Goal: Information Seeking & Learning: Compare options

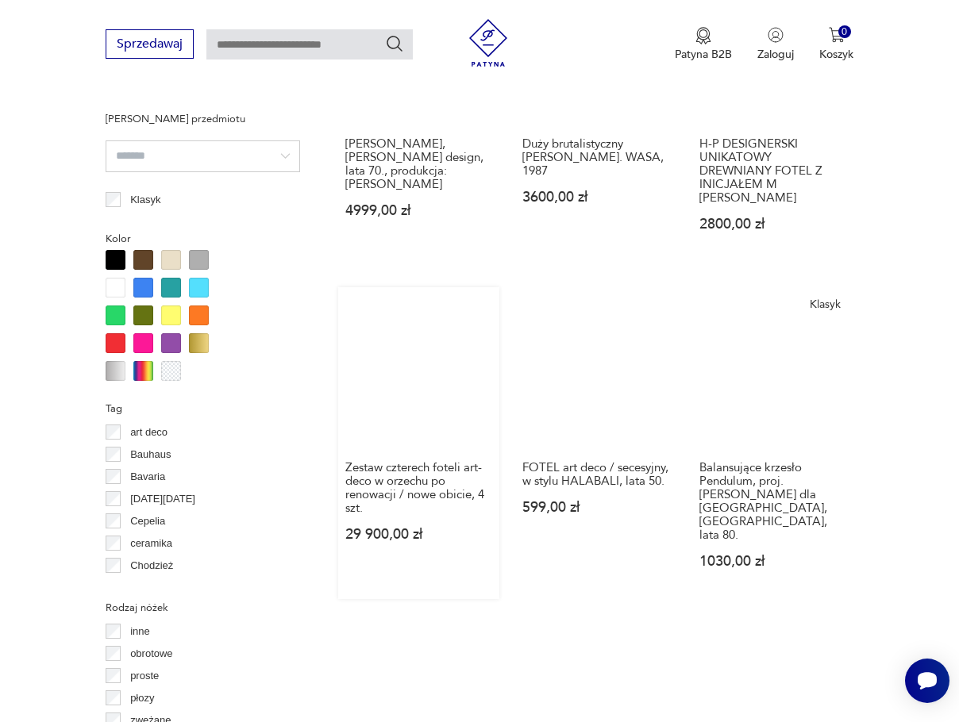
scroll to position [1505, 0]
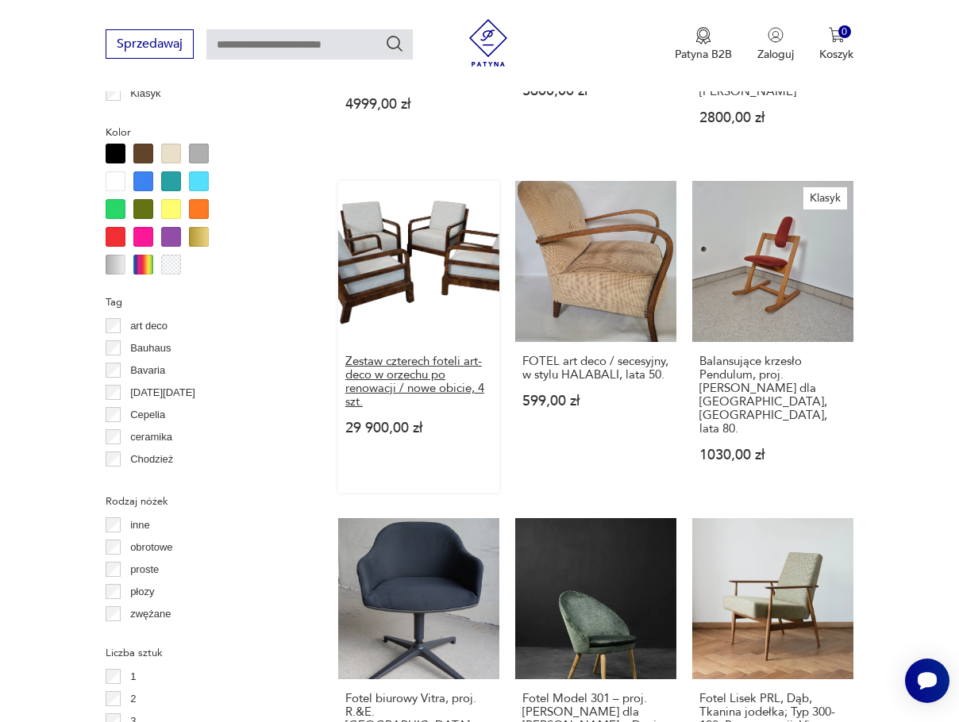
click at [397, 355] on h3 "Zestaw czterech foteli art-deco w orzechu po renowacji / nowe obicie, 4 szt." at bounding box center [418, 382] width 147 height 54
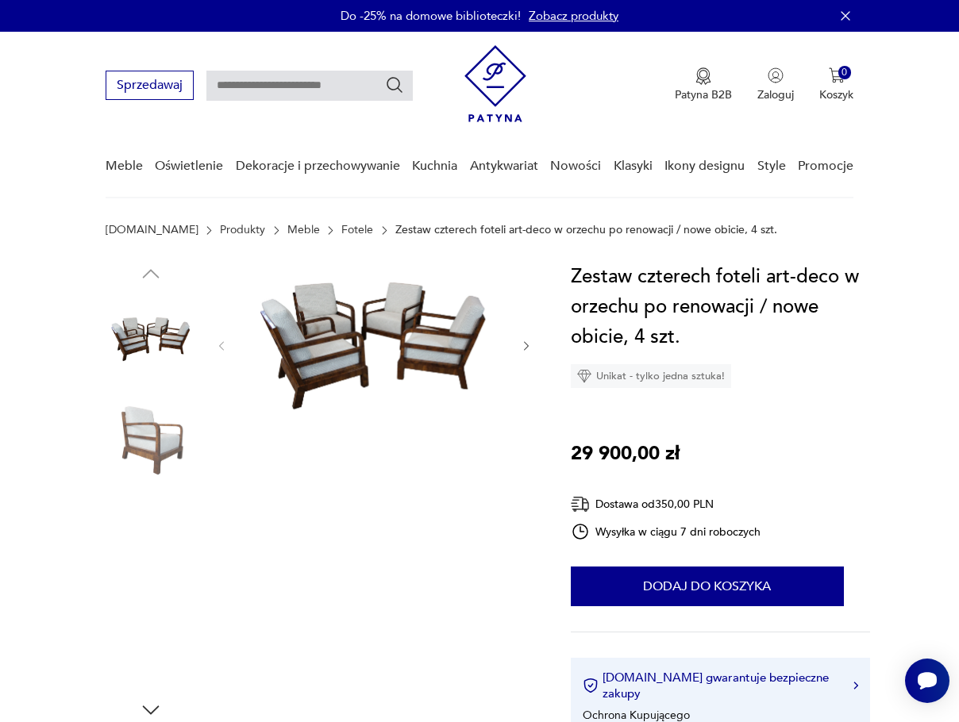
click at [356, 331] on img at bounding box center [373, 345] width 259 height 166
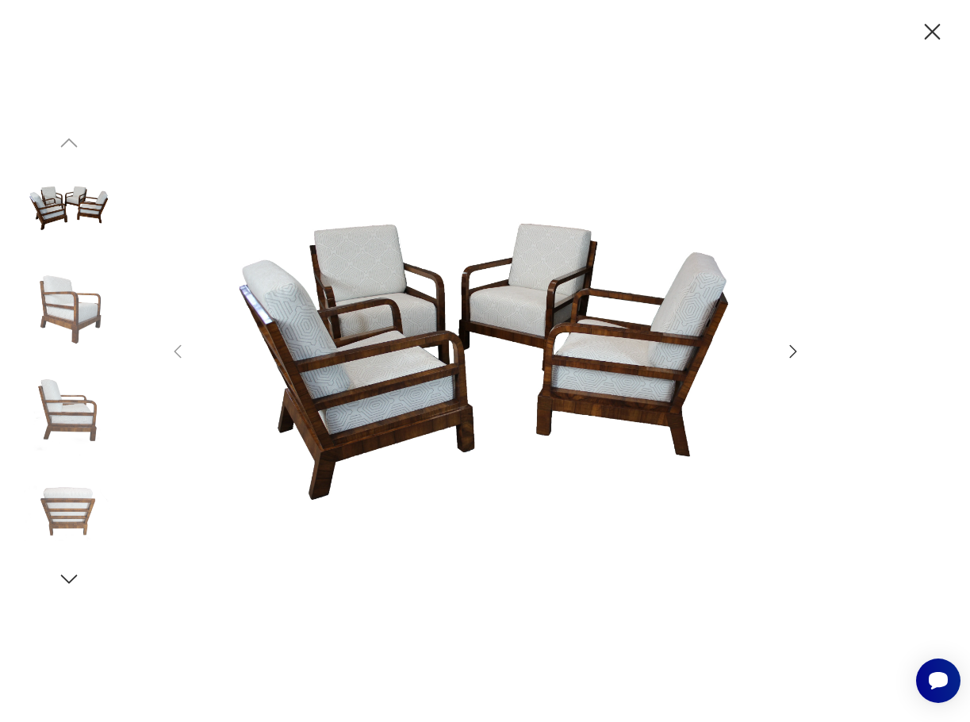
click at [786, 350] on icon "button" at bounding box center [793, 351] width 19 height 19
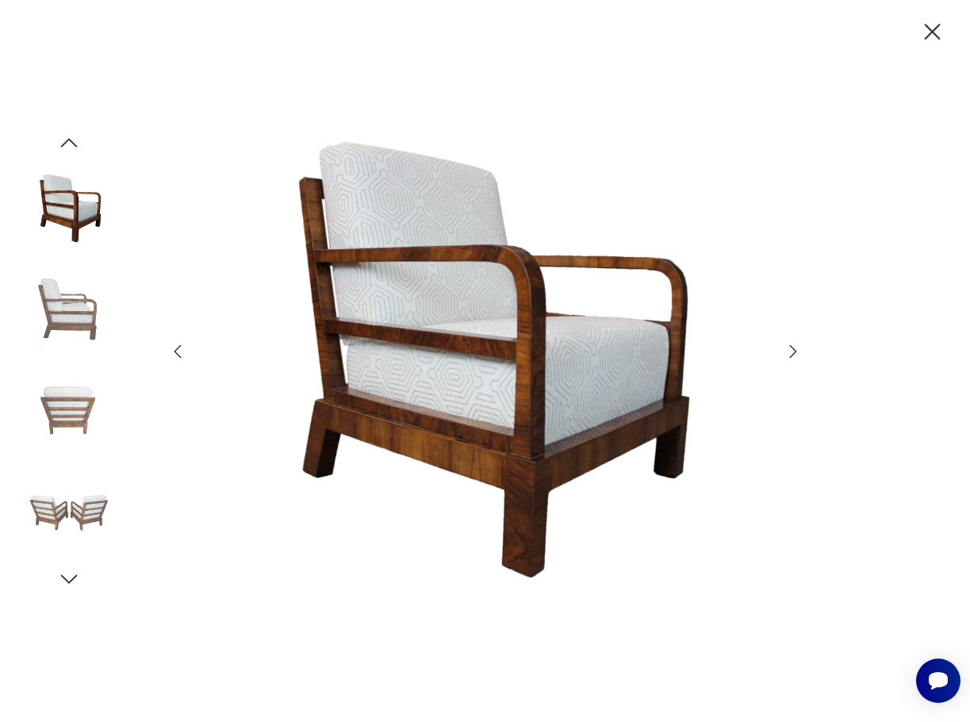
click at [789, 348] on icon "button" at bounding box center [793, 351] width 19 height 19
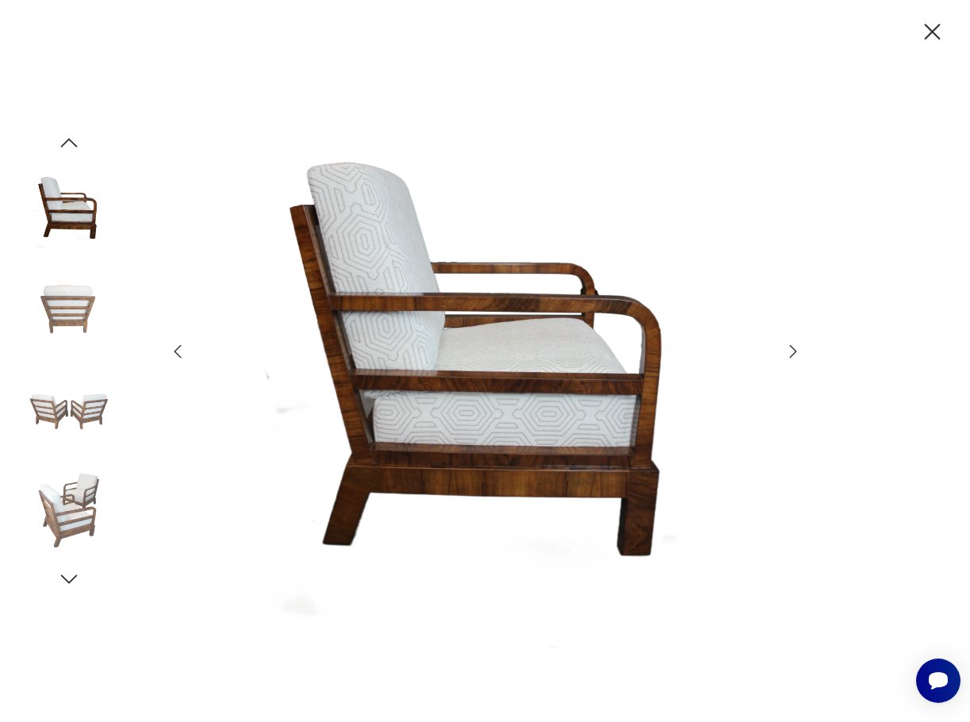
click at [789, 348] on icon "button" at bounding box center [793, 351] width 19 height 19
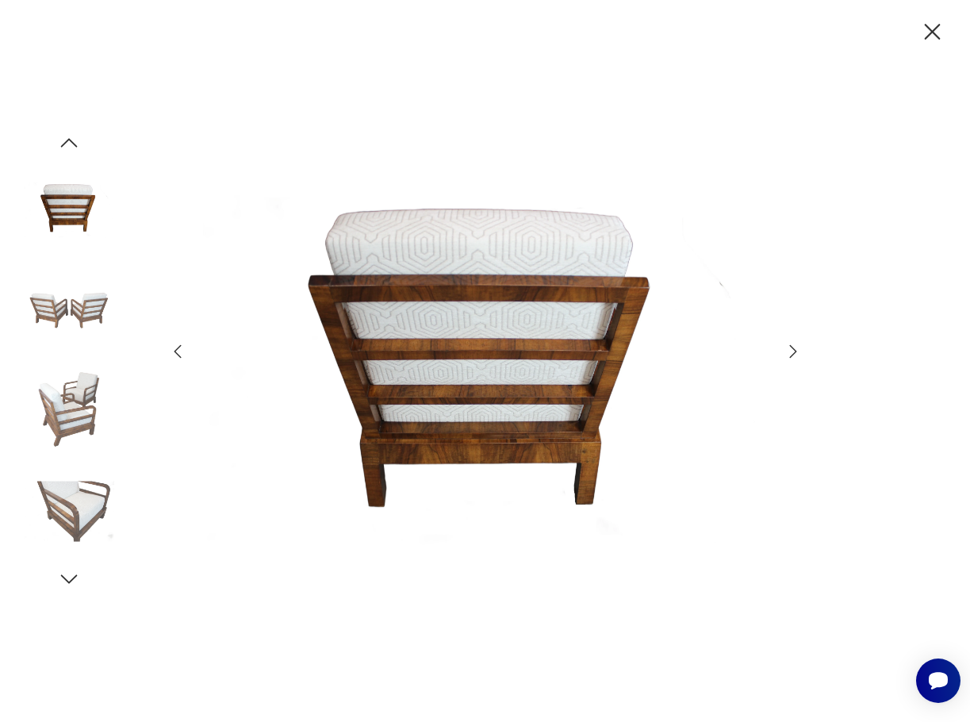
click at [789, 348] on icon "button" at bounding box center [793, 351] width 19 height 19
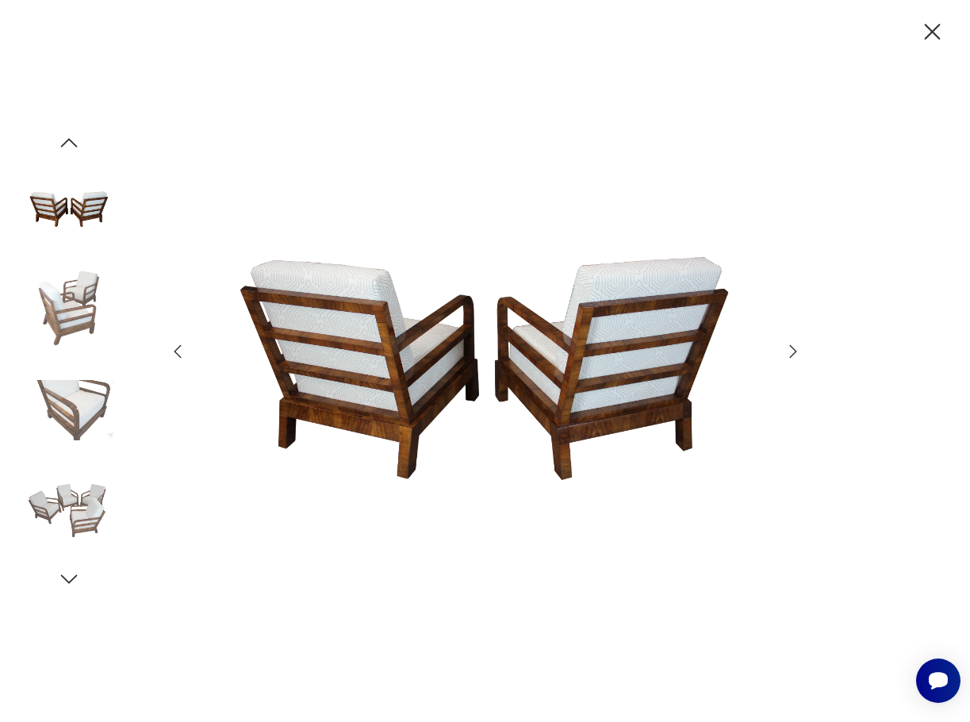
click at [790, 348] on icon "button" at bounding box center [793, 351] width 19 height 19
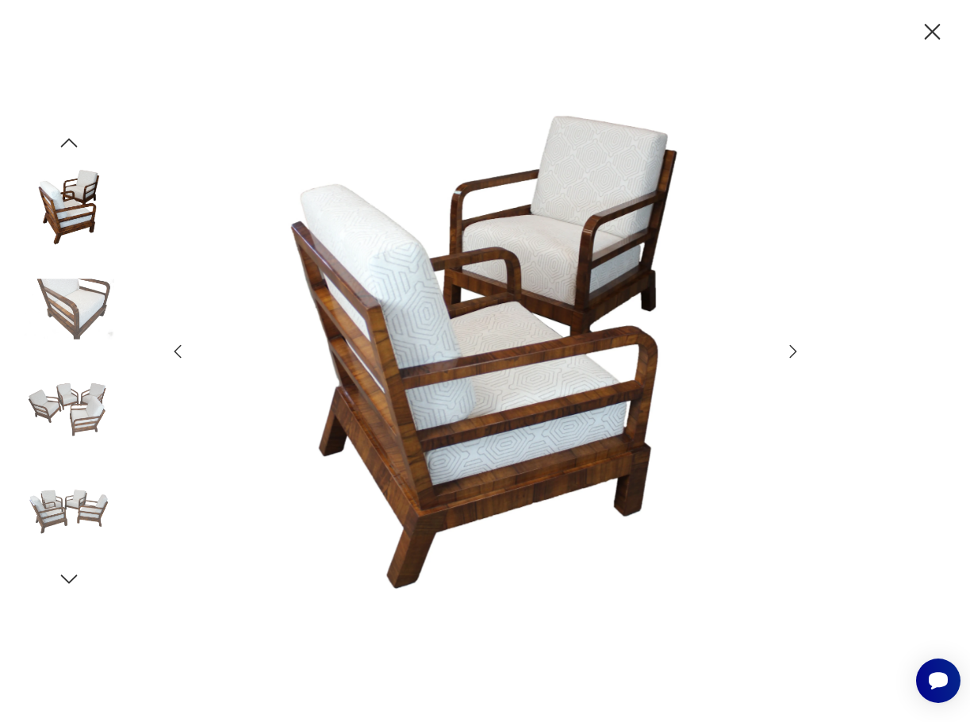
click at [790, 348] on icon "button" at bounding box center [793, 351] width 19 height 19
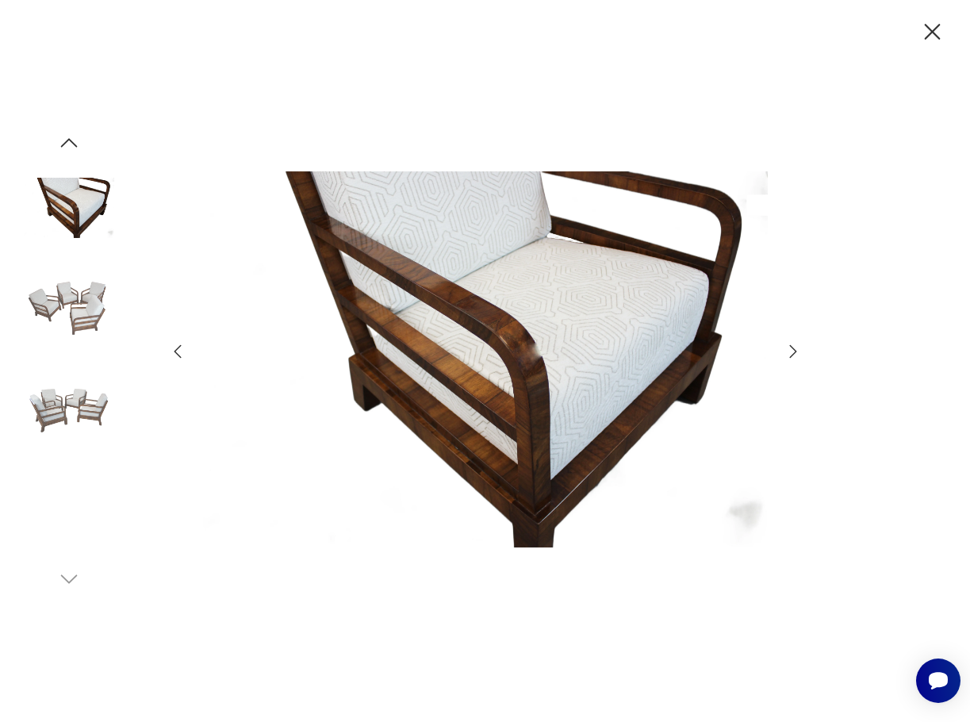
click at [937, 33] on icon "button" at bounding box center [933, 32] width 28 height 28
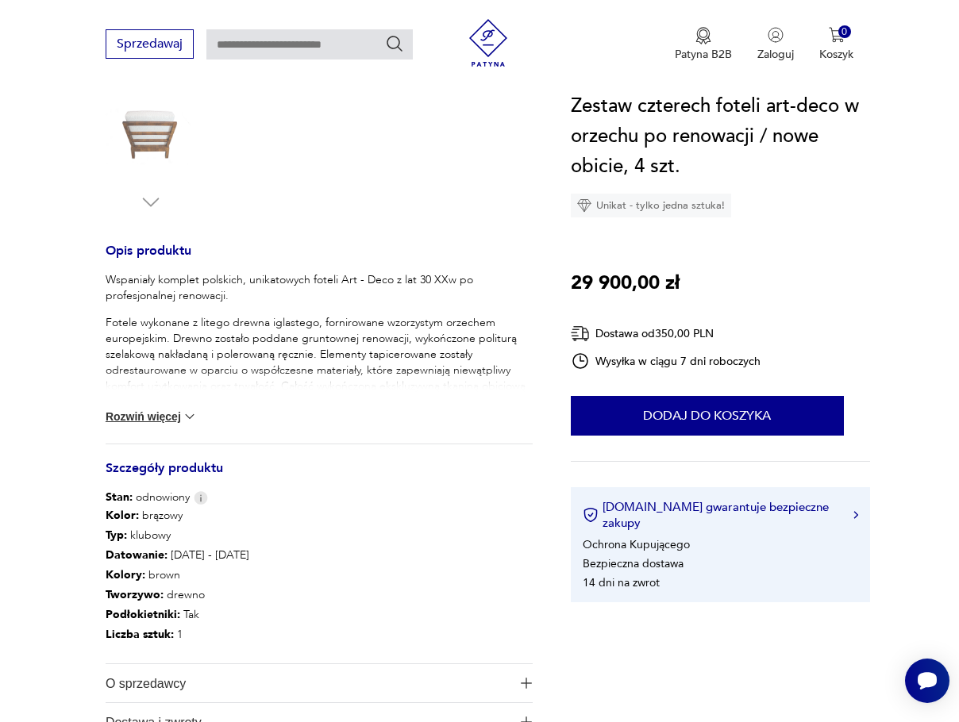
scroll to position [635, 0]
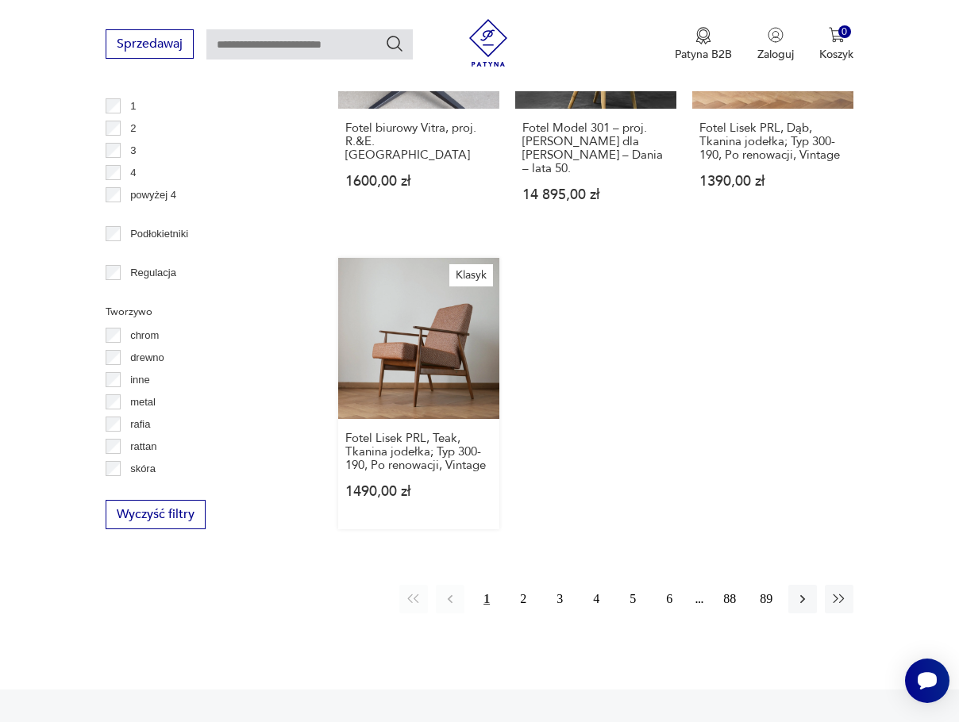
scroll to position [2074, 0]
click at [421, 432] on h3 "Fotel Lisek PRL, Teak, Tkanina jodełka; Typ 300-190, Po renowacji, Vintage" at bounding box center [418, 452] width 147 height 40
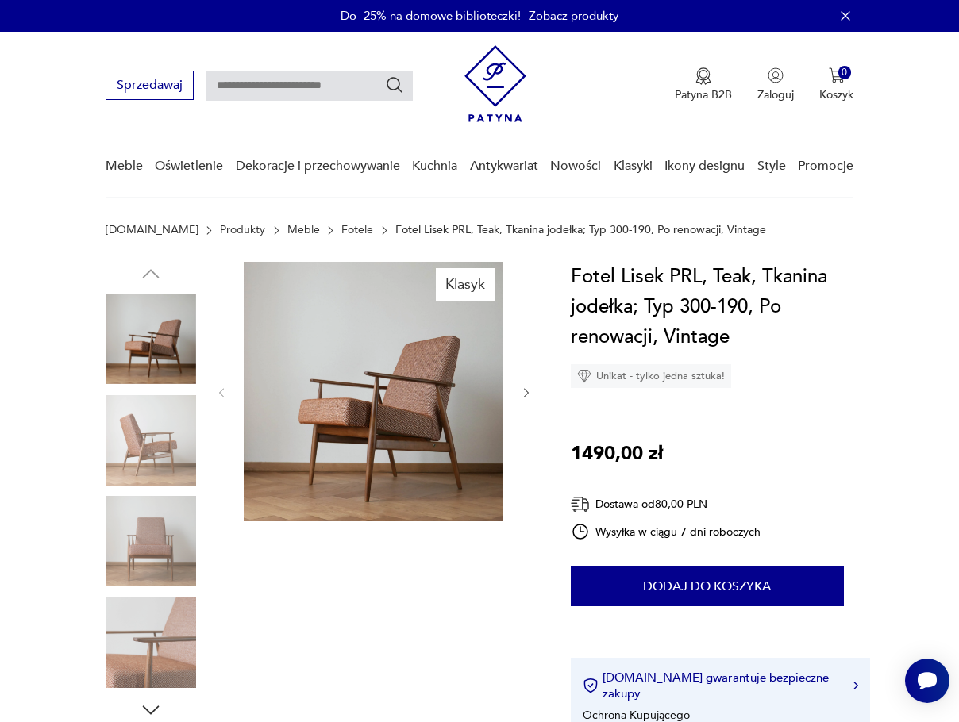
click at [148, 430] on img at bounding box center [151, 440] width 90 height 90
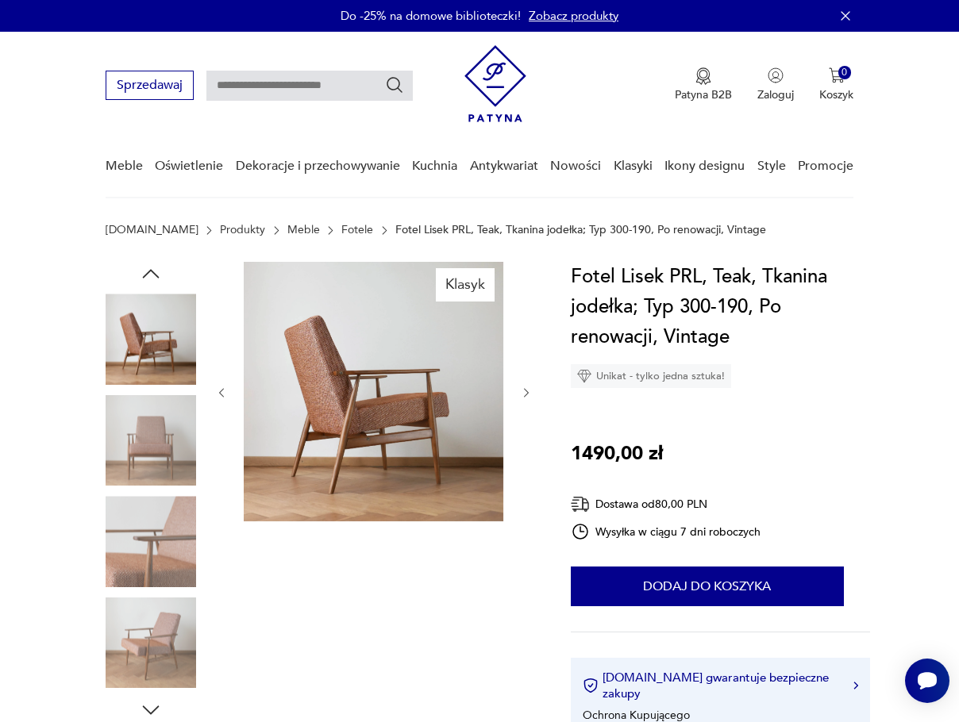
click at [155, 481] on img at bounding box center [151, 440] width 90 height 90
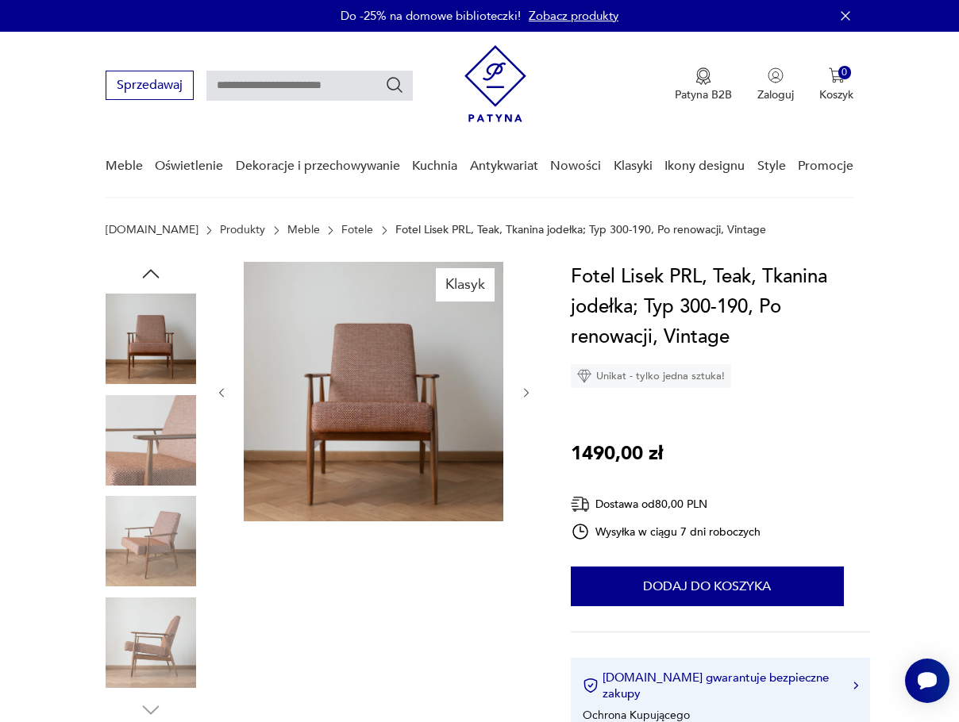
click at [154, 475] on img at bounding box center [151, 440] width 90 height 90
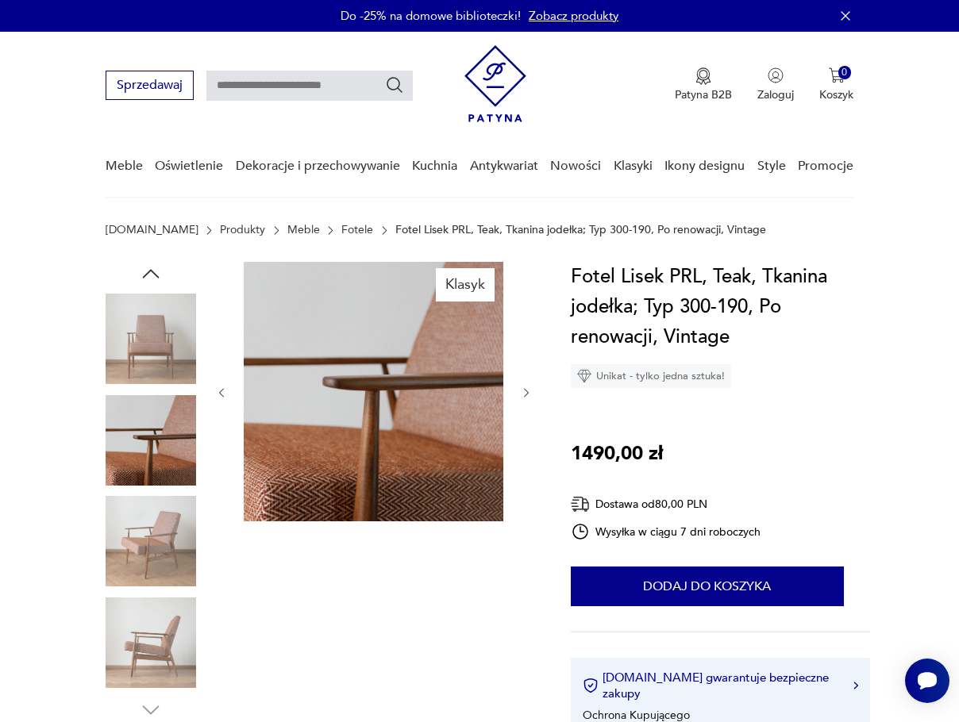
click at [162, 506] on img at bounding box center [151, 541] width 90 height 90
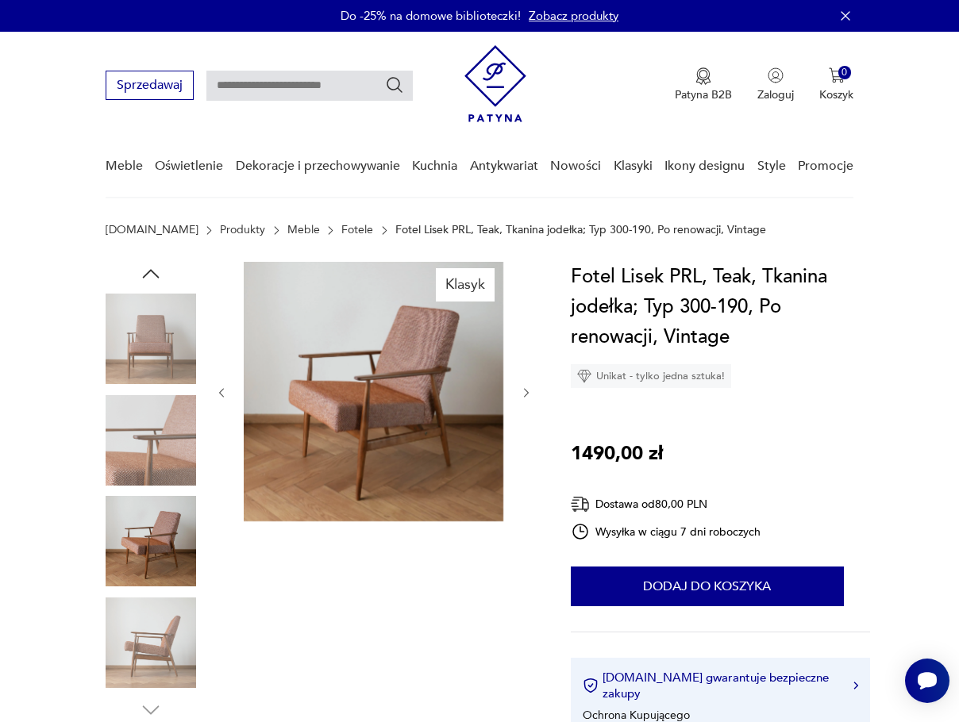
click at [151, 671] on img at bounding box center [151, 643] width 90 height 90
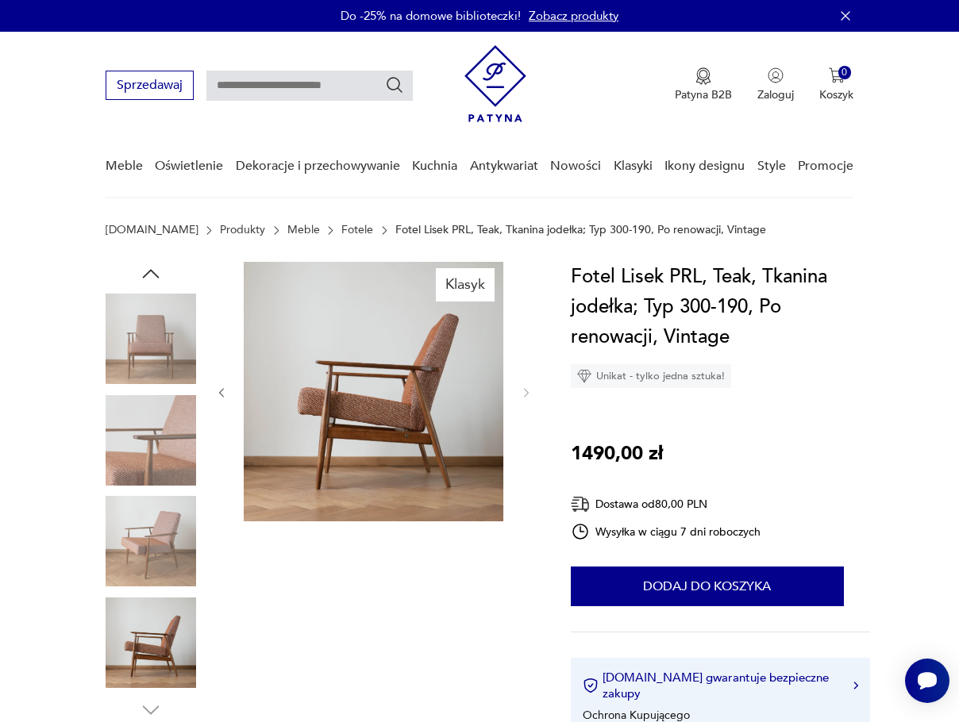
click at [136, 334] on img at bounding box center [151, 339] width 90 height 90
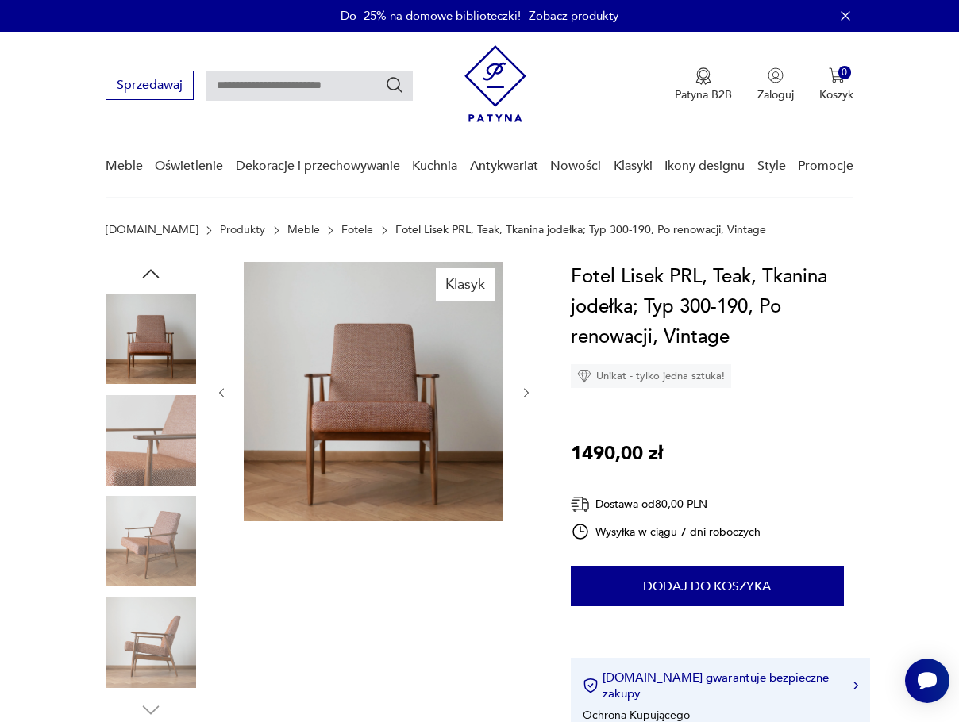
click at [155, 325] on img at bounding box center [151, 339] width 90 height 90
click at [155, 398] on img at bounding box center [151, 440] width 90 height 90
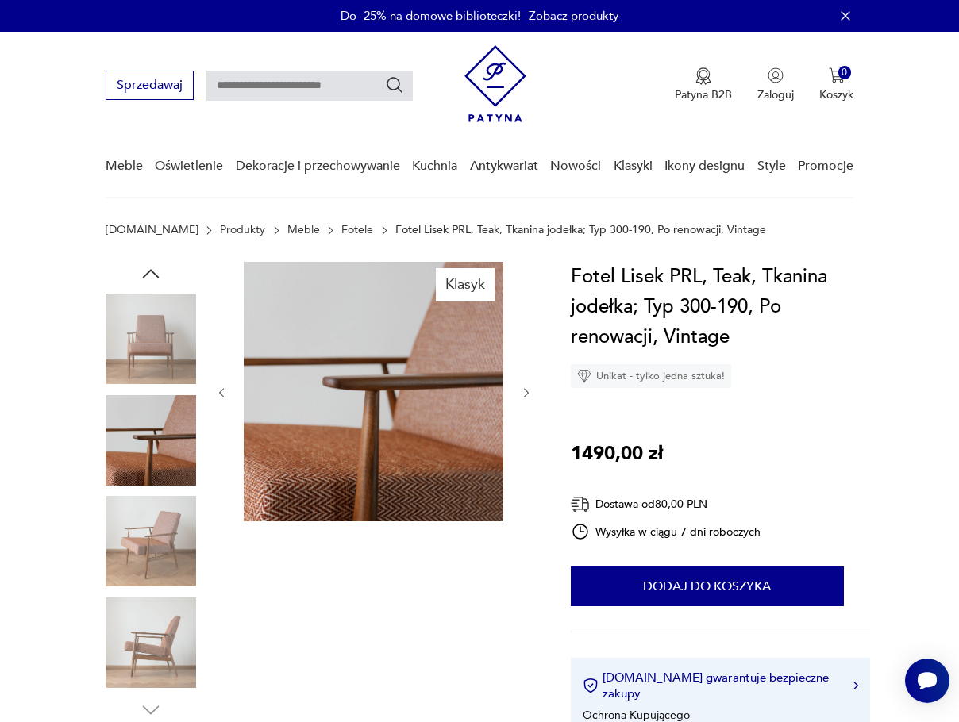
click at [165, 462] on img at bounding box center [151, 440] width 90 height 90
click at [371, 379] on img at bounding box center [373, 391] width 259 height 259
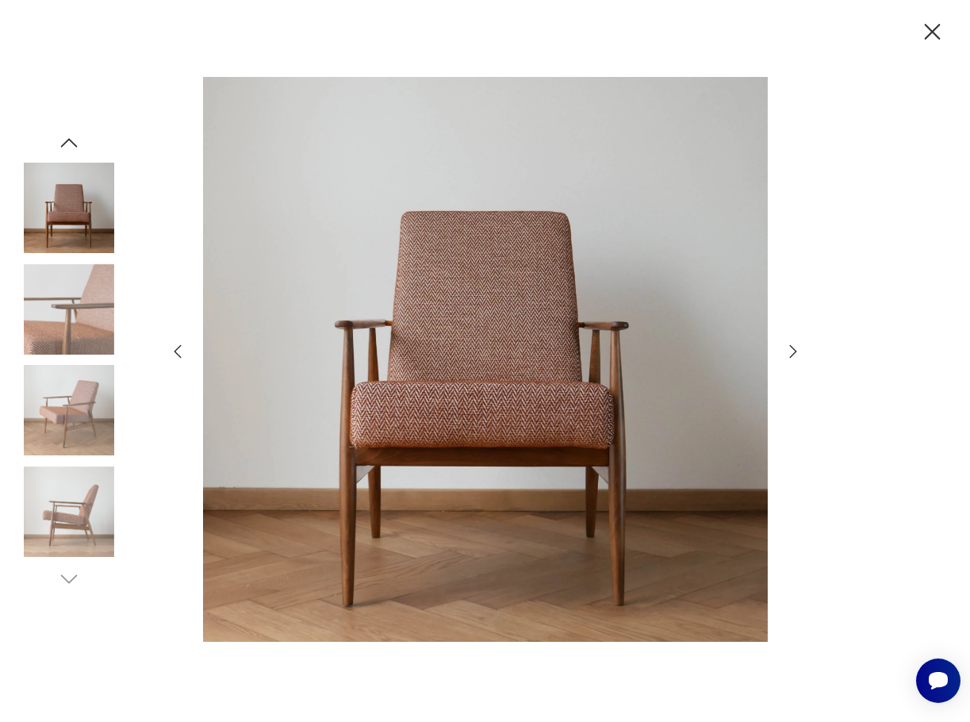
click at [792, 350] on icon "button" at bounding box center [793, 351] width 19 height 19
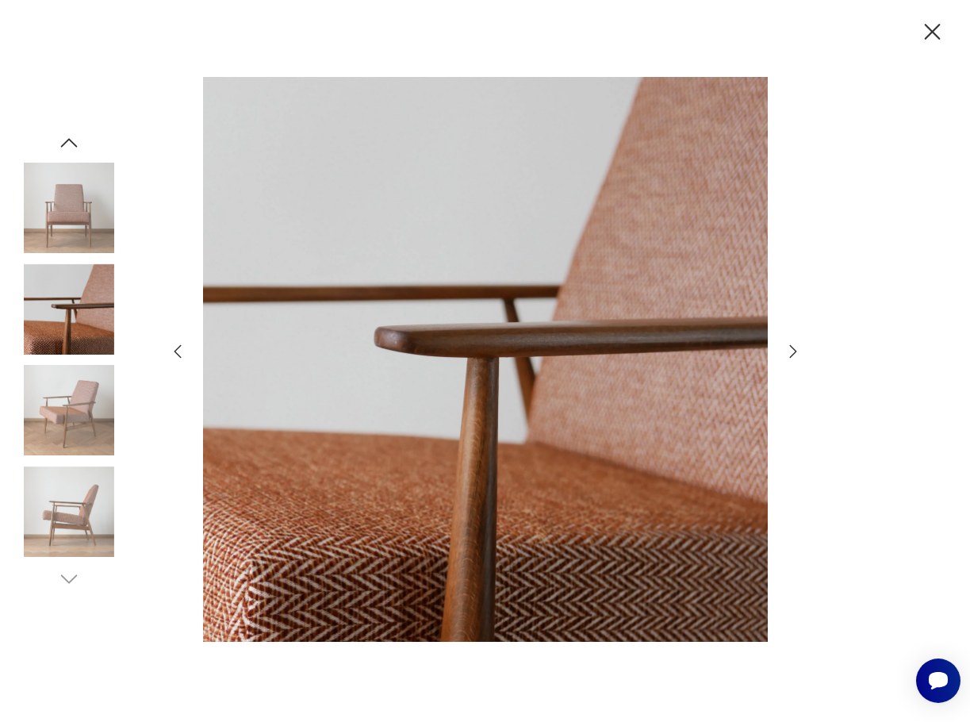
click at [792, 350] on icon "button" at bounding box center [793, 351] width 19 height 19
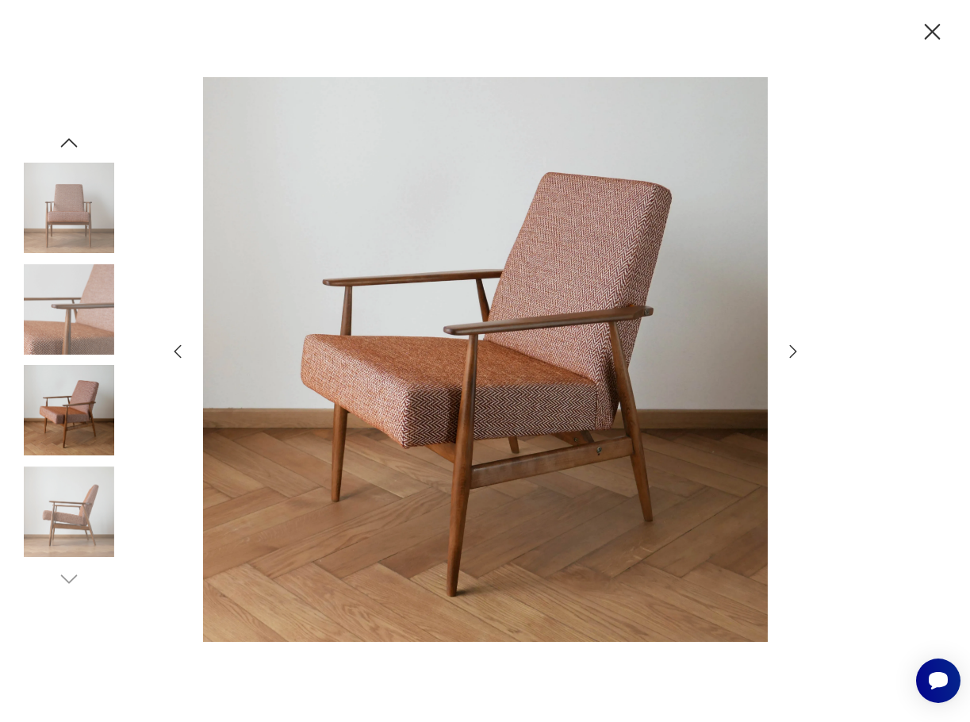
click at [792, 350] on icon "button" at bounding box center [793, 351] width 19 height 19
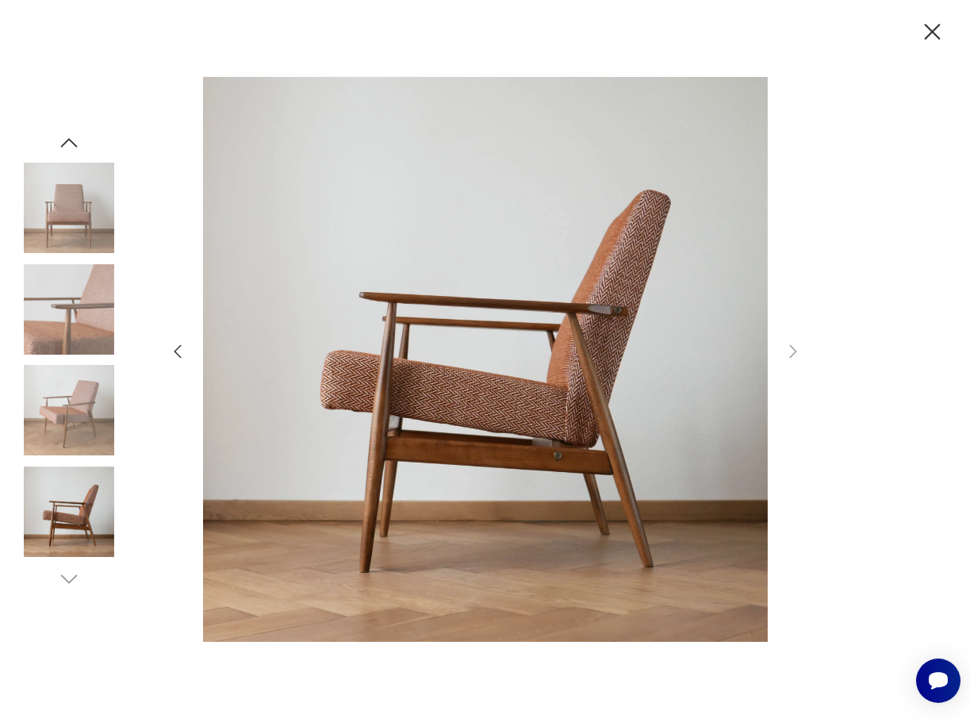
click at [184, 354] on icon "button" at bounding box center [177, 351] width 19 height 19
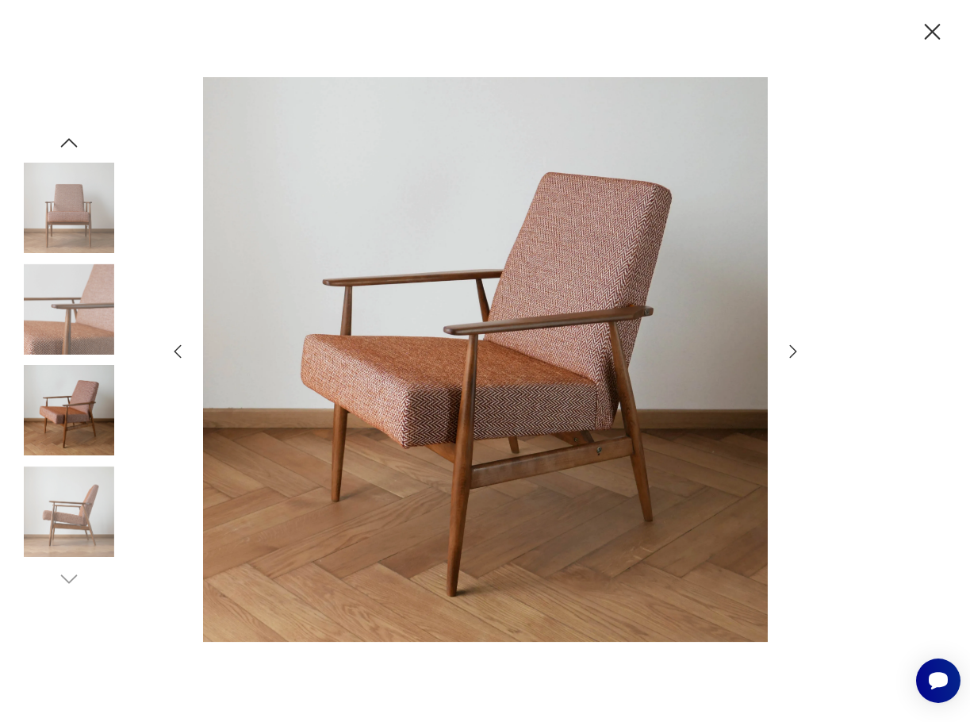
click at [185, 353] on icon "button" at bounding box center [177, 351] width 19 height 19
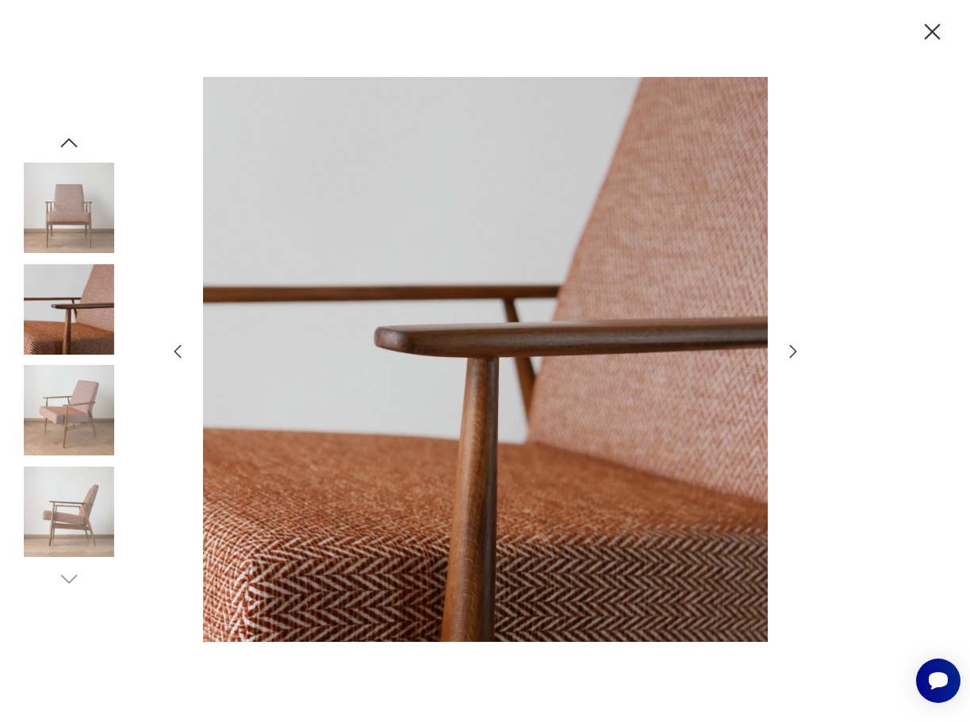
click at [185, 346] on icon "button" at bounding box center [177, 351] width 19 height 19
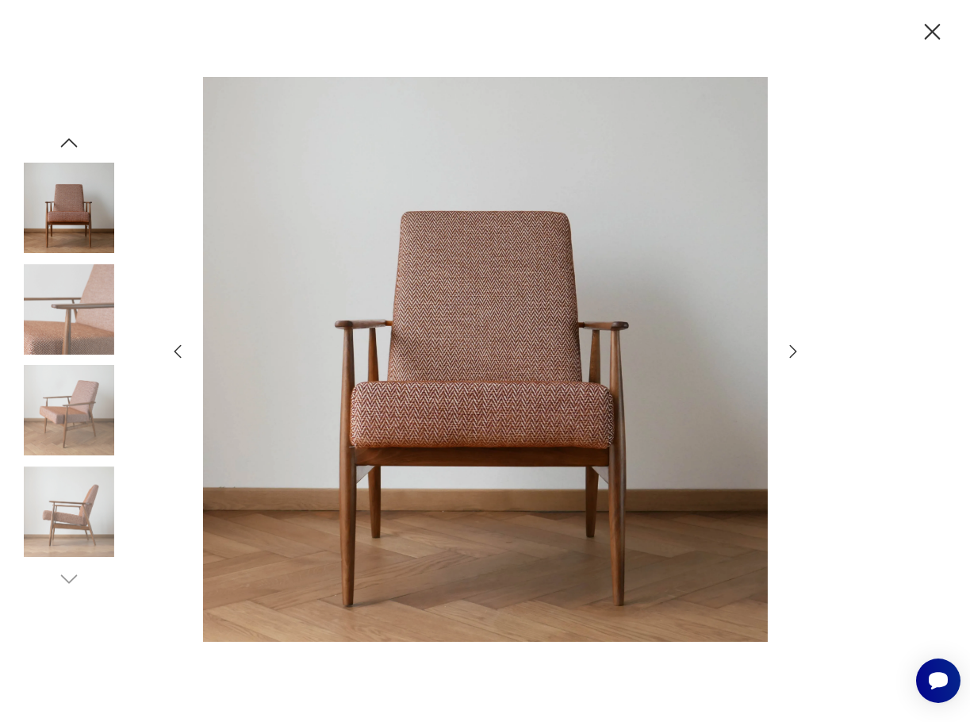
click at [185, 346] on icon "button" at bounding box center [177, 351] width 19 height 19
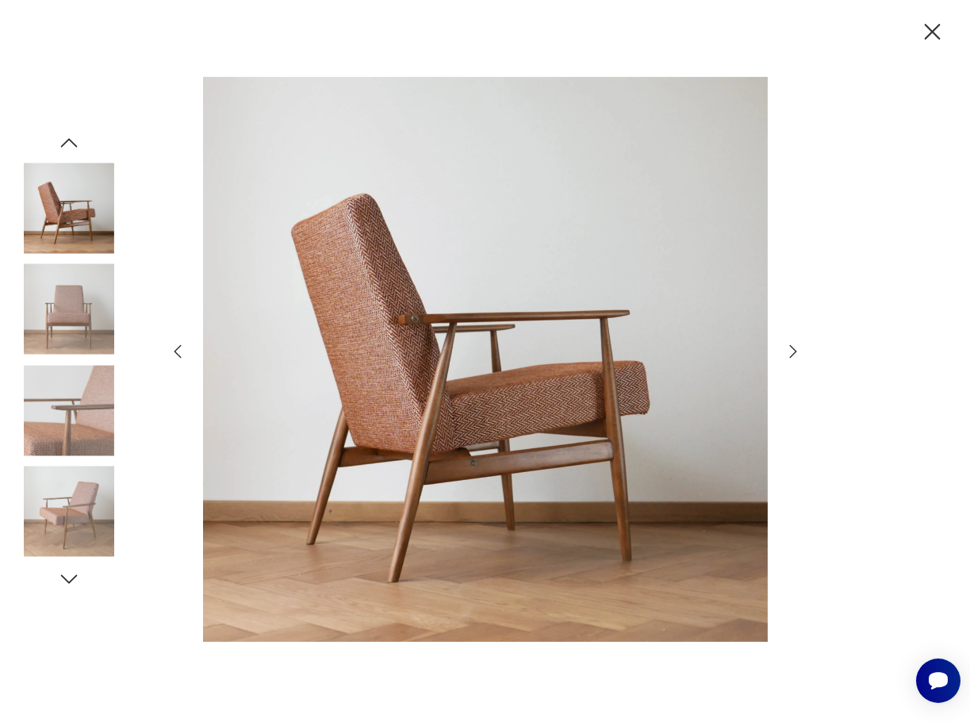
click at [794, 352] on icon "button" at bounding box center [793, 351] width 19 height 19
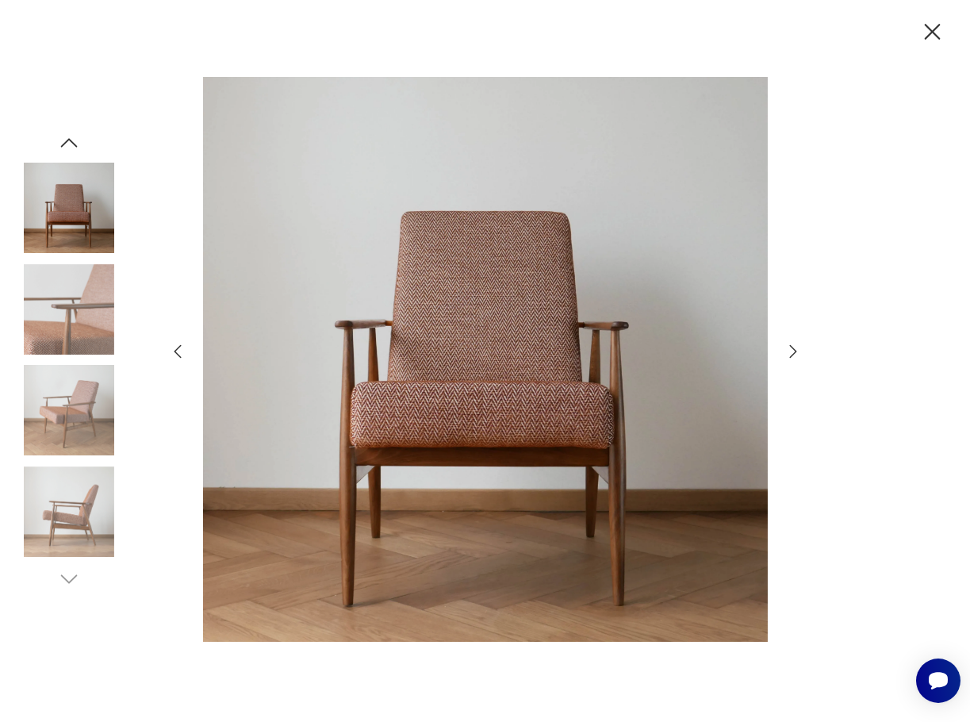
click at [793, 352] on icon "button" at bounding box center [793, 351] width 19 height 19
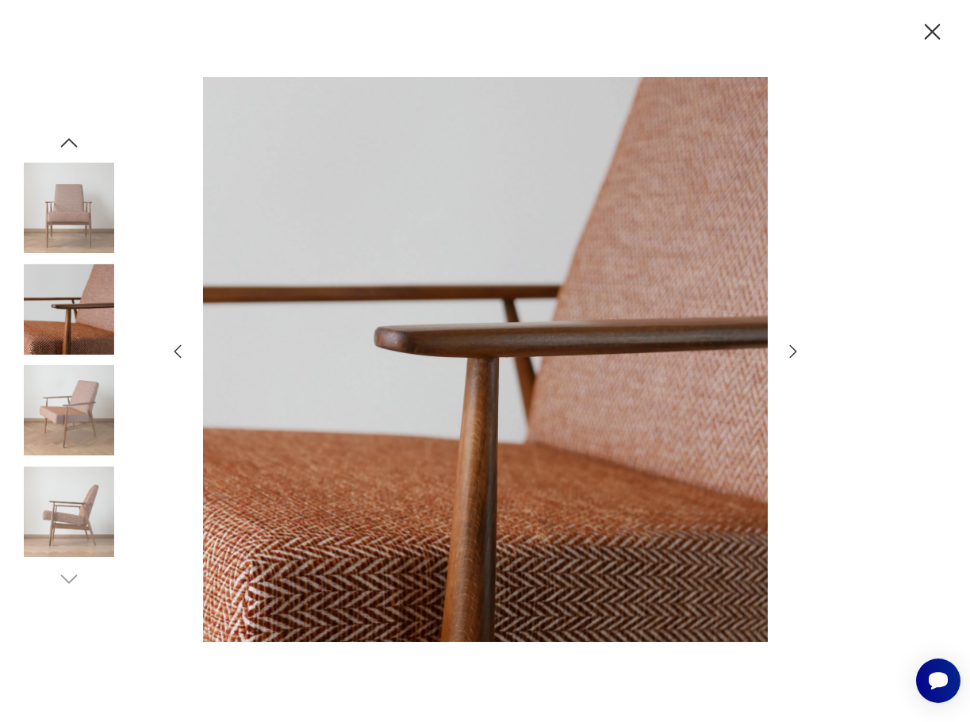
click at [793, 352] on icon "button" at bounding box center [793, 351] width 19 height 19
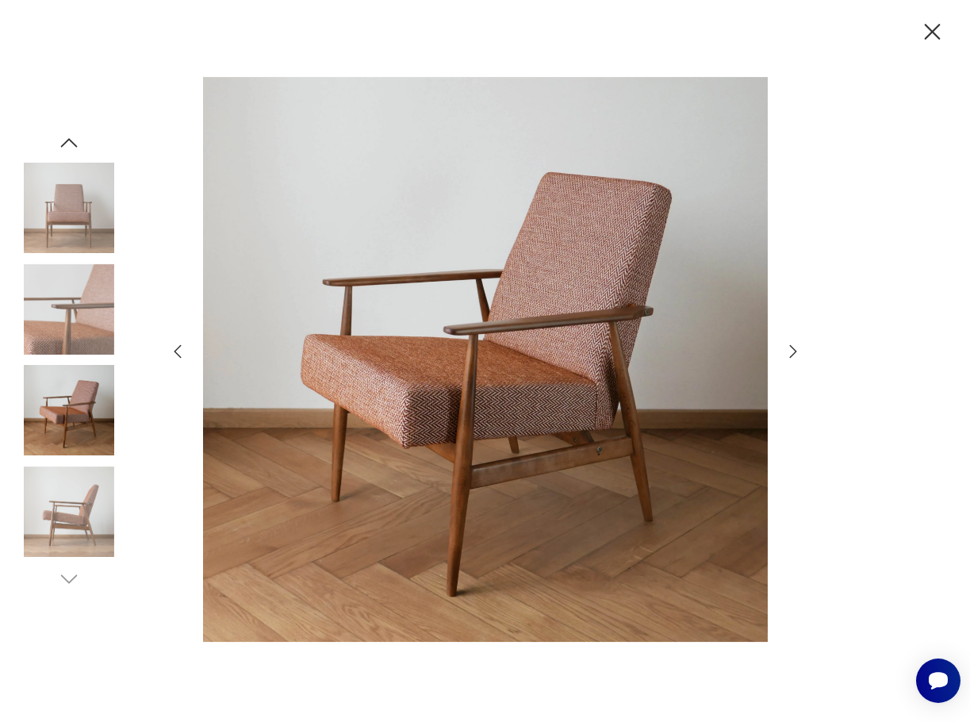
click at [793, 352] on icon "button" at bounding box center [793, 351] width 19 height 19
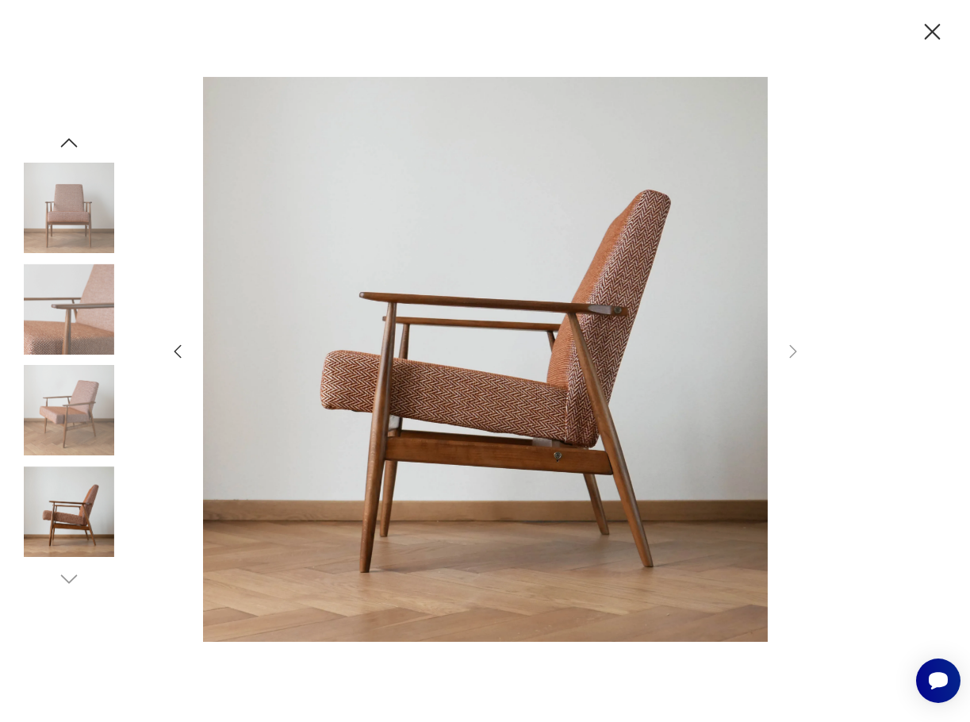
click at [413, 376] on img at bounding box center [485, 360] width 565 height 578
click at [926, 32] on icon "button" at bounding box center [933, 32] width 28 height 28
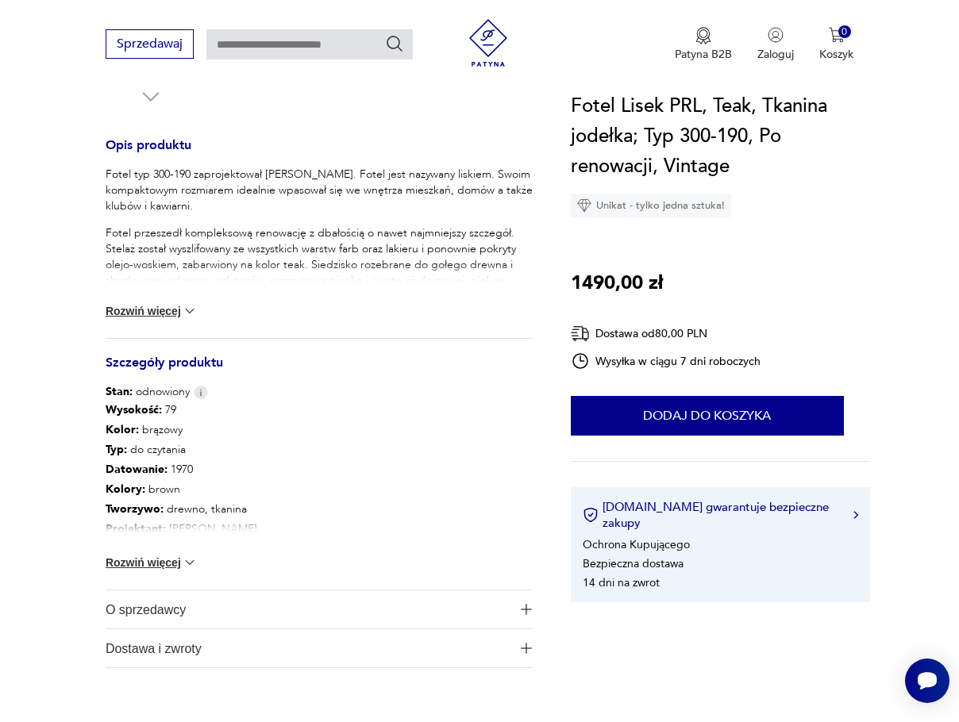
scroll to position [635, 0]
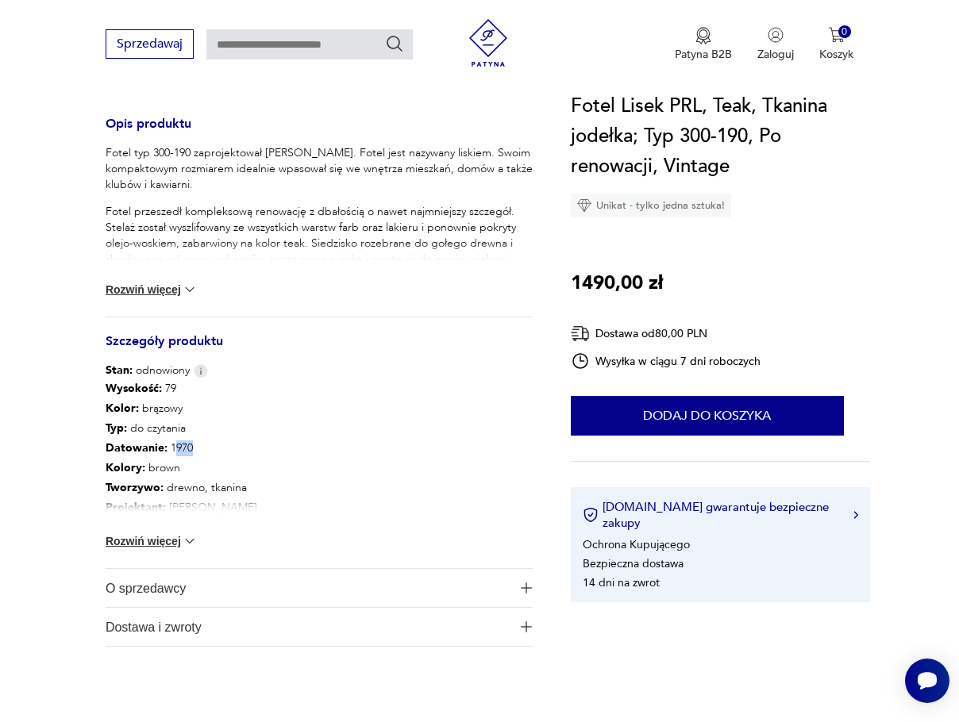
drag, startPoint x: 170, startPoint y: 444, endPoint x: 226, endPoint y: 436, distance: 56.8
click at [209, 456] on p "Datowanie : 1970" at bounding box center [299, 448] width 386 height 20
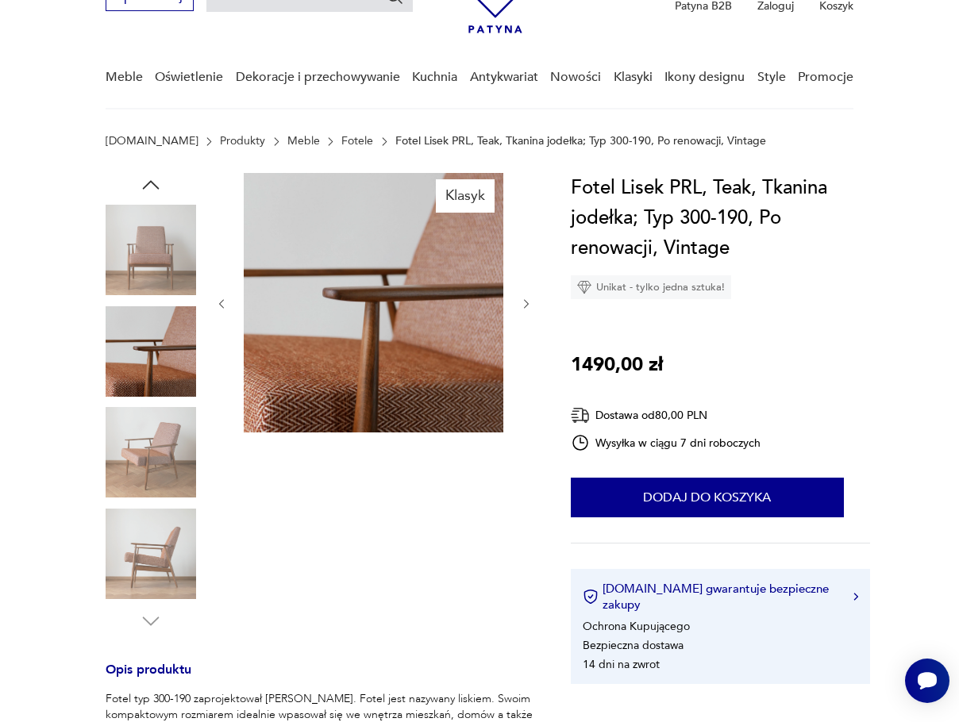
scroll to position [0, 0]
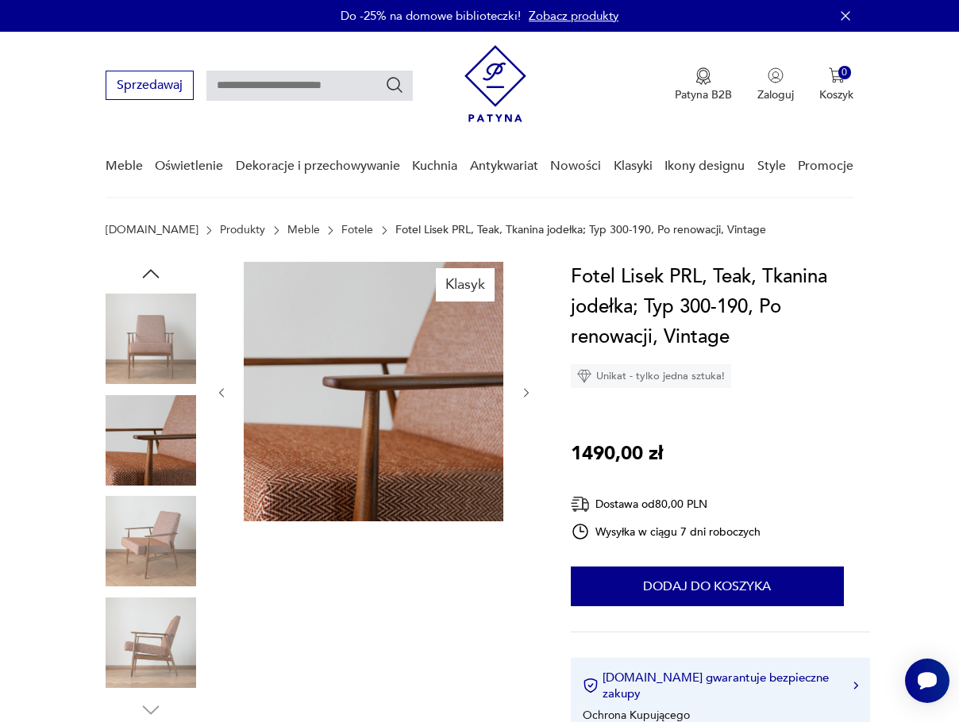
click at [157, 344] on img at bounding box center [151, 339] width 90 height 90
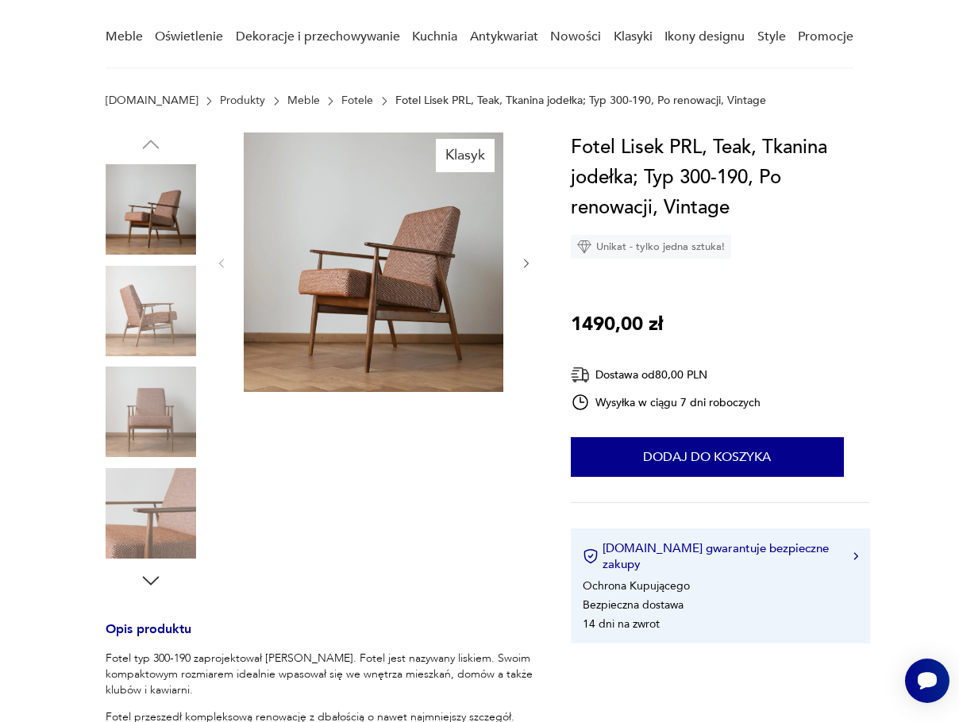
scroll to position [212, 0]
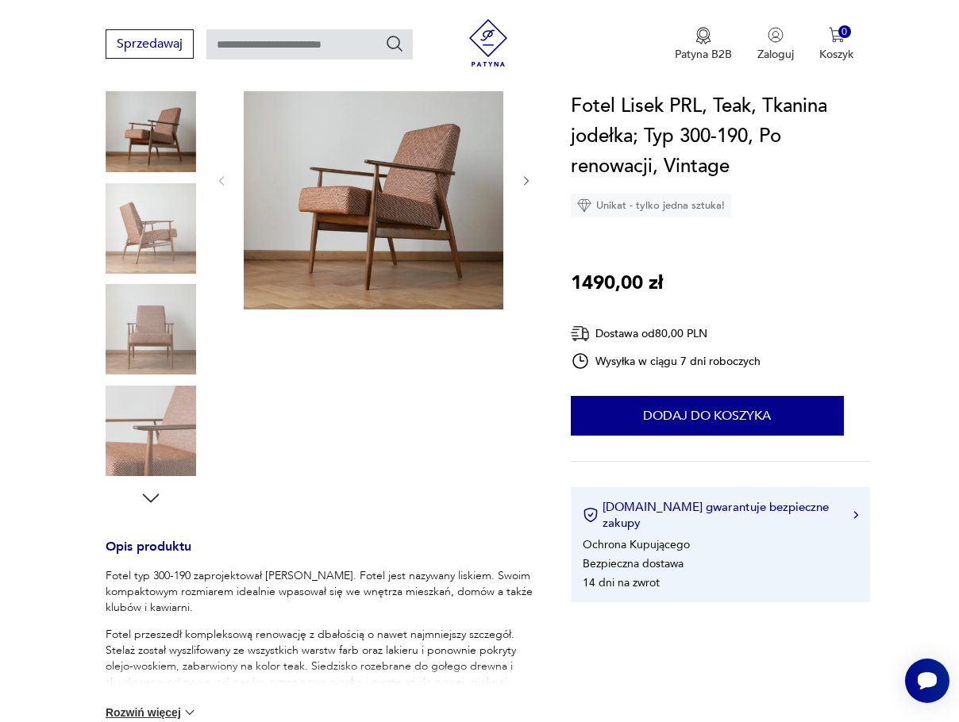
click at [176, 217] on img at bounding box center [151, 228] width 90 height 90
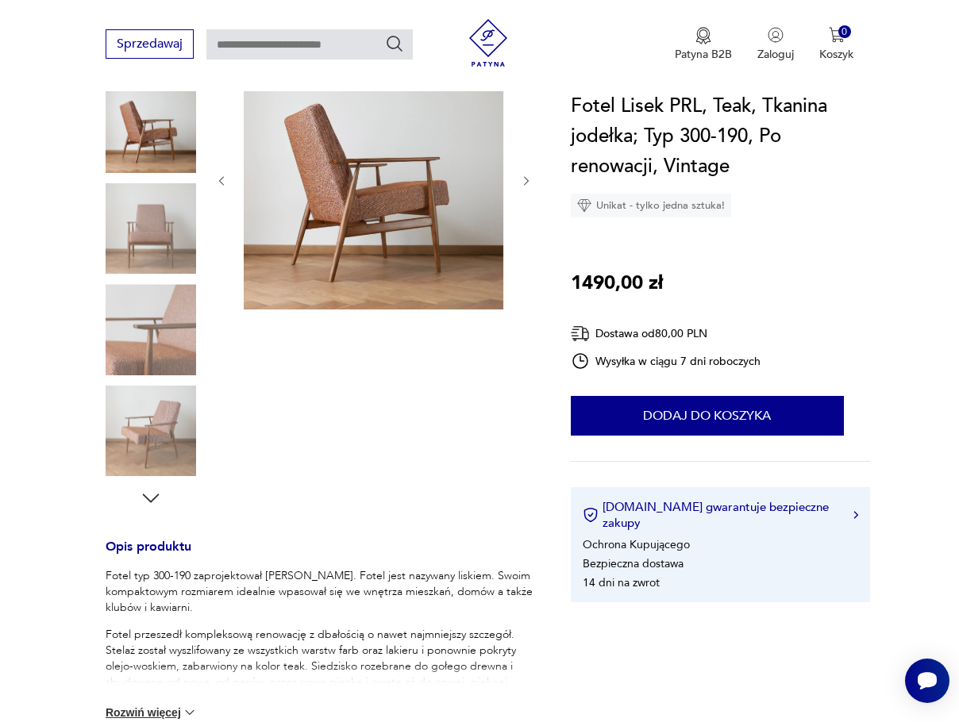
click at [155, 229] on img at bounding box center [151, 228] width 90 height 90
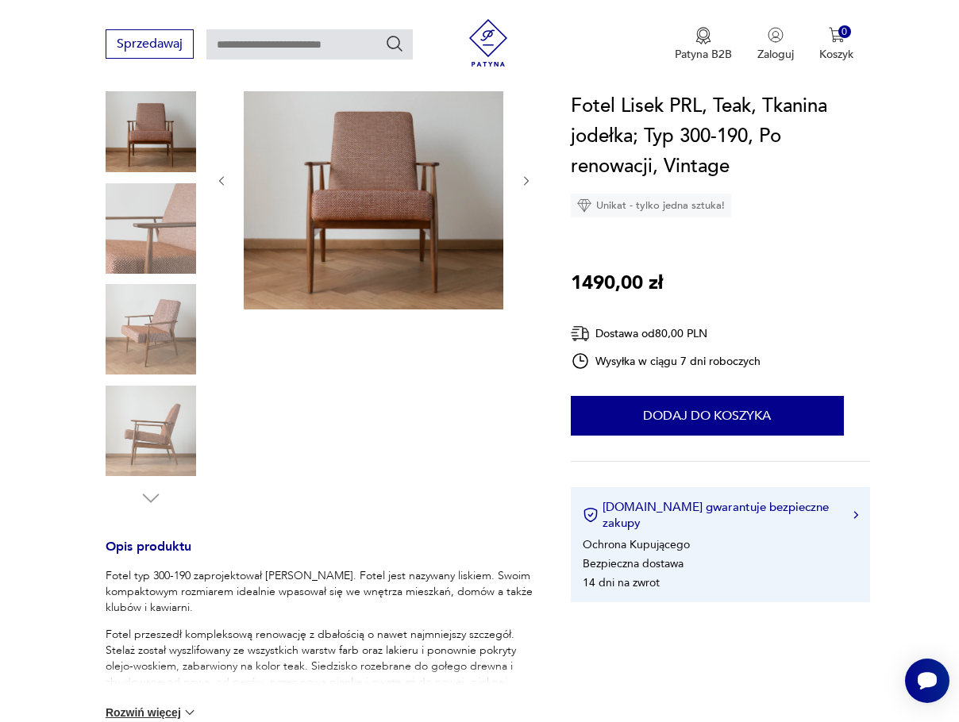
click at [170, 274] on div at bounding box center [151, 230] width 90 height 94
click at [177, 307] on img at bounding box center [151, 329] width 90 height 90
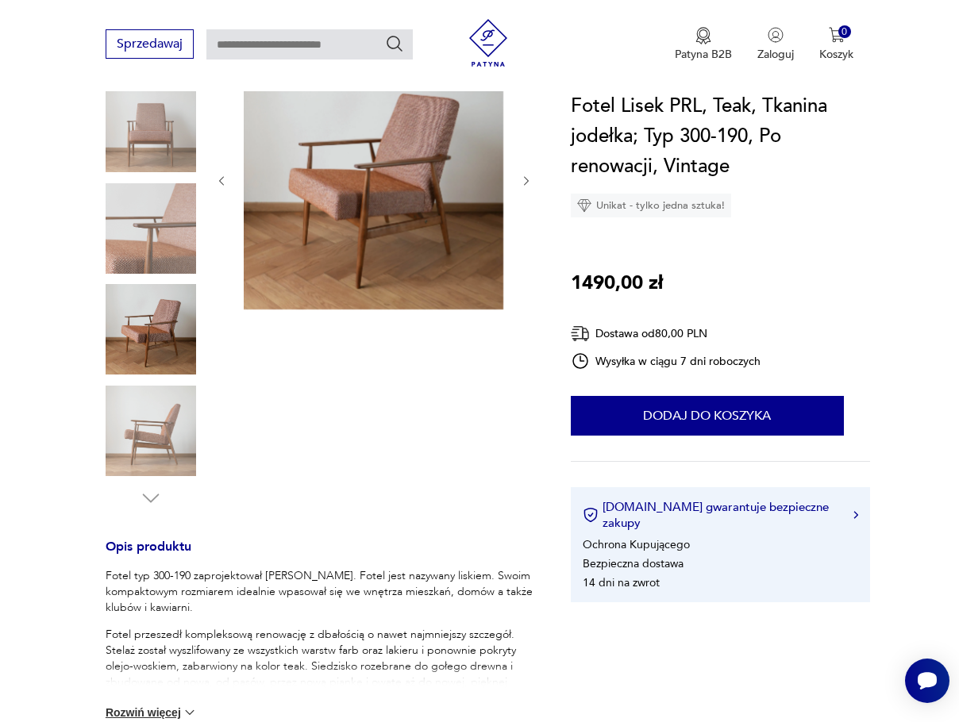
click at [178, 449] on img at bounding box center [151, 431] width 90 height 90
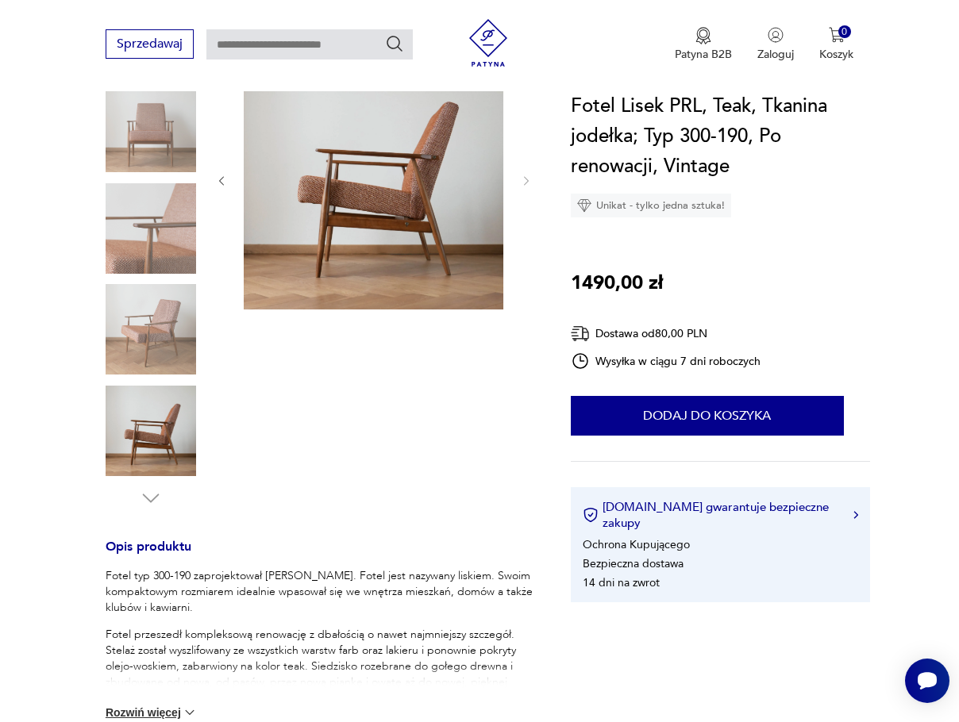
click at [129, 411] on img at bounding box center [151, 431] width 90 height 90
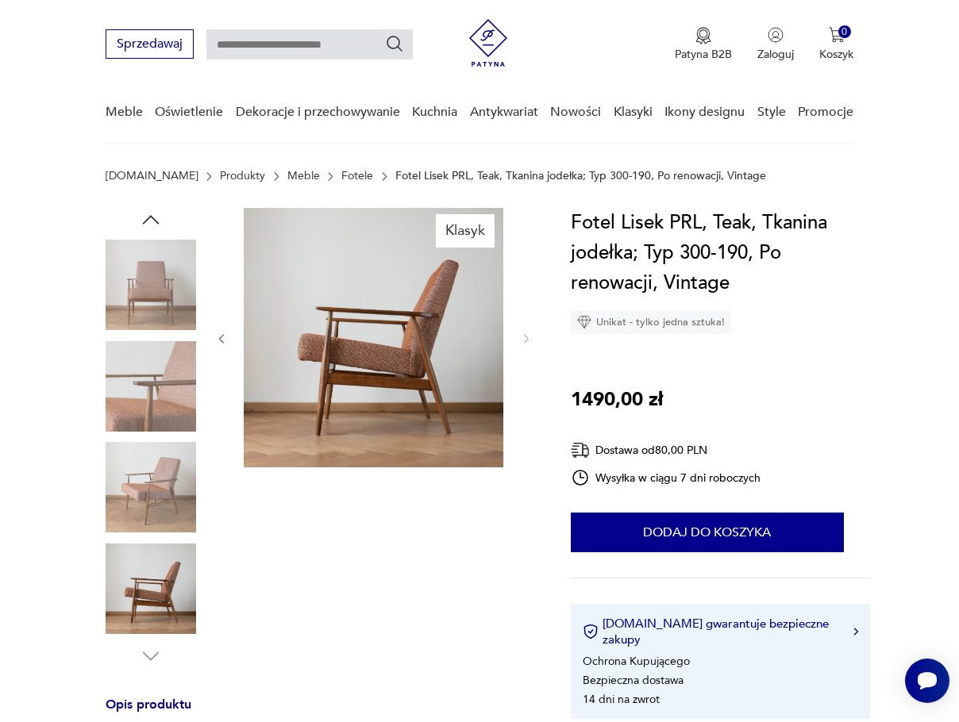
scroll to position [0, 0]
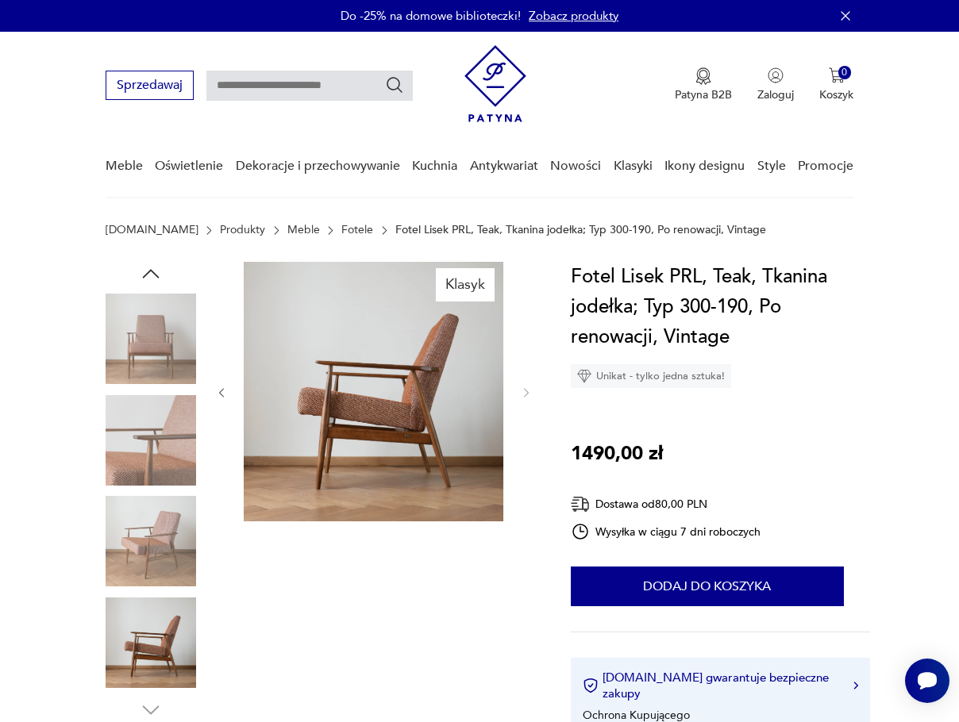
click at [152, 270] on icon "button" at bounding box center [151, 273] width 17 height 9
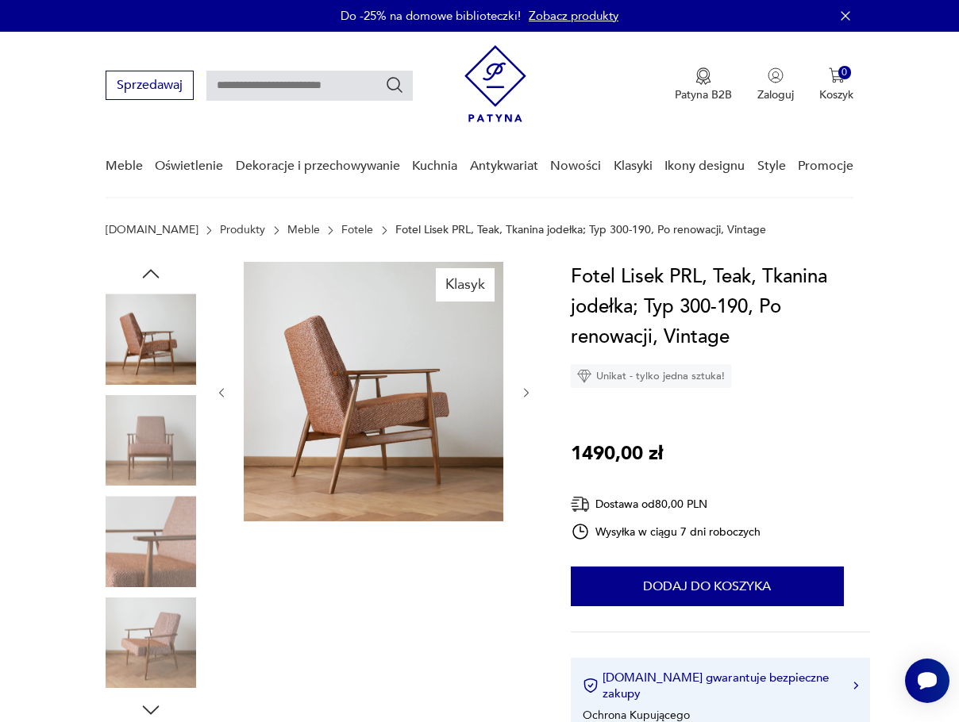
click at [152, 270] on icon "button" at bounding box center [151, 273] width 17 height 9
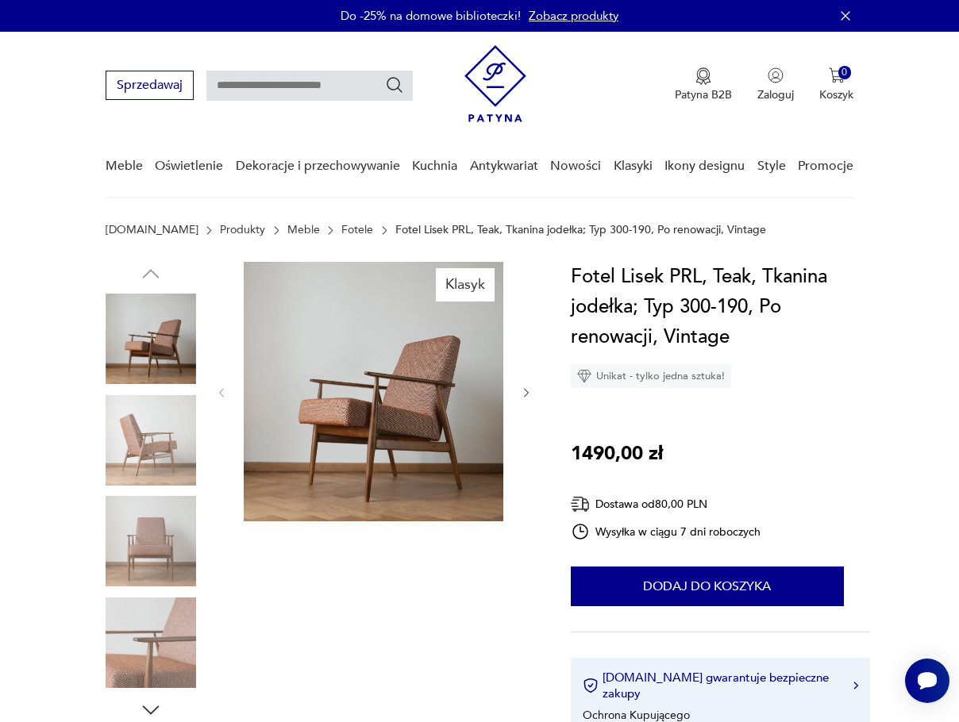
click at [168, 352] on img at bounding box center [151, 339] width 90 height 90
click at [176, 432] on img at bounding box center [151, 440] width 90 height 90
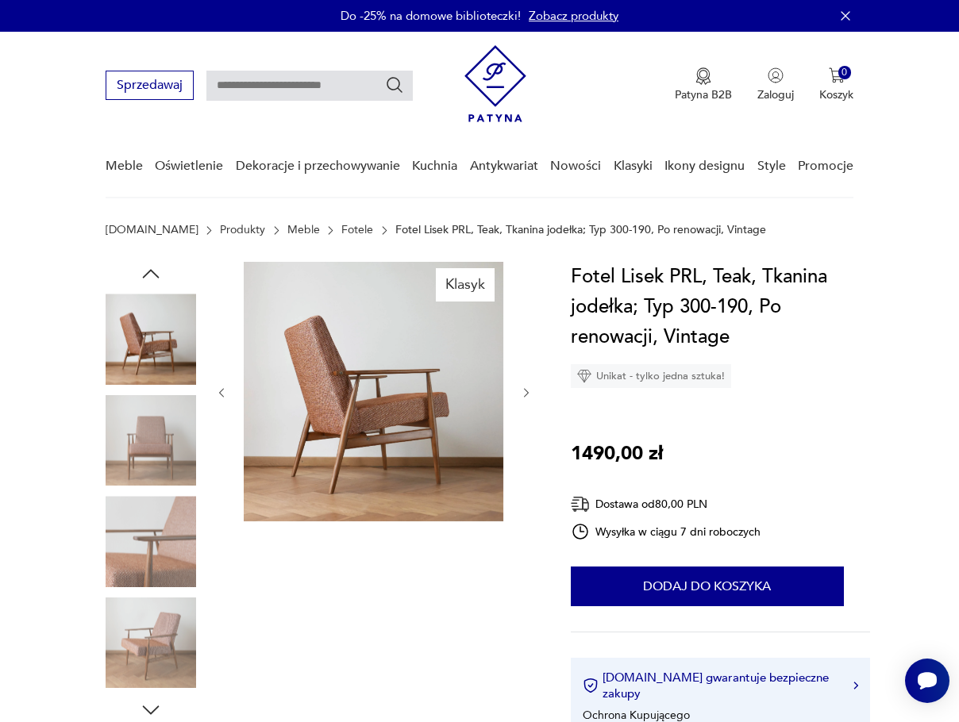
click at [151, 465] on img at bounding box center [151, 440] width 90 height 90
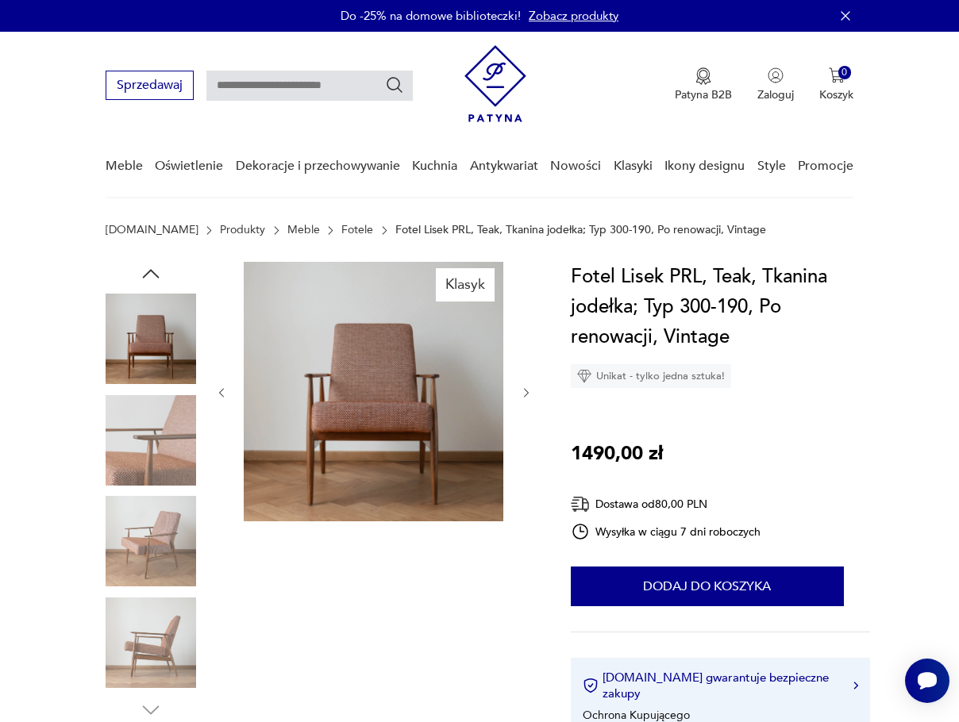
click at [172, 488] on div at bounding box center [151, 289] width 90 height 397
click at [178, 455] on img at bounding box center [151, 440] width 90 height 90
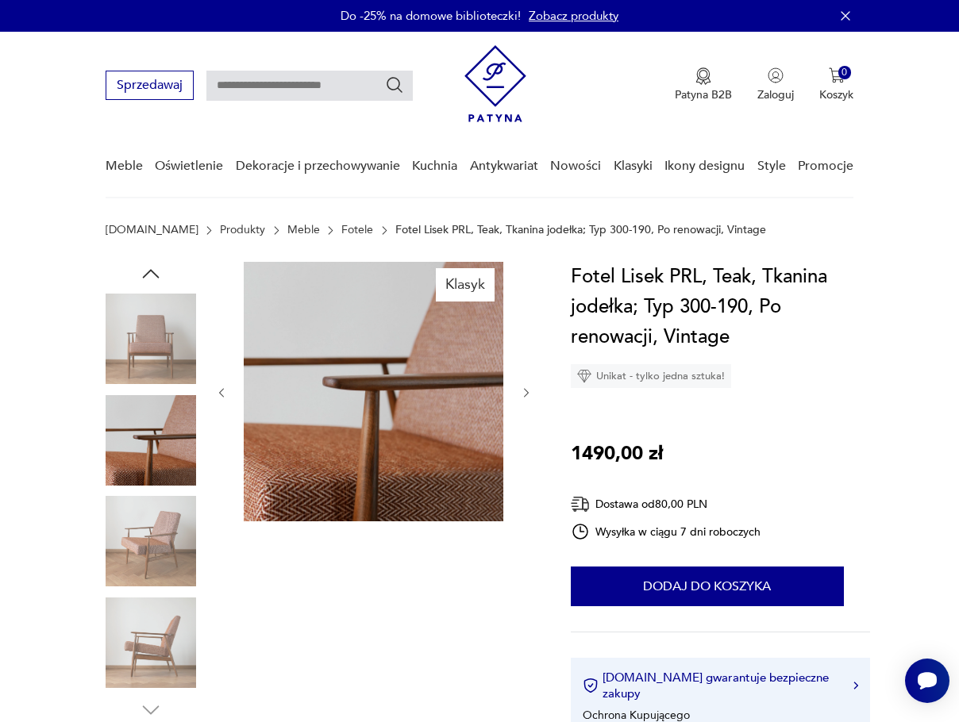
click at [175, 506] on img at bounding box center [151, 541] width 90 height 90
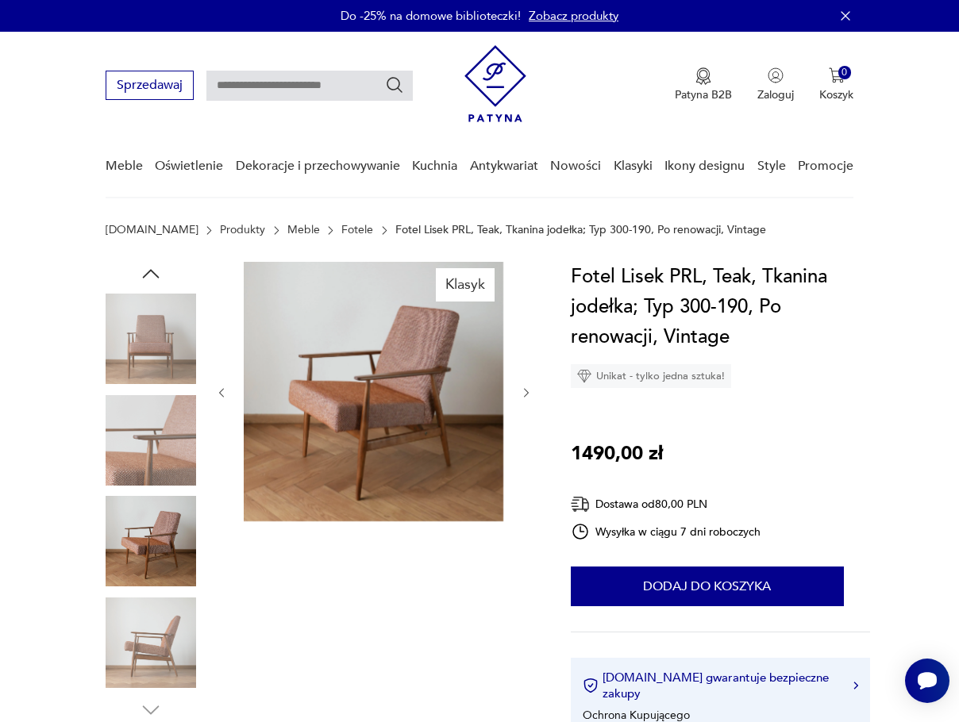
click at [439, 402] on img at bounding box center [373, 391] width 259 height 259
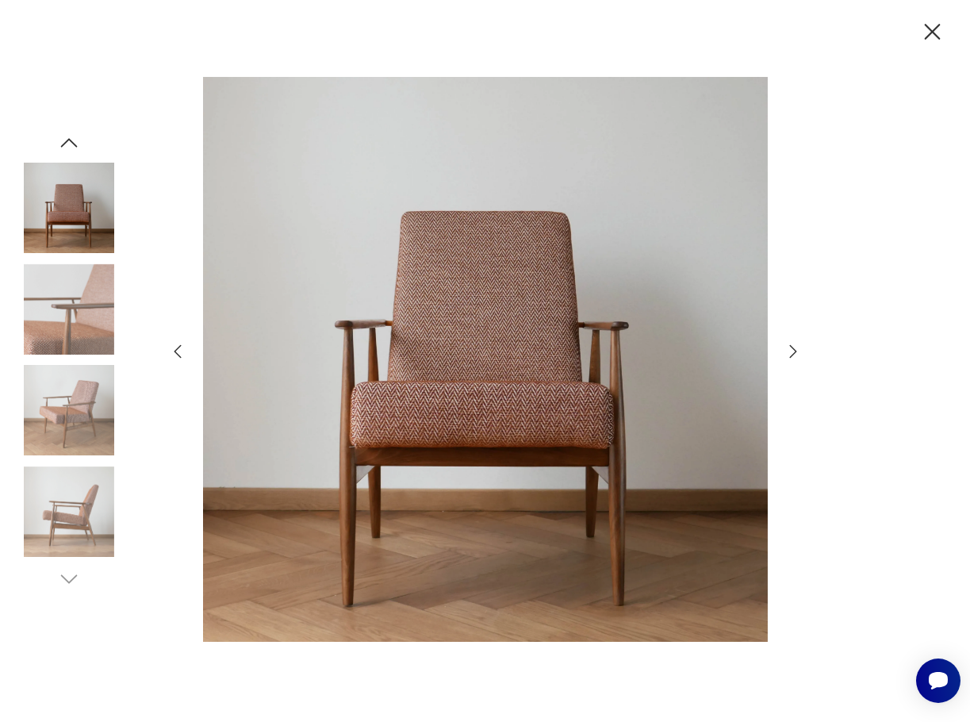
click at [792, 347] on icon "button" at bounding box center [793, 351] width 7 height 13
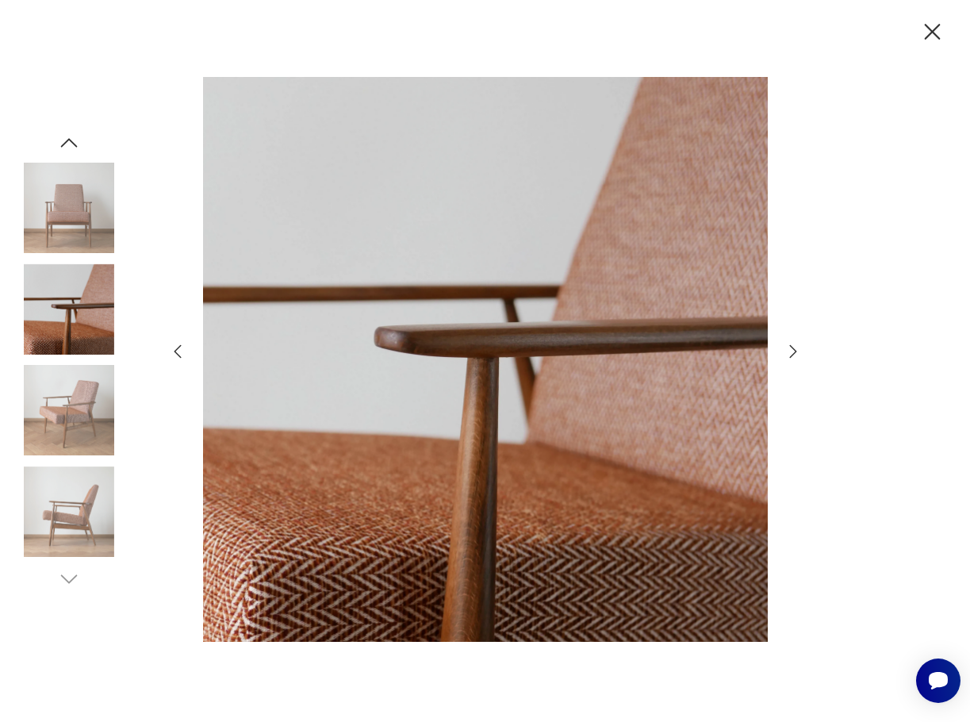
click at [792, 347] on icon "button" at bounding box center [793, 351] width 7 height 13
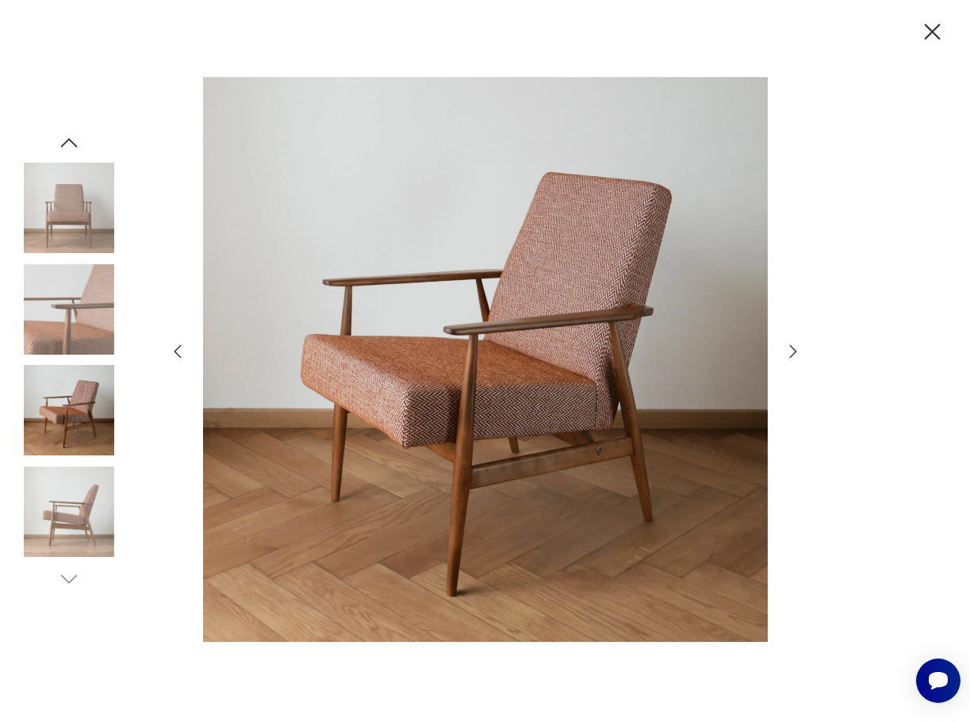
click at [793, 347] on icon "button" at bounding box center [793, 351] width 19 height 19
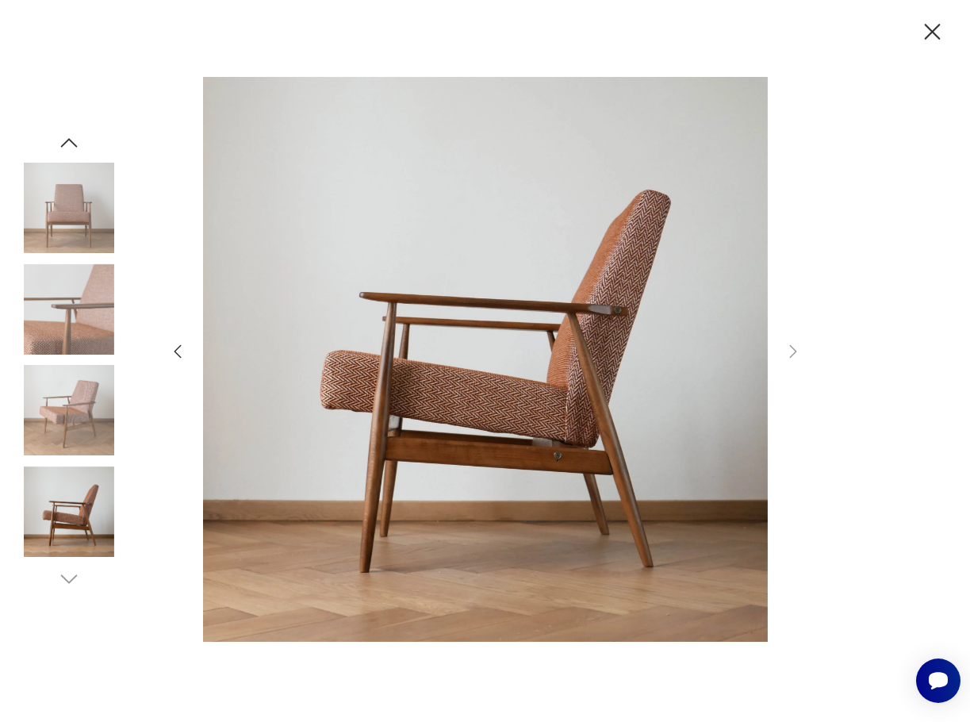
click at [170, 351] on icon "button" at bounding box center [177, 351] width 19 height 19
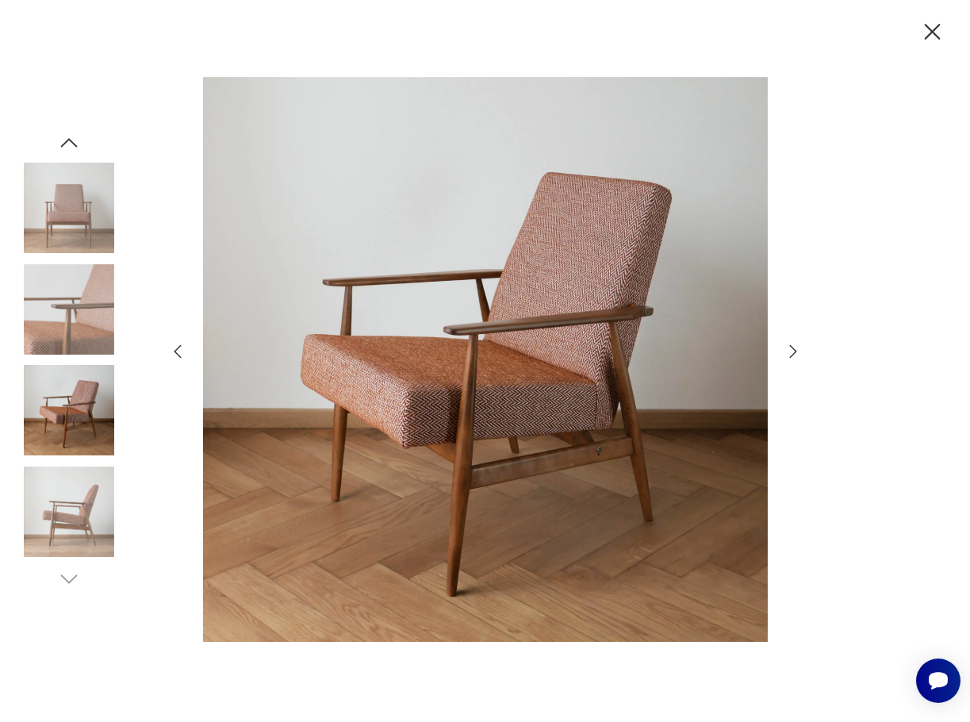
click at [170, 351] on icon "button" at bounding box center [177, 351] width 19 height 19
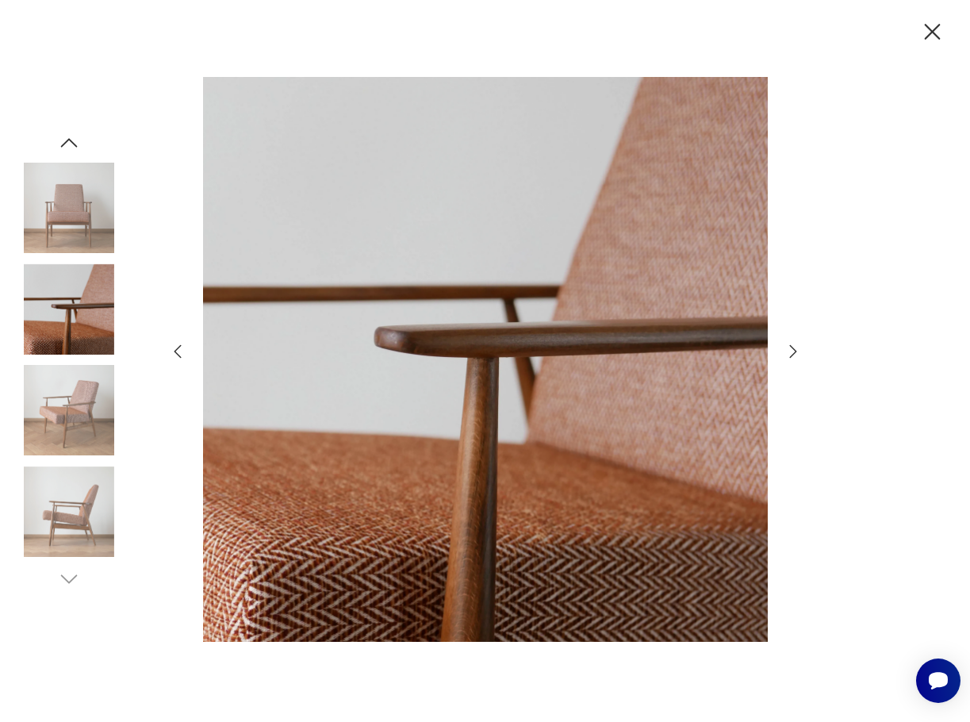
click at [170, 351] on icon "button" at bounding box center [177, 351] width 19 height 19
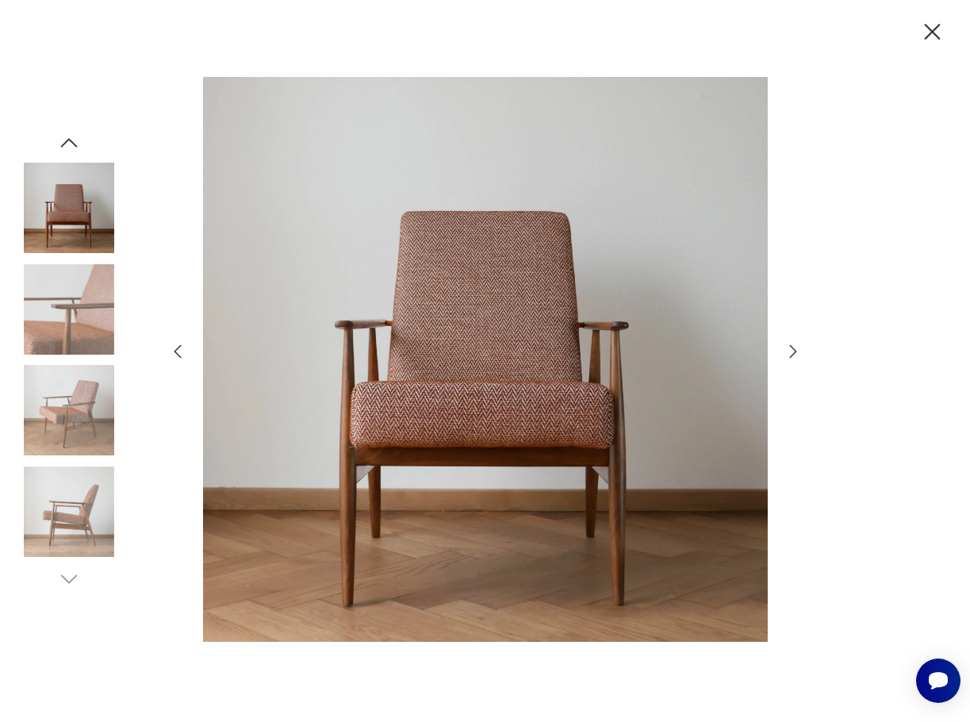
click at [161, 335] on div at bounding box center [485, 361] width 970 height 722
click at [71, 311] on img at bounding box center [69, 309] width 90 height 90
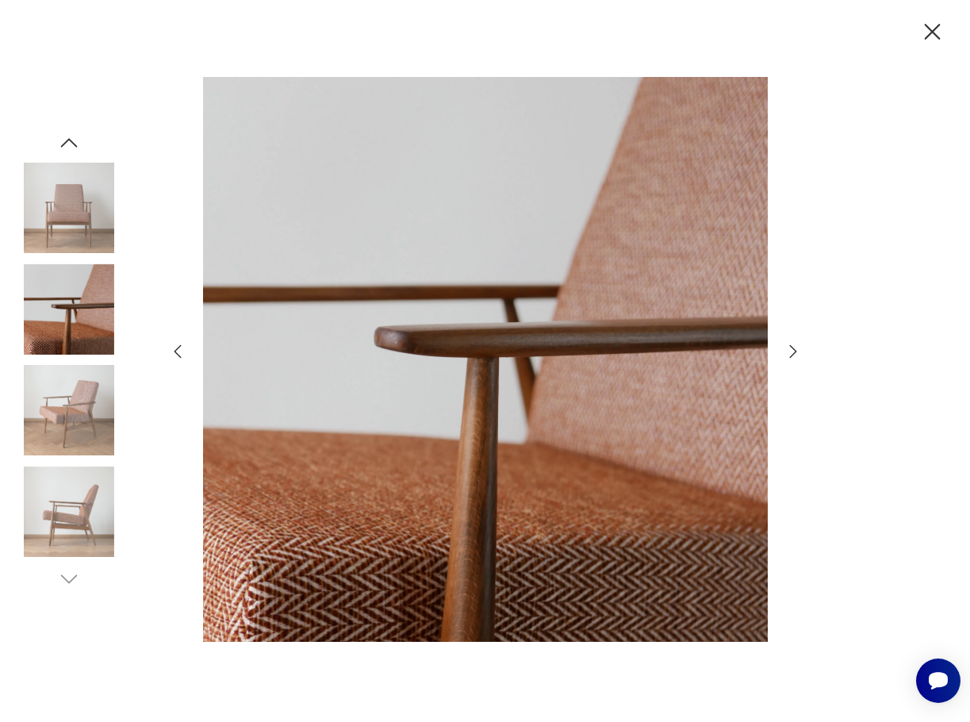
click at [92, 390] on img at bounding box center [69, 410] width 90 height 90
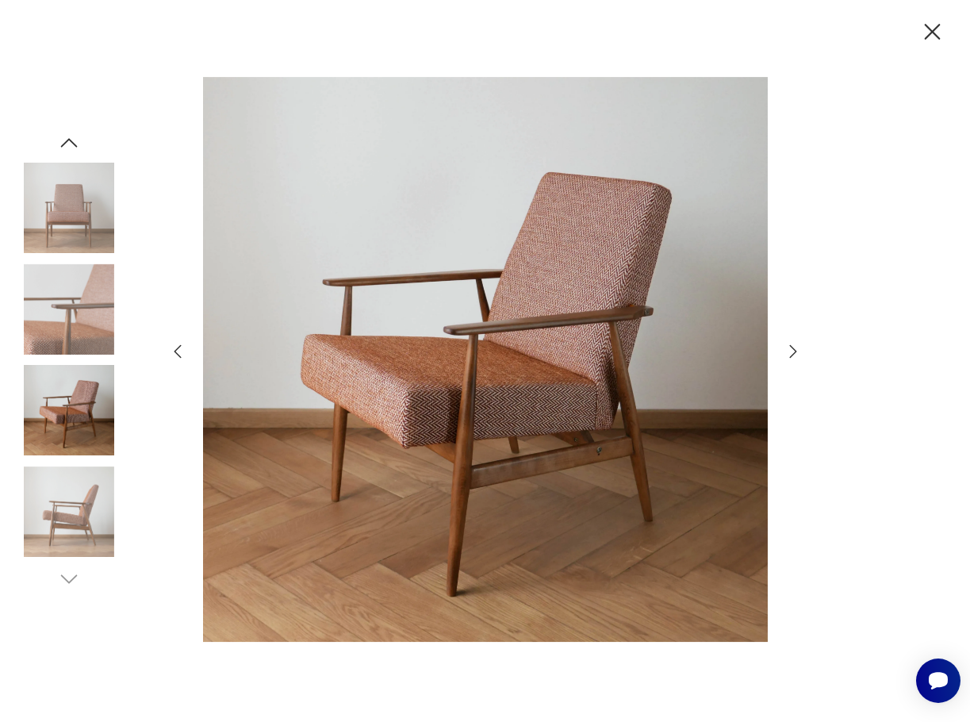
click at [931, 38] on icon "button" at bounding box center [933, 32] width 28 height 28
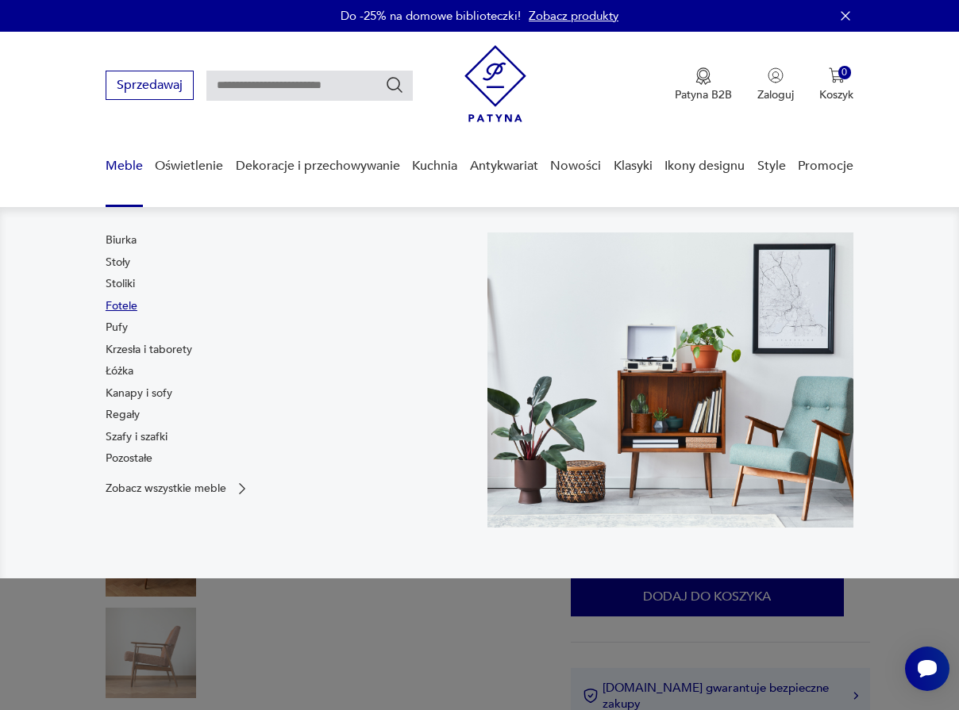
click at [131, 307] on link "Fotele" at bounding box center [122, 306] width 32 height 16
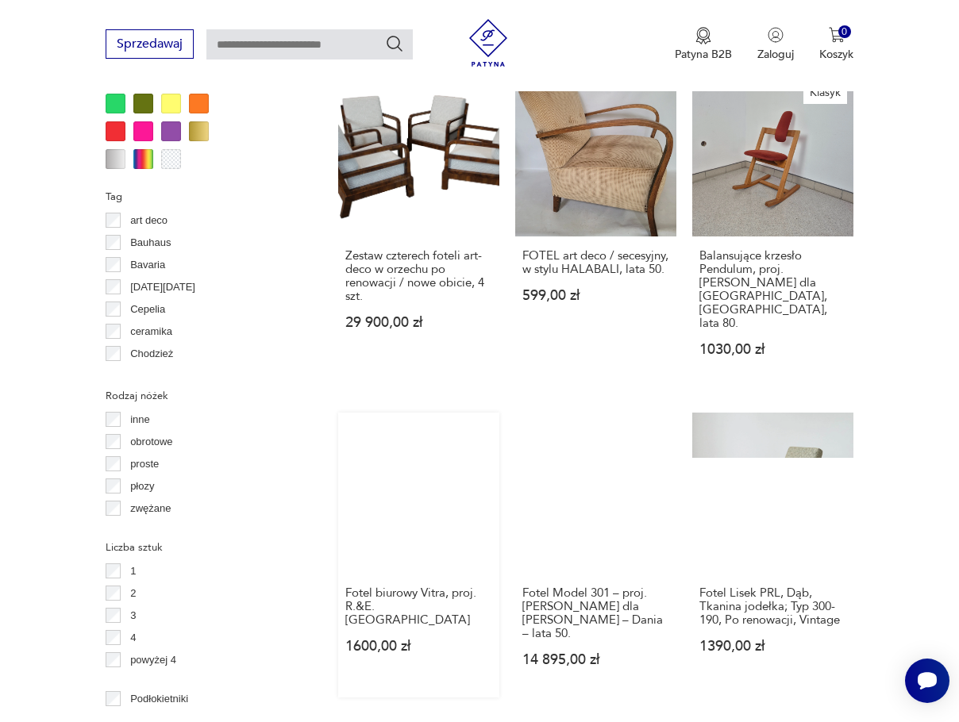
scroll to position [2033, 0]
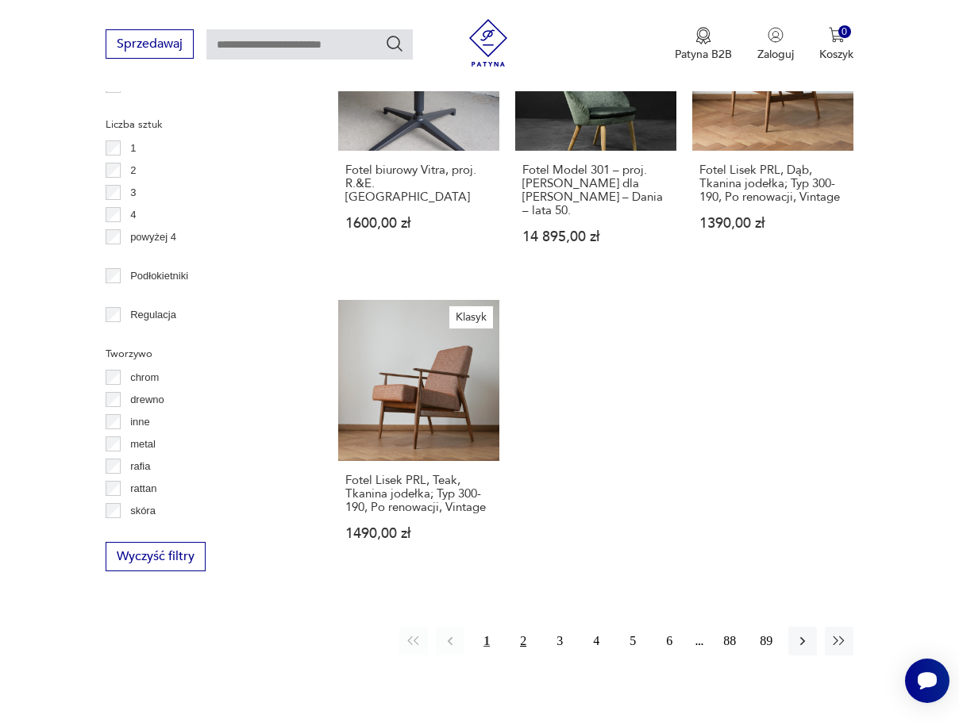
click at [520, 627] on button "2" at bounding box center [523, 641] width 29 height 29
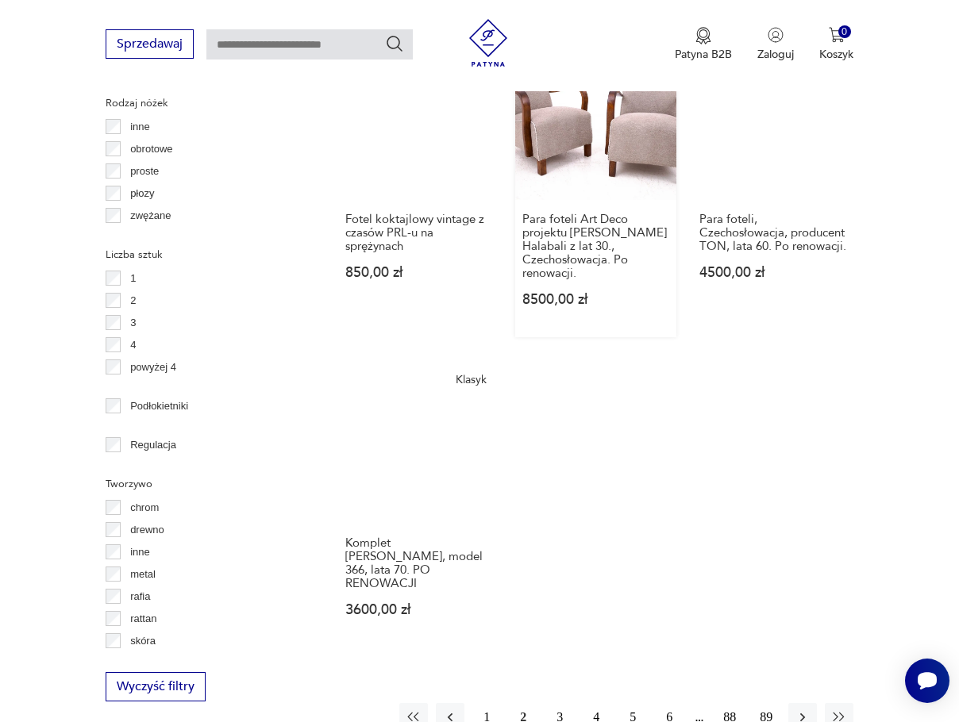
scroll to position [2114, 0]
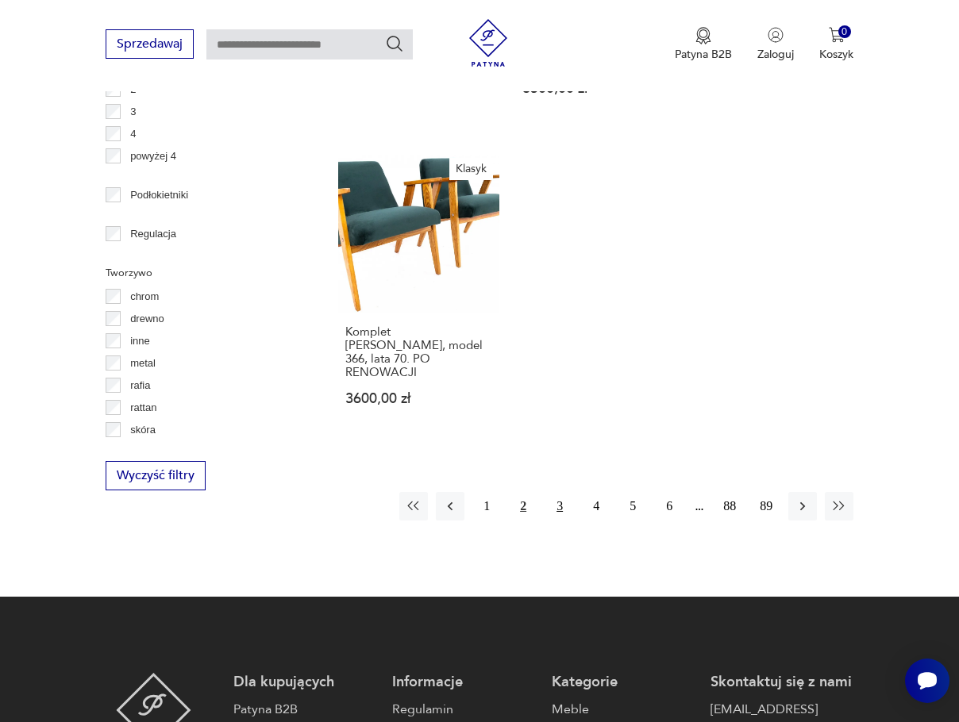
click at [559, 492] on button "3" at bounding box center [559, 506] width 29 height 29
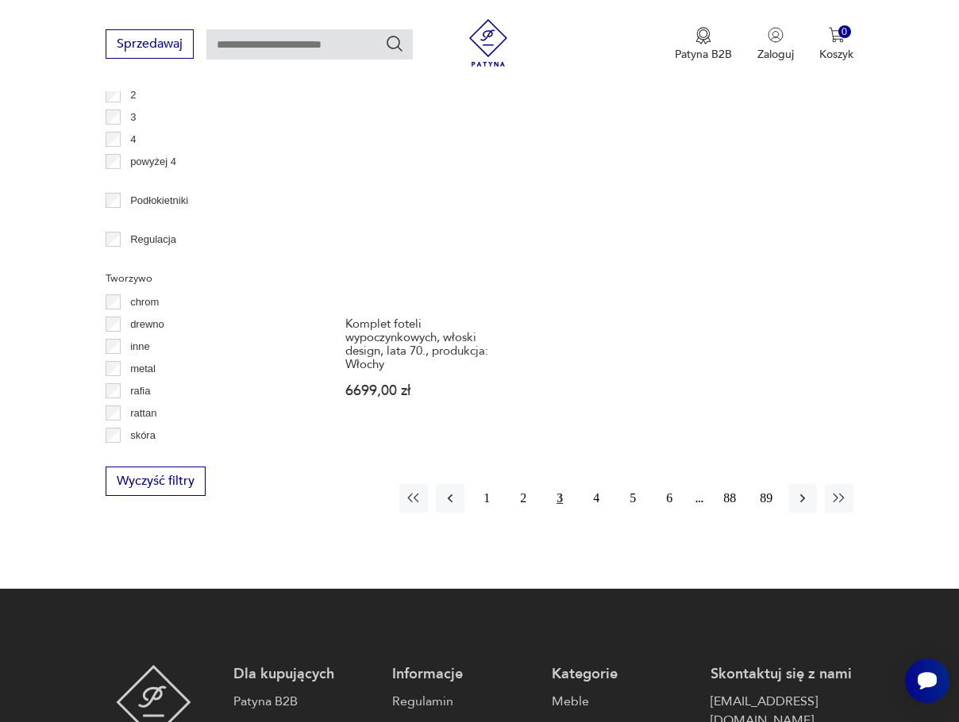
scroll to position [2114, 0]
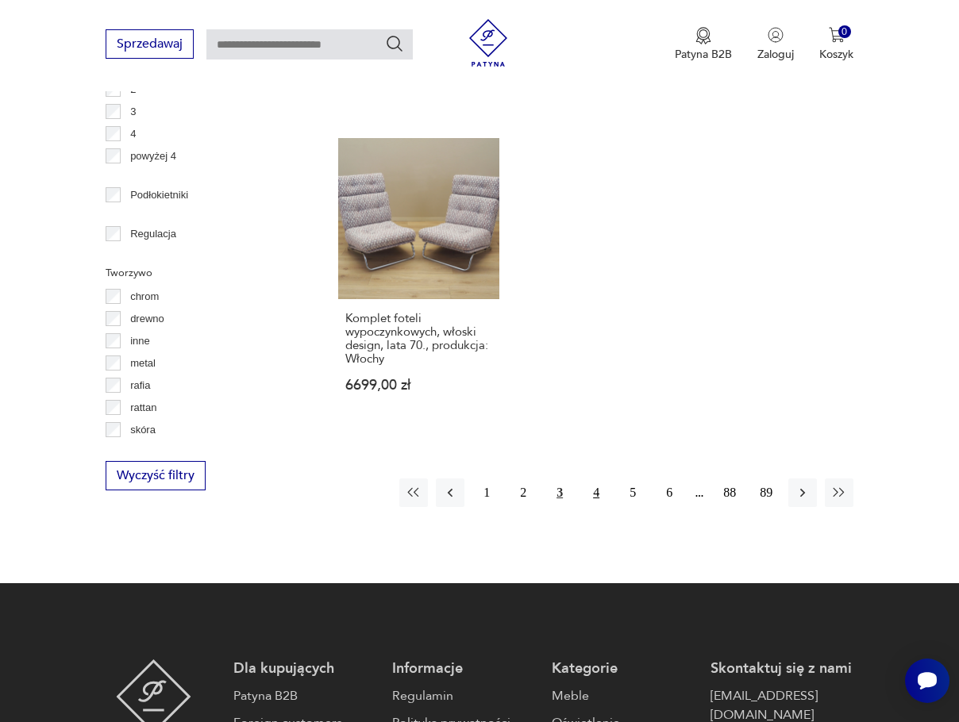
click at [593, 479] on button "4" at bounding box center [596, 493] width 29 height 29
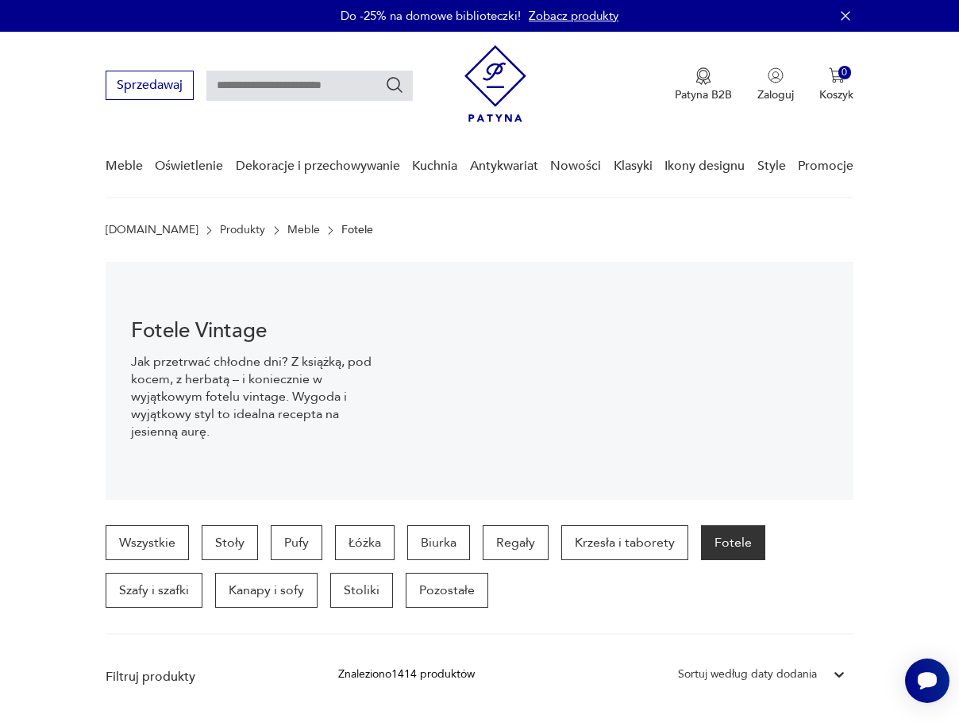
scroll to position [212, 0]
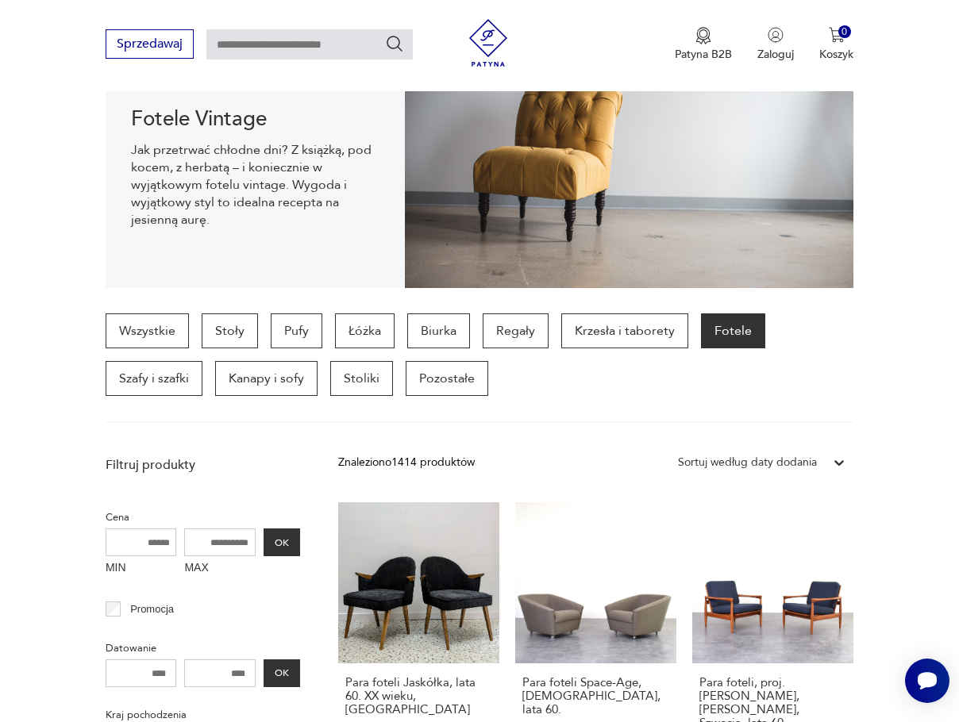
click at [804, 463] on div "Sortuj według daty dodania" at bounding box center [747, 462] width 139 height 17
click at [755, 534] on div "Sortuj według ceny (od najmniejszej)" at bounding box center [761, 535] width 183 height 35
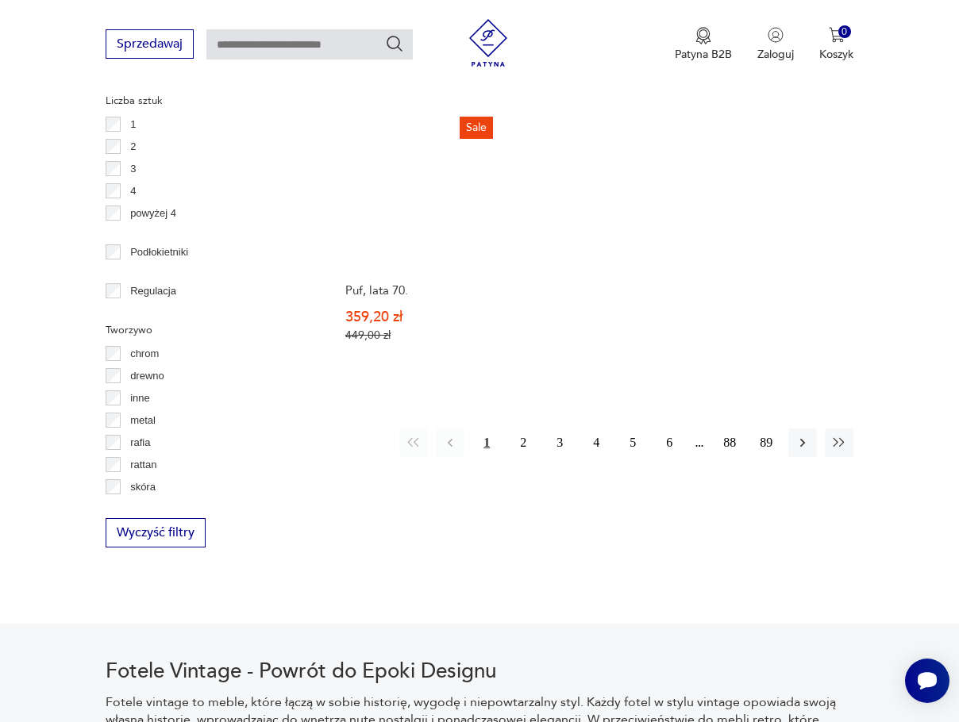
scroll to position [2114, 0]
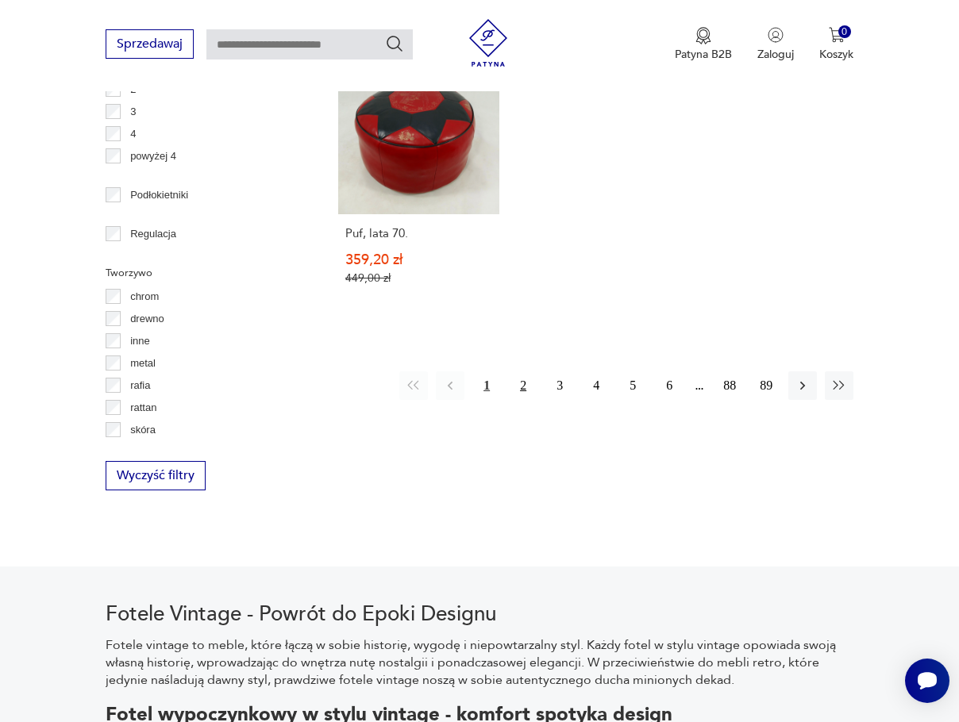
click at [526, 385] on button "2" at bounding box center [523, 385] width 29 height 29
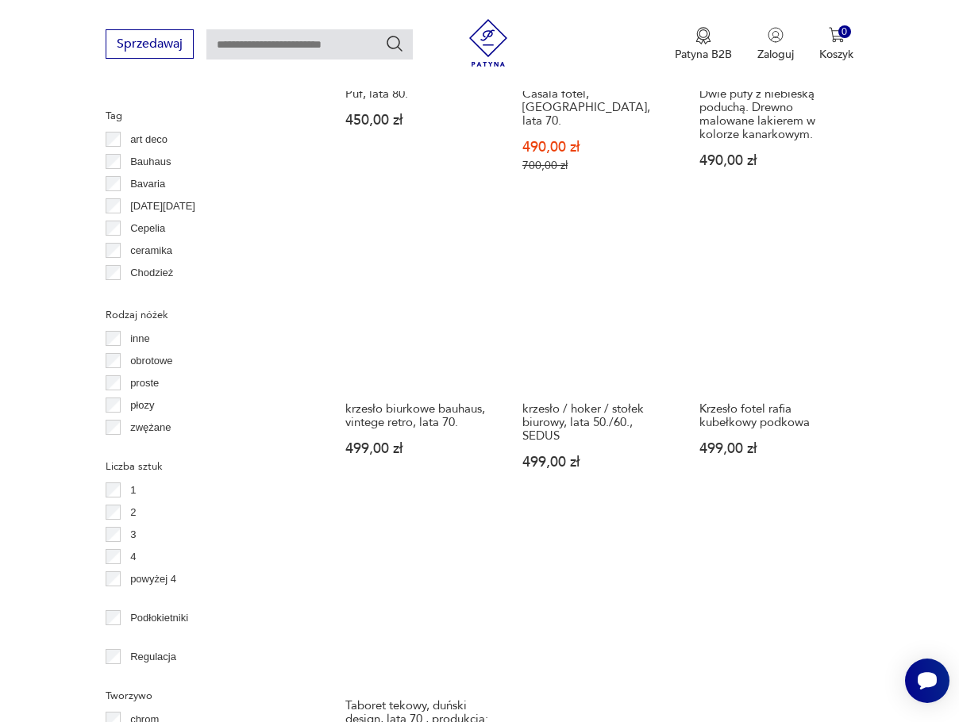
scroll to position [1903, 0]
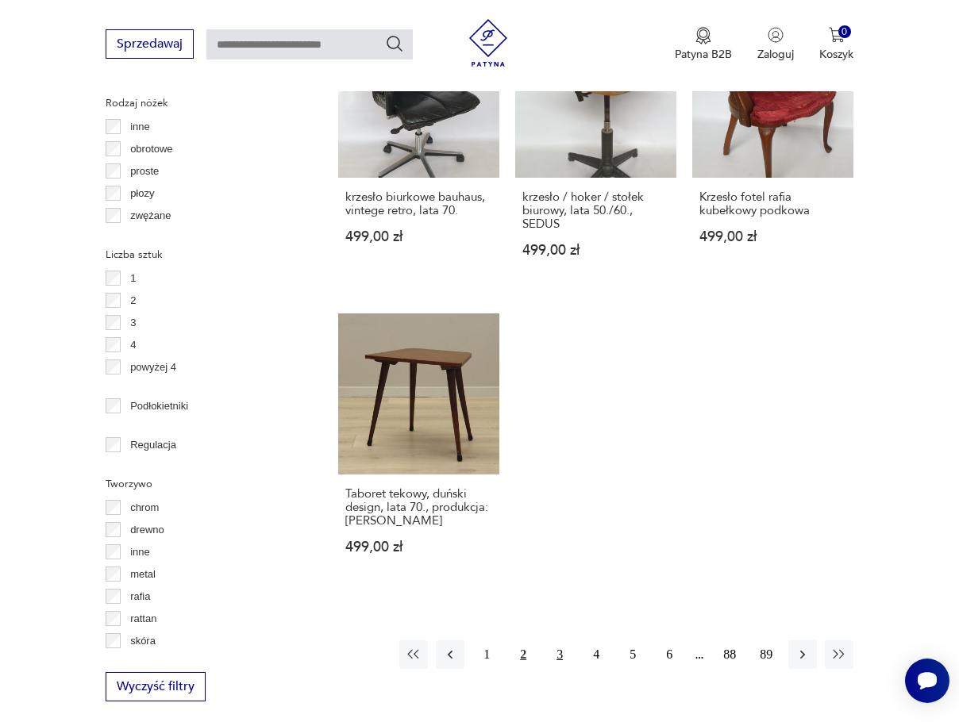
click at [559, 640] on button "3" at bounding box center [559, 654] width 29 height 29
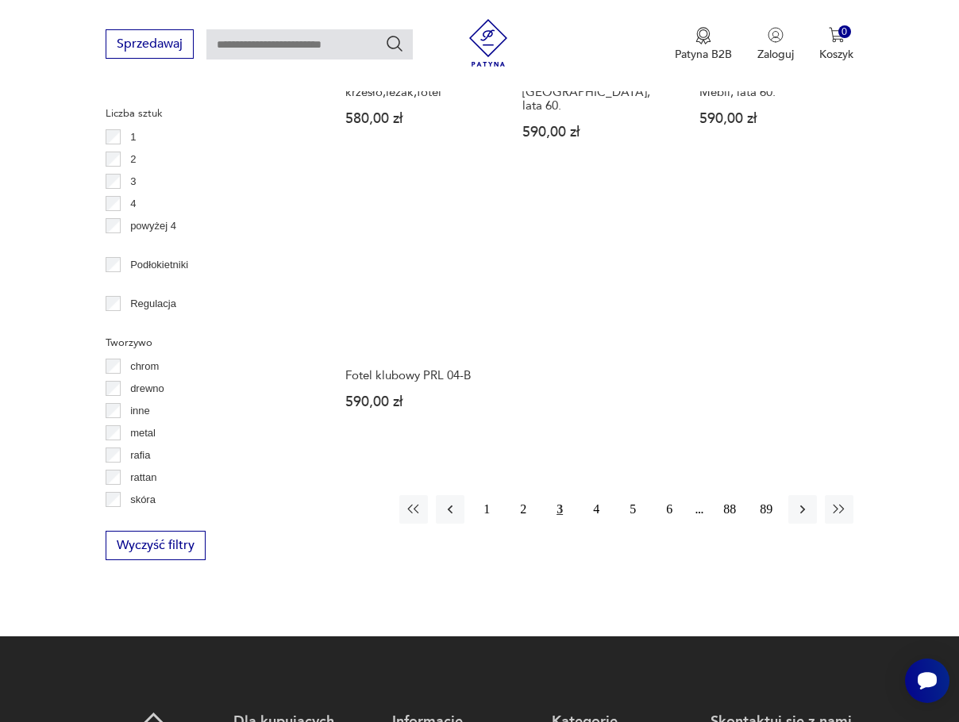
scroll to position [2114, 0]
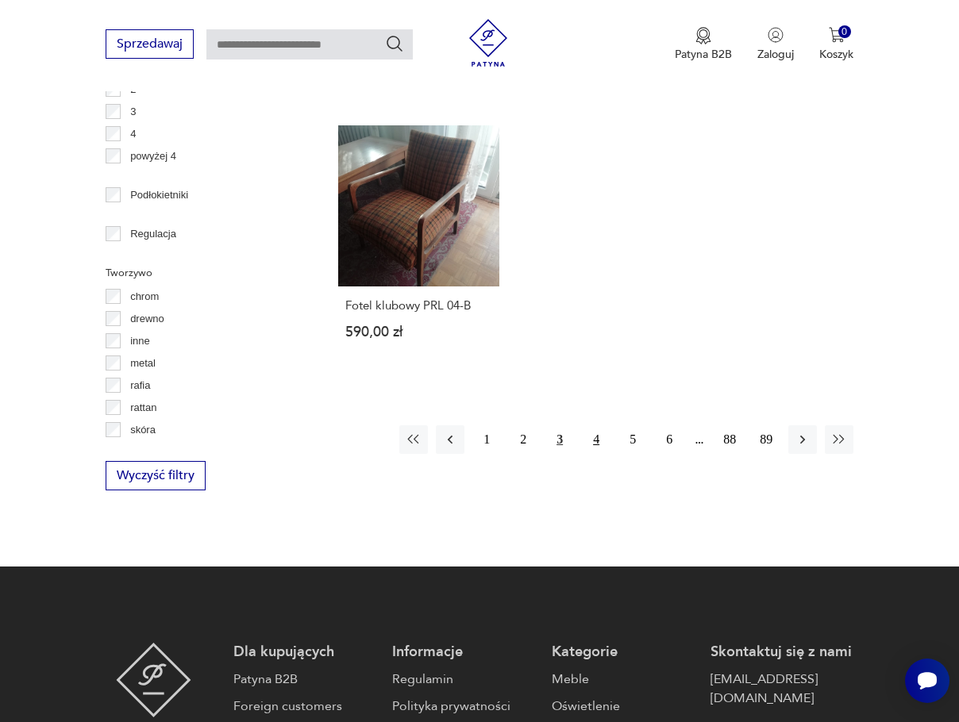
click at [593, 425] on button "4" at bounding box center [596, 439] width 29 height 29
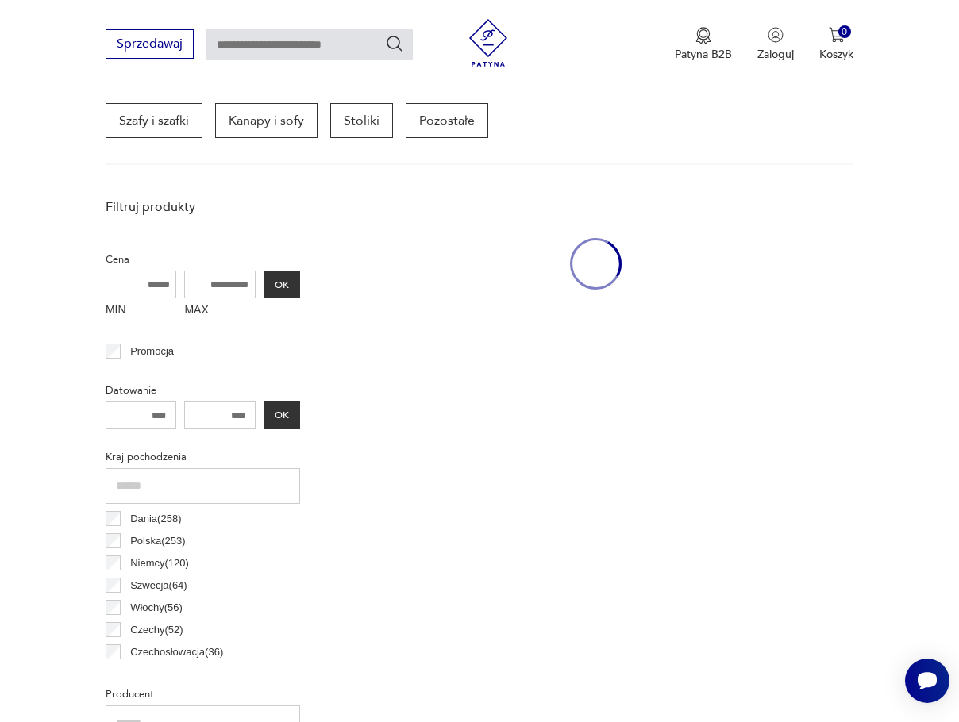
scroll to position [421, 0]
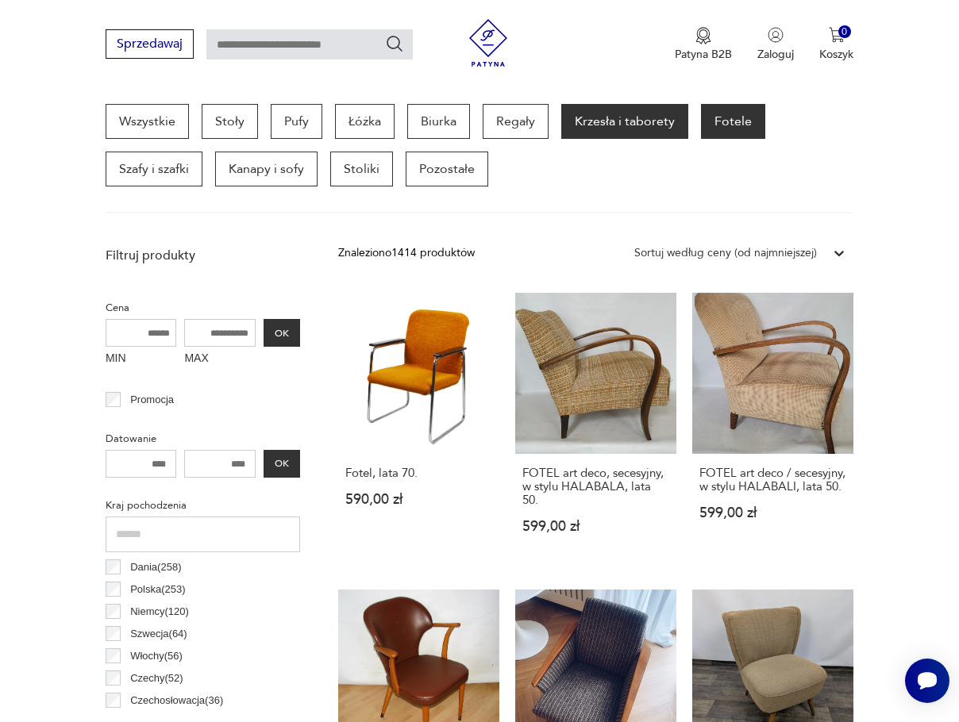
click at [600, 126] on p "Krzesła i taborety" at bounding box center [624, 121] width 127 height 35
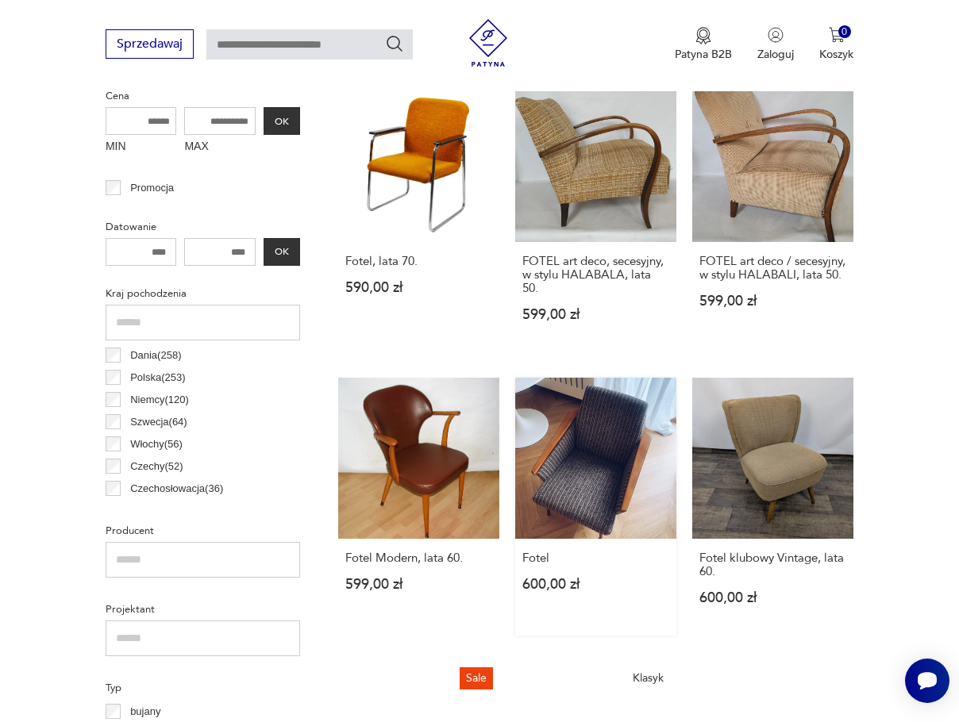
scroll to position [844, 0]
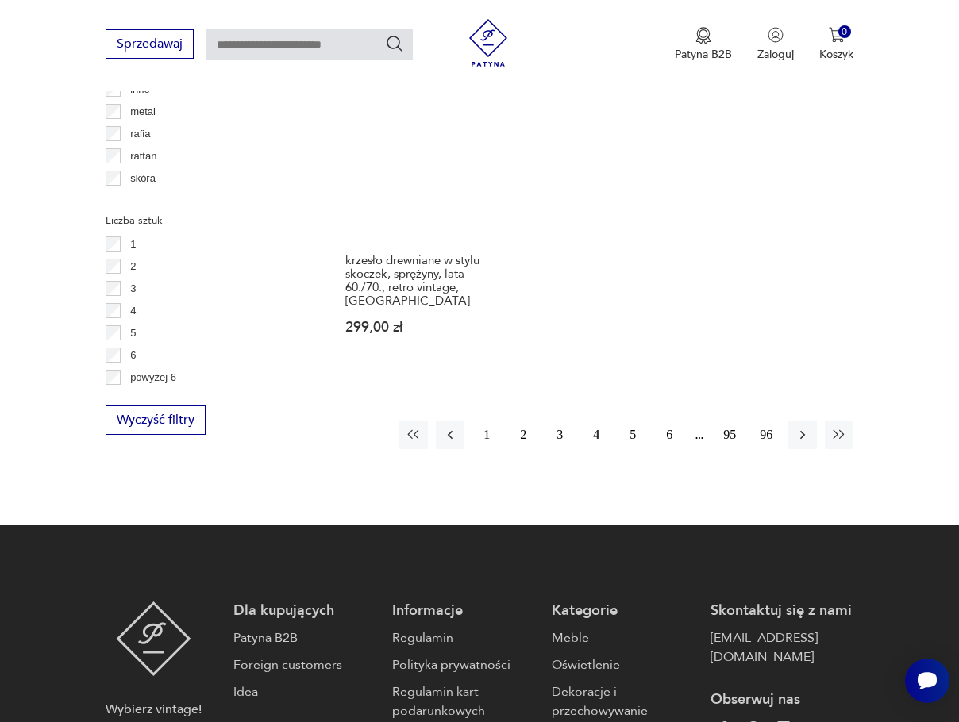
scroll to position [2220, 0]
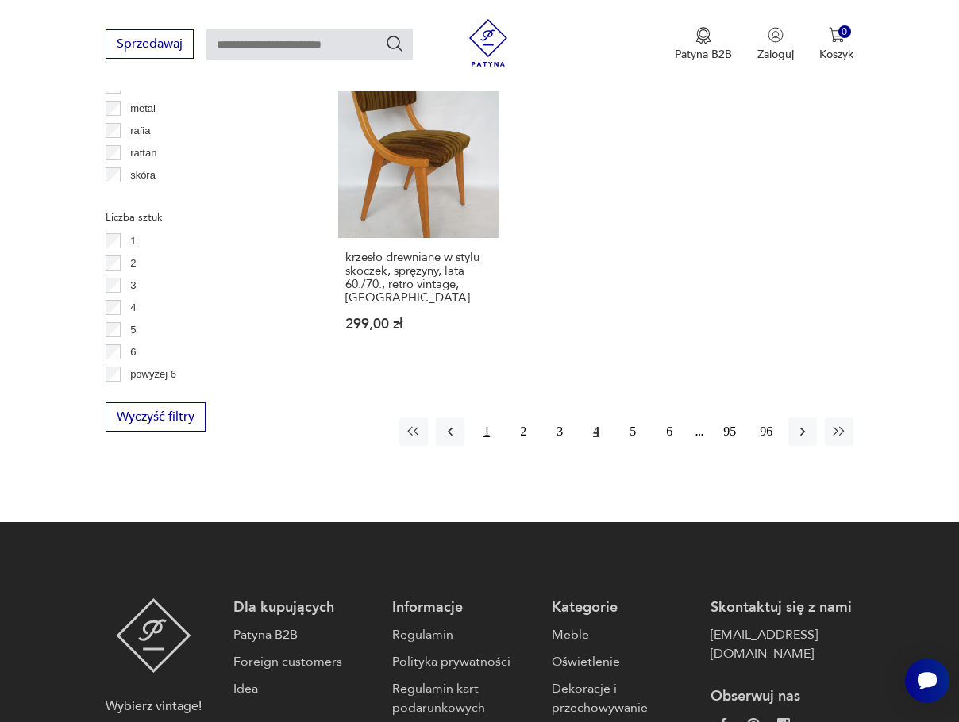
click at [490, 417] on button "1" at bounding box center [486, 431] width 29 height 29
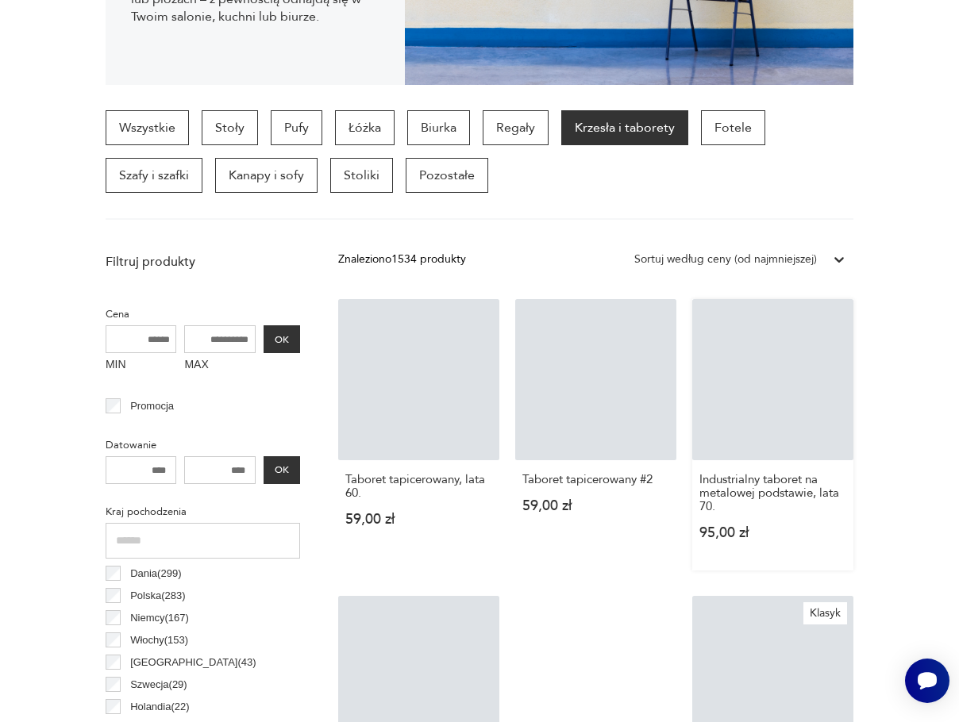
scroll to position [421, 0]
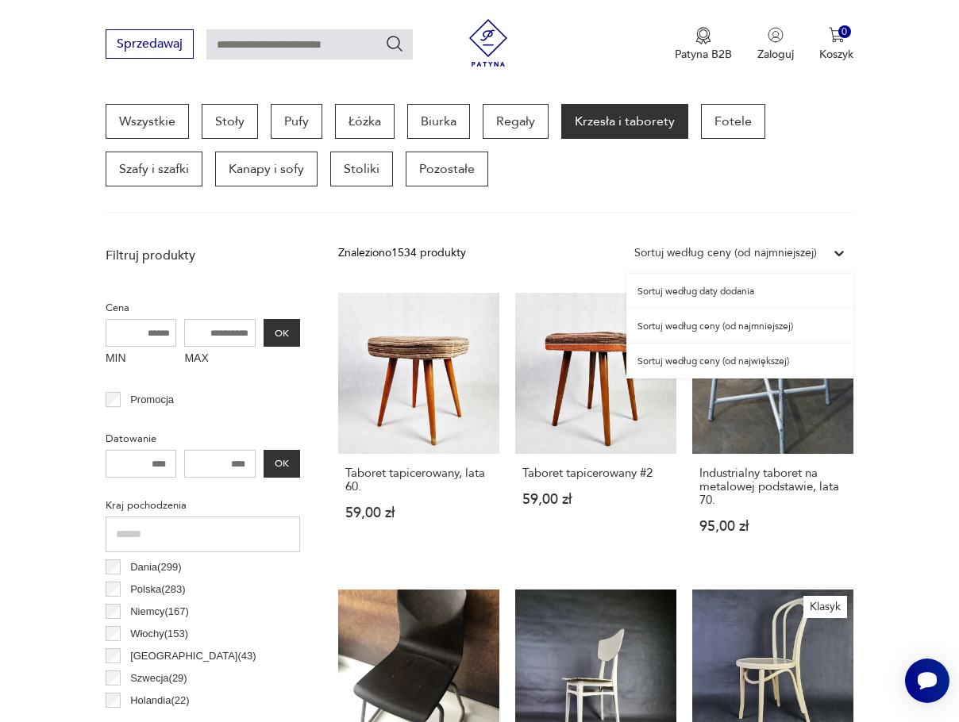
click at [758, 239] on div "Sortuj według ceny (od najmniejszej)" at bounding box center [739, 253] width 227 height 29
click at [743, 361] on div "Sortuj według ceny (od największej)" at bounding box center [739, 361] width 227 height 35
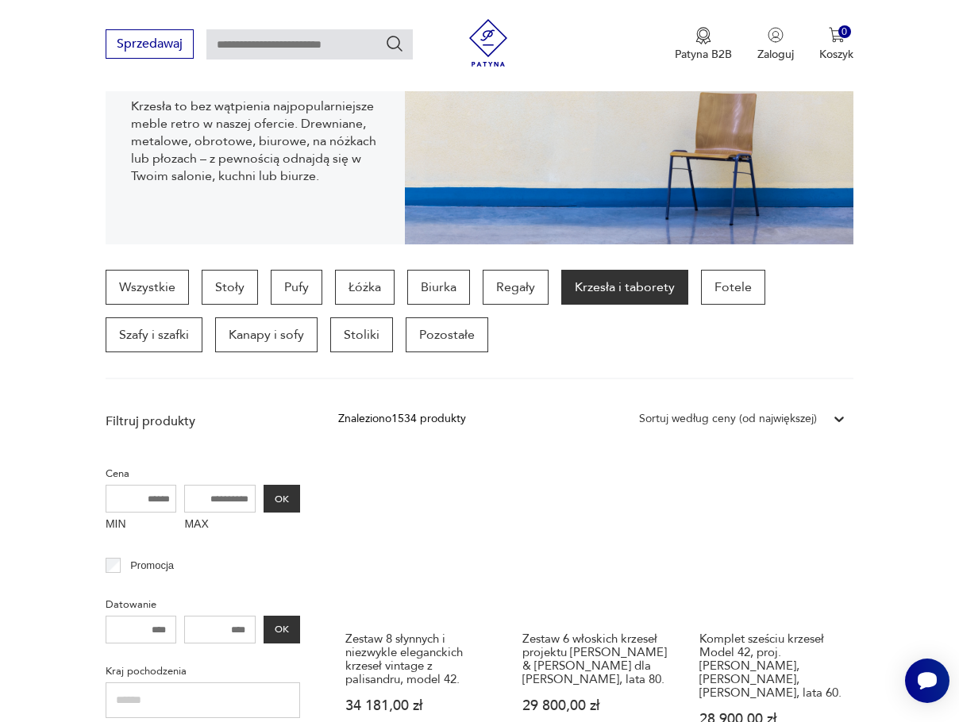
scroll to position [317, 0]
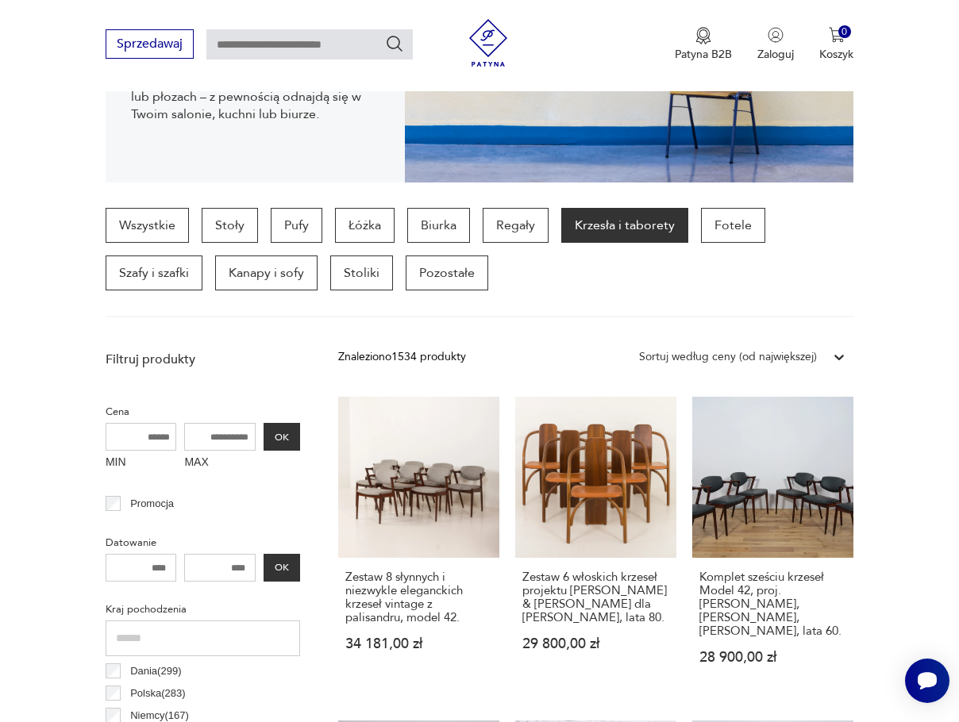
click at [837, 355] on icon at bounding box center [839, 357] width 16 height 16
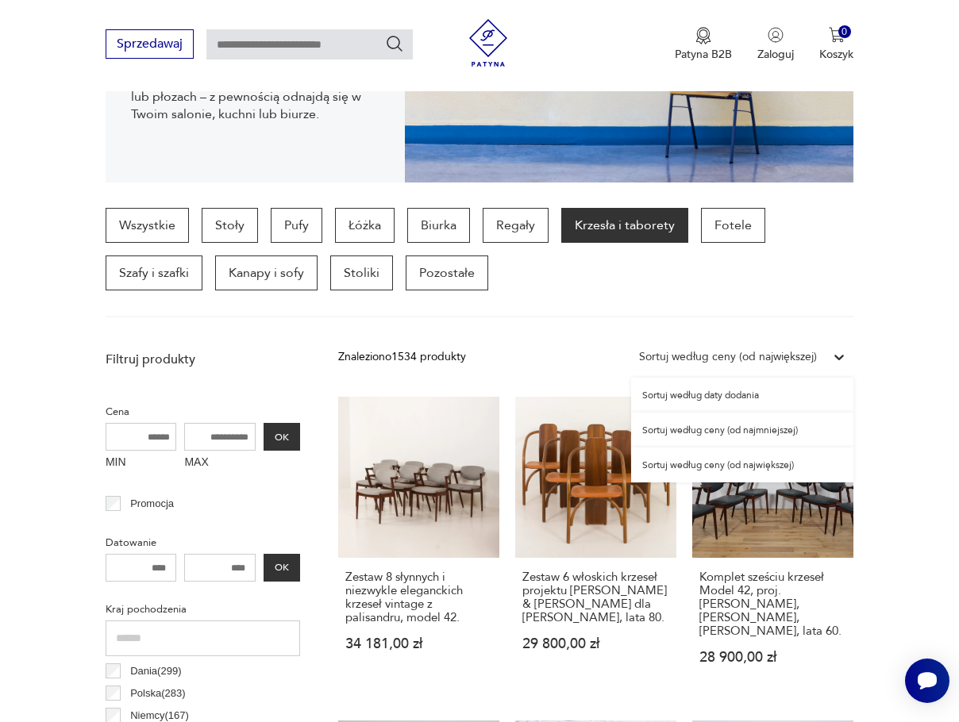
click at [736, 429] on div "Sortuj według ceny (od najmniejszej)" at bounding box center [742, 430] width 222 height 35
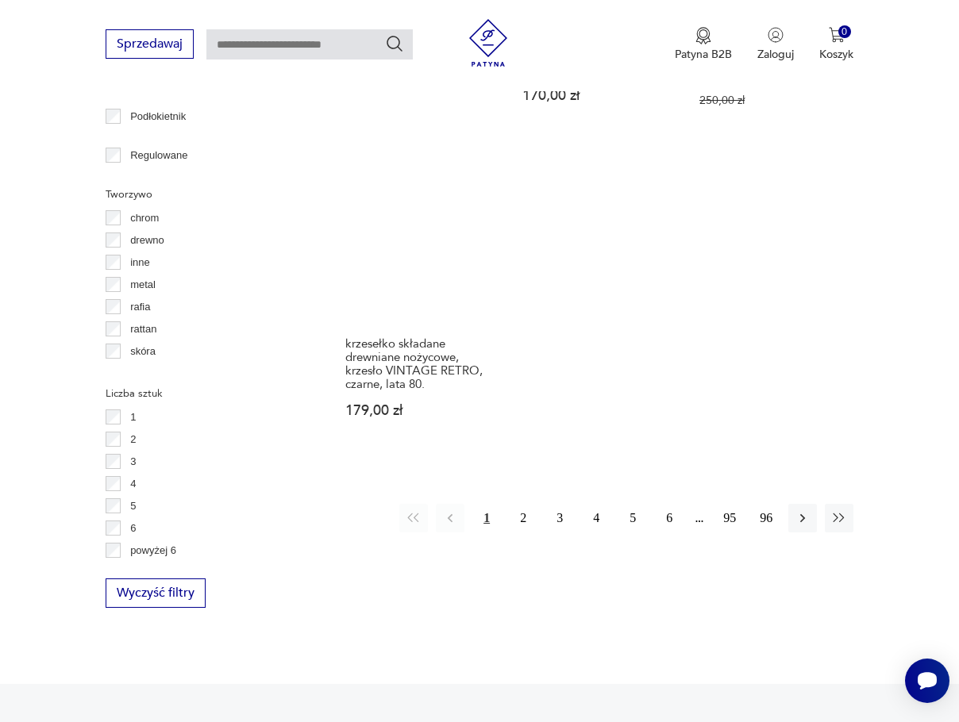
scroll to position [2008, 0]
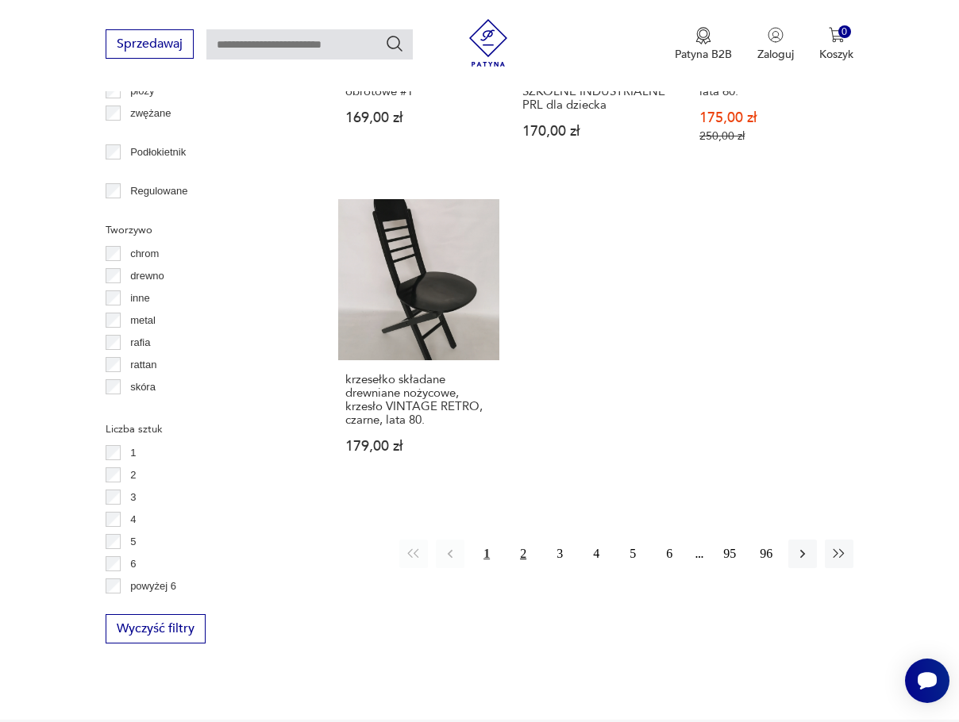
click at [526, 557] on button "2" at bounding box center [523, 554] width 29 height 29
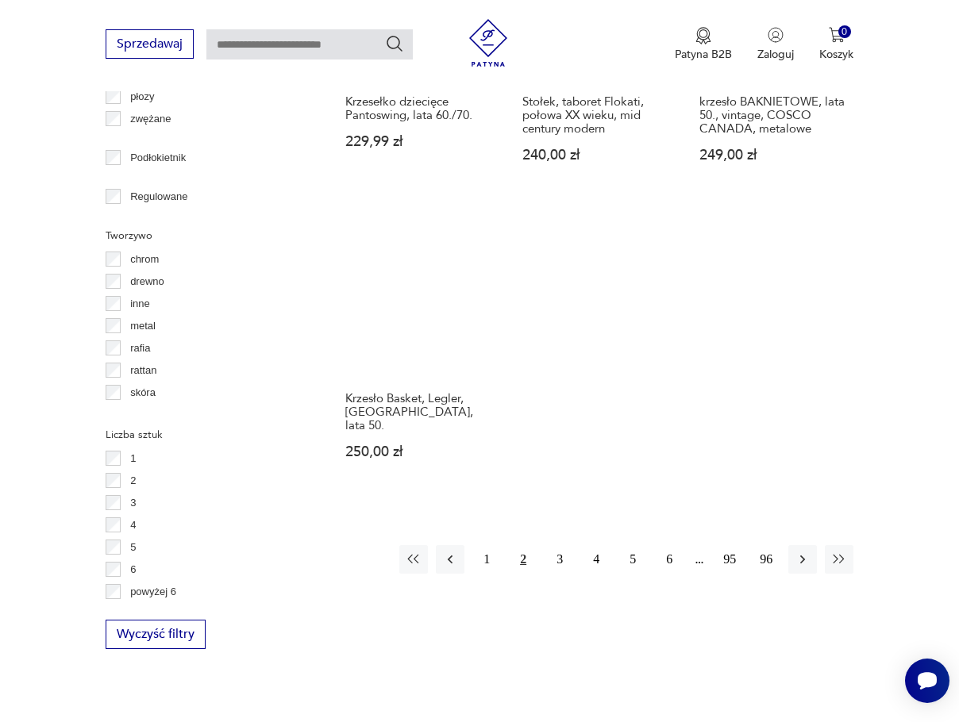
scroll to position [2008, 0]
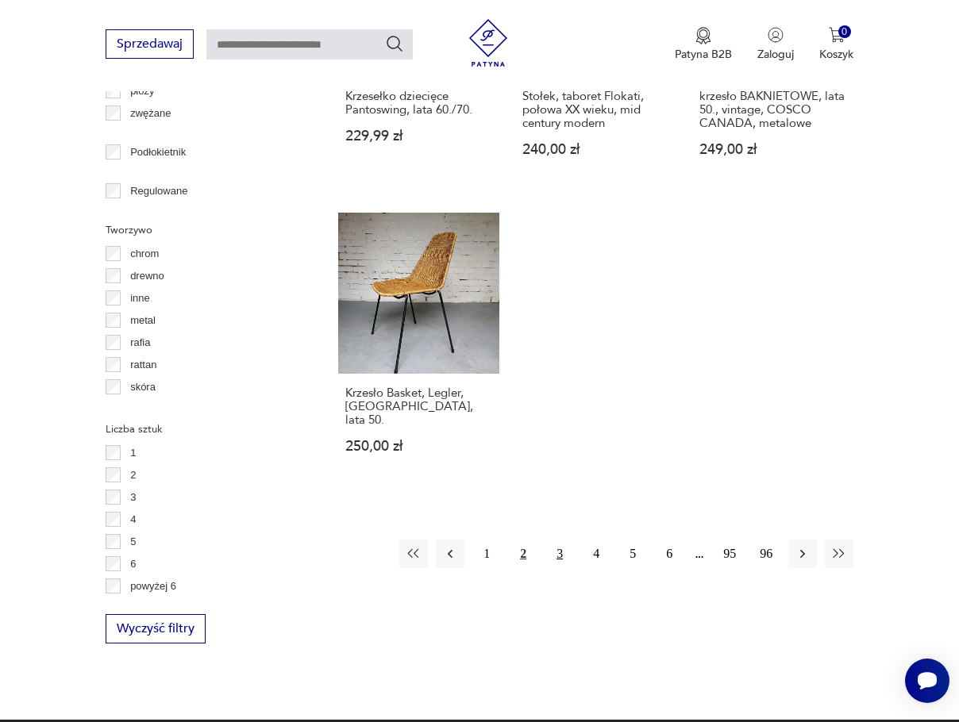
click at [559, 540] on button "3" at bounding box center [559, 554] width 29 height 29
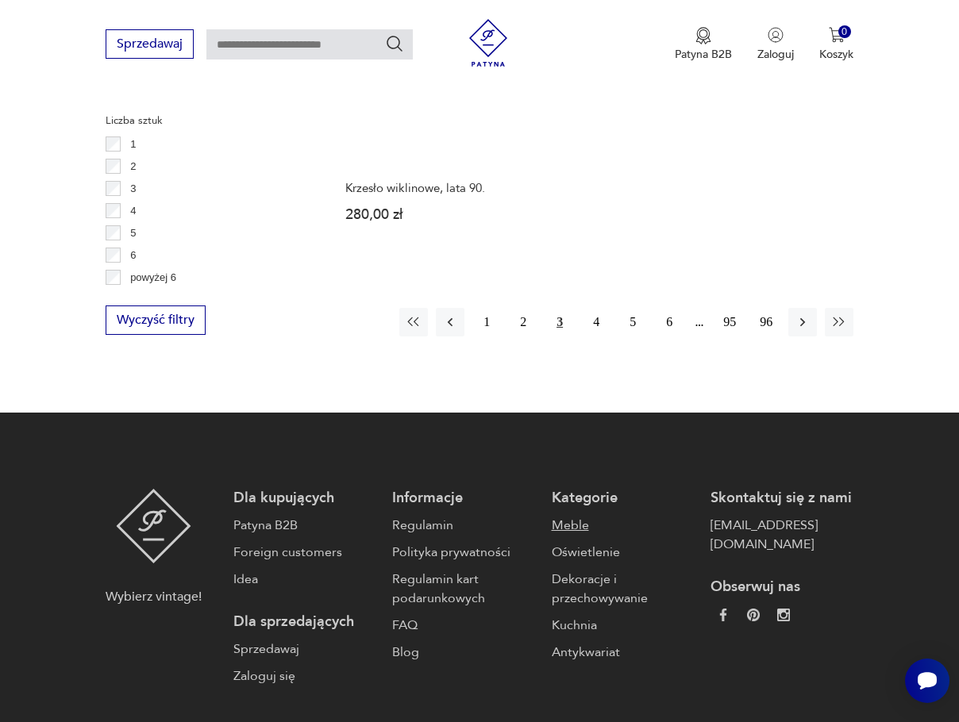
scroll to position [2326, 0]
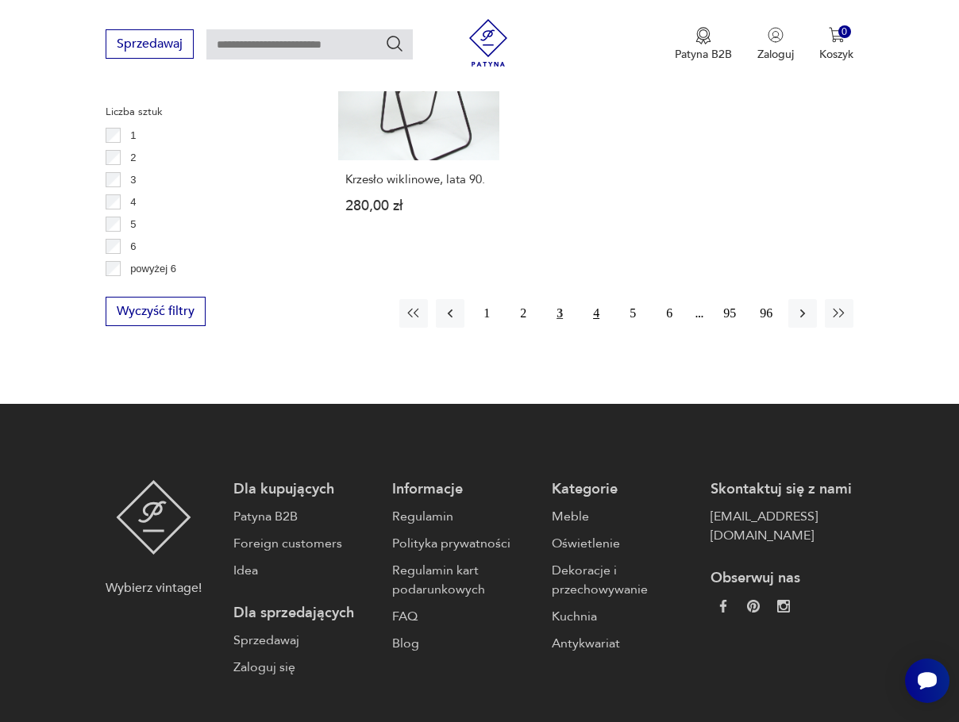
click at [596, 299] on button "4" at bounding box center [596, 313] width 29 height 29
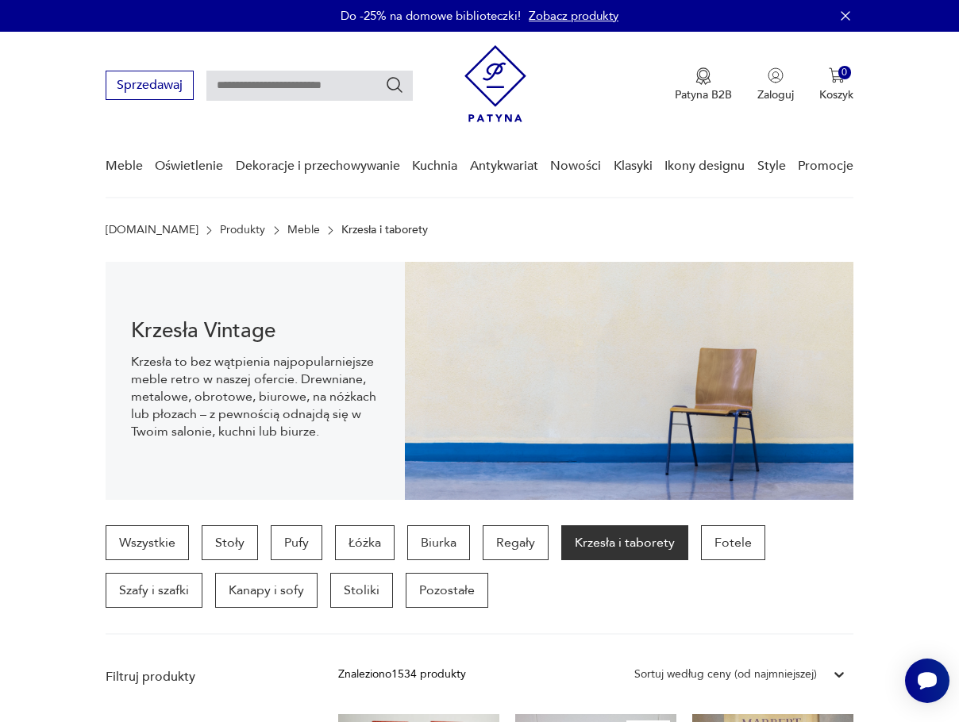
click at [264, 83] on input "text" at bounding box center [309, 86] width 206 height 30
type input "********"
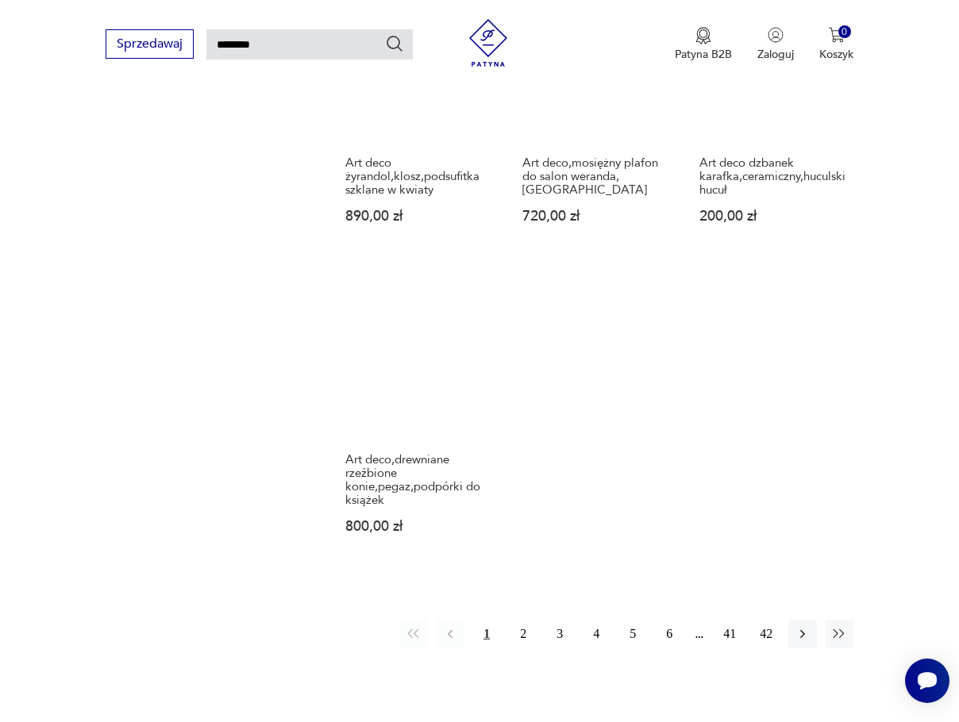
scroll to position [1643, 0]
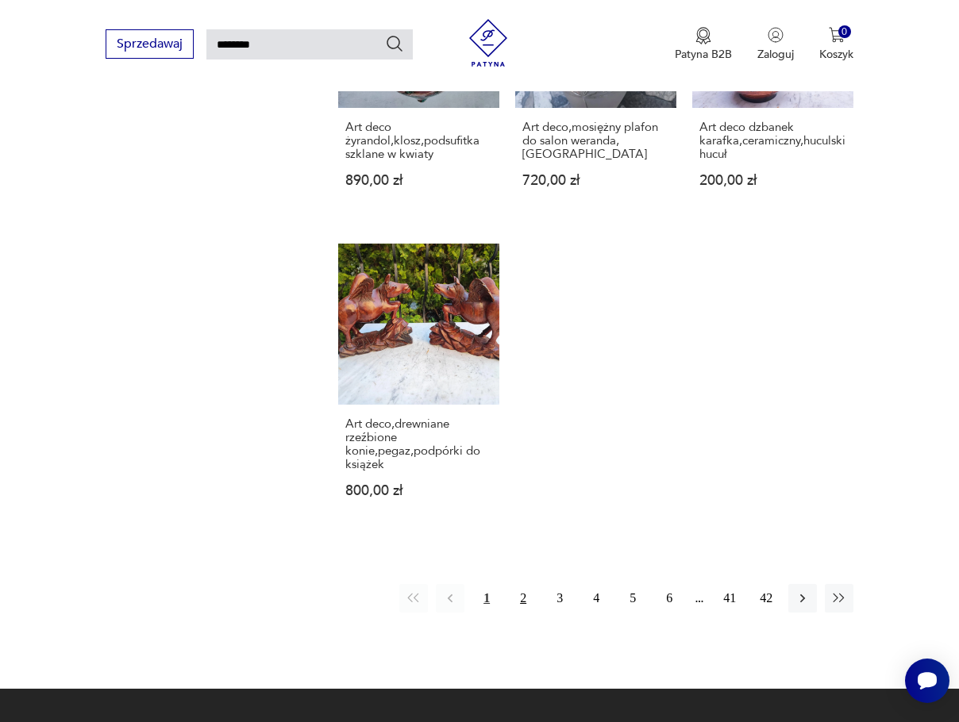
click at [525, 584] on button "2" at bounding box center [523, 598] width 29 height 29
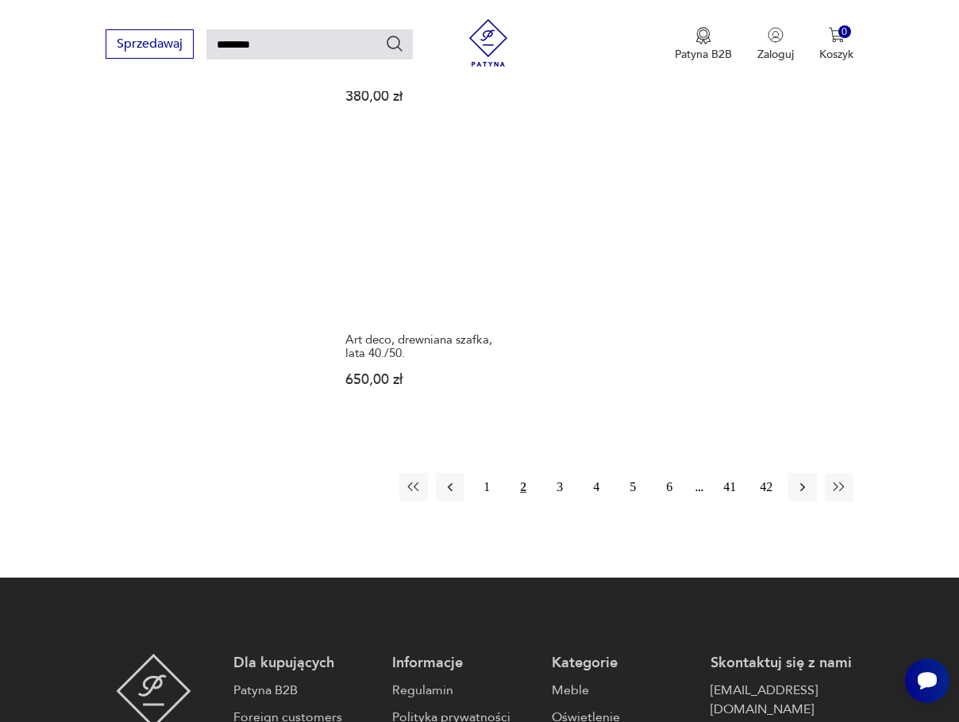
scroll to position [1749, 0]
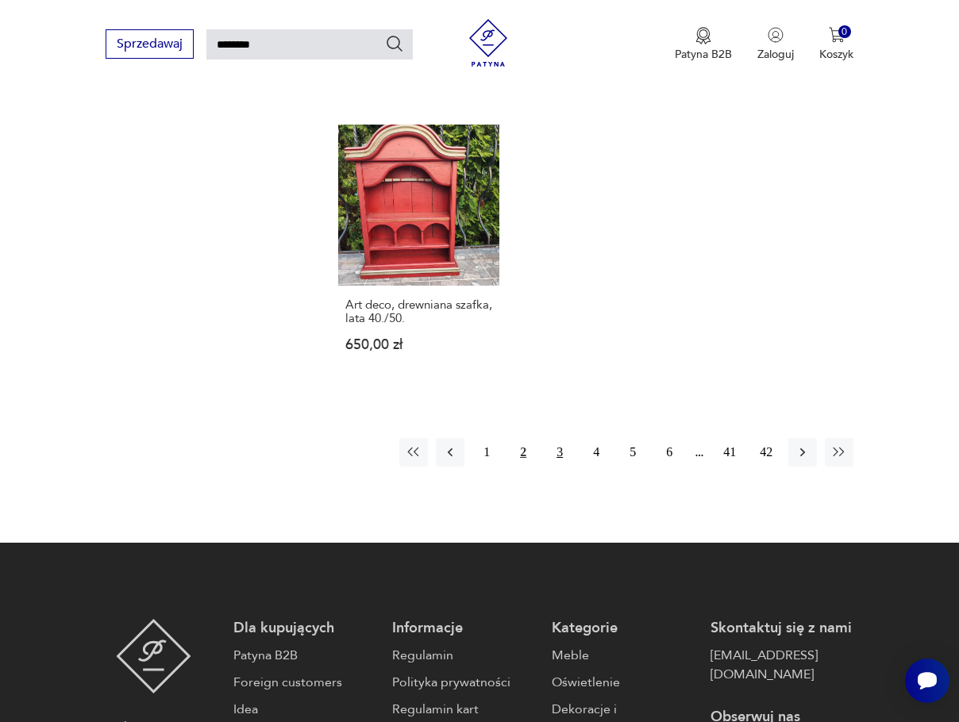
click at [554, 438] on button "3" at bounding box center [559, 452] width 29 height 29
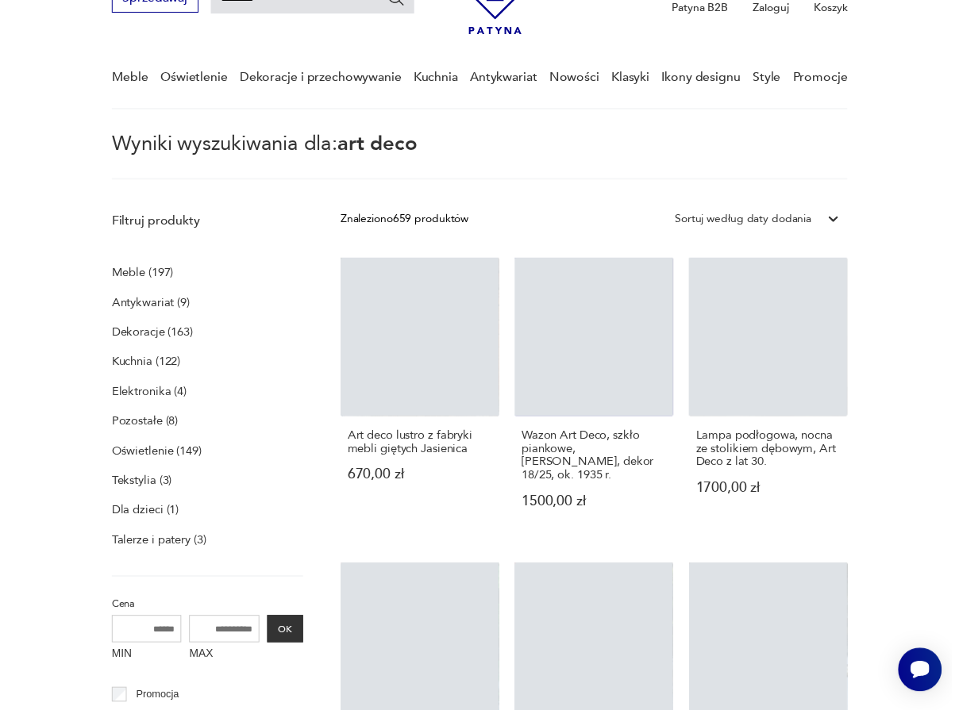
scroll to position [56, 0]
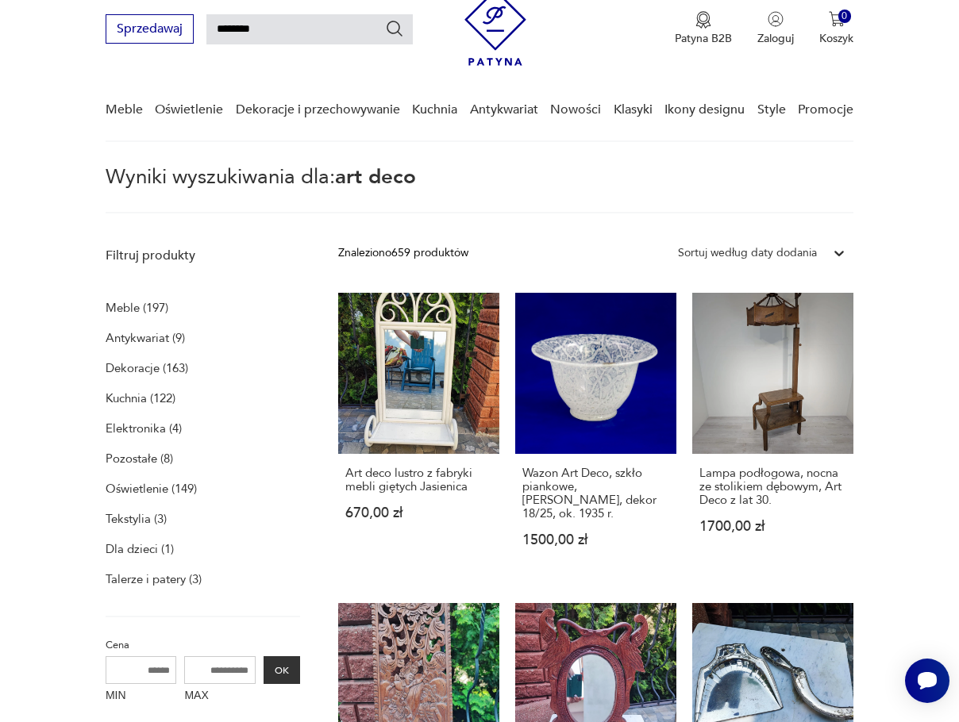
click at [329, 31] on input "********" at bounding box center [309, 29] width 206 height 30
type input "**********"
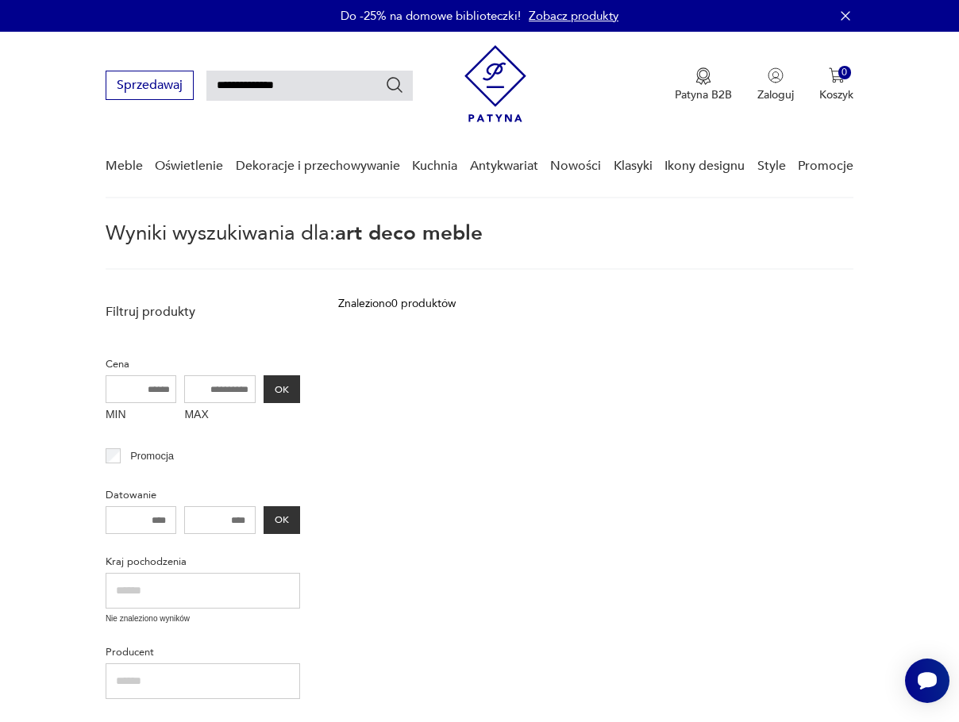
click at [369, 97] on input "**********" at bounding box center [309, 86] width 206 height 30
type input "********"
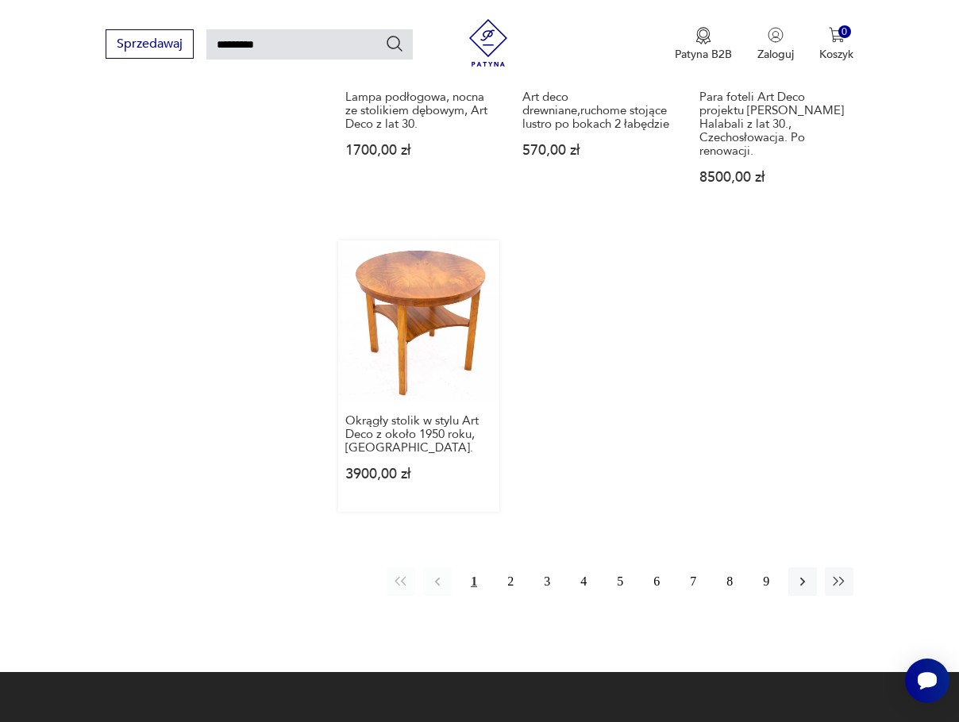
scroll to position [1855, 0]
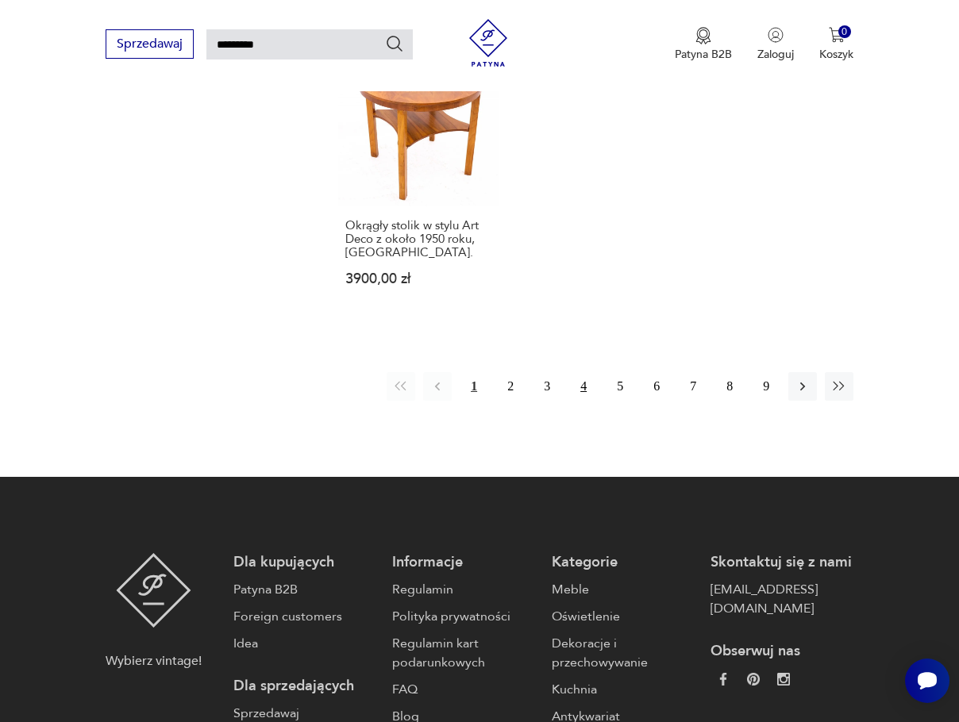
click at [582, 372] on button "4" at bounding box center [583, 386] width 29 height 29
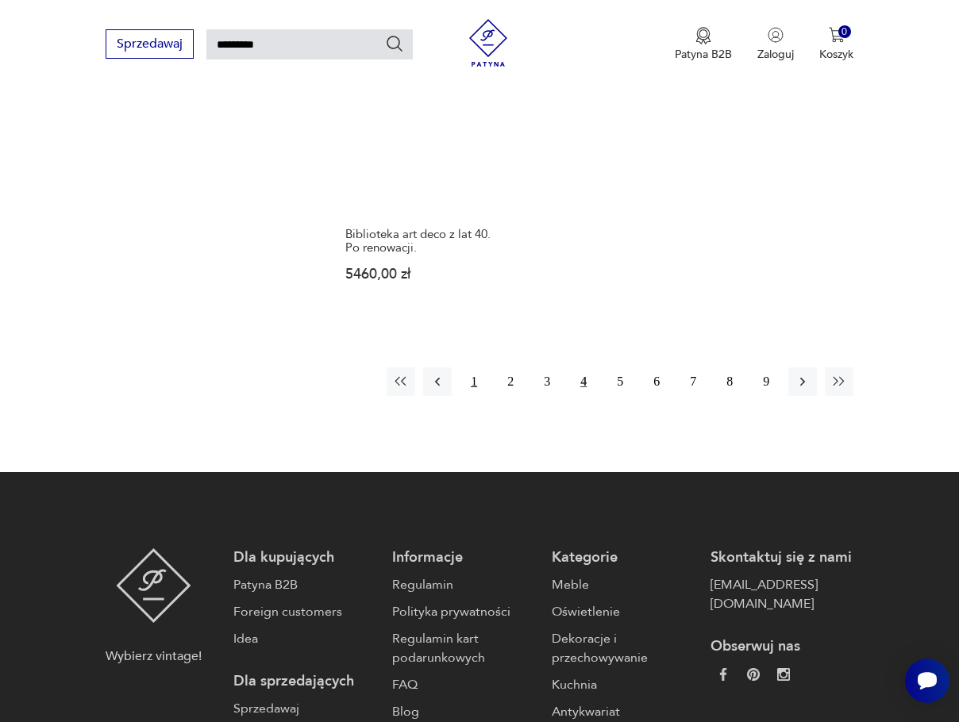
scroll to position [1855, 0]
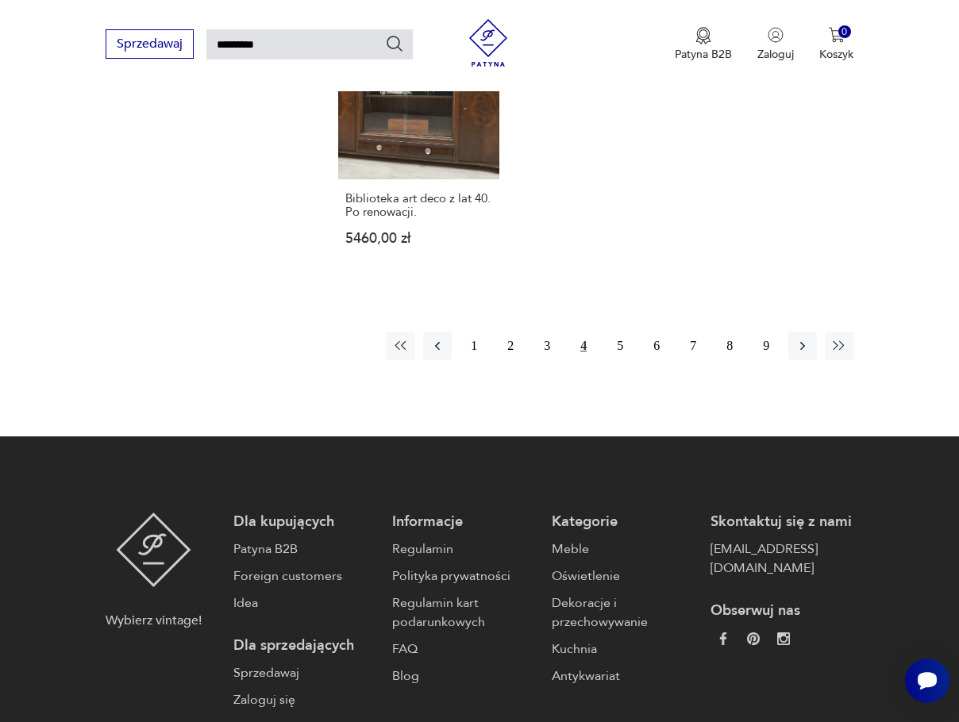
click at [591, 332] on button "4" at bounding box center [583, 346] width 29 height 29
click at [621, 333] on button "5" at bounding box center [619, 346] width 29 height 29
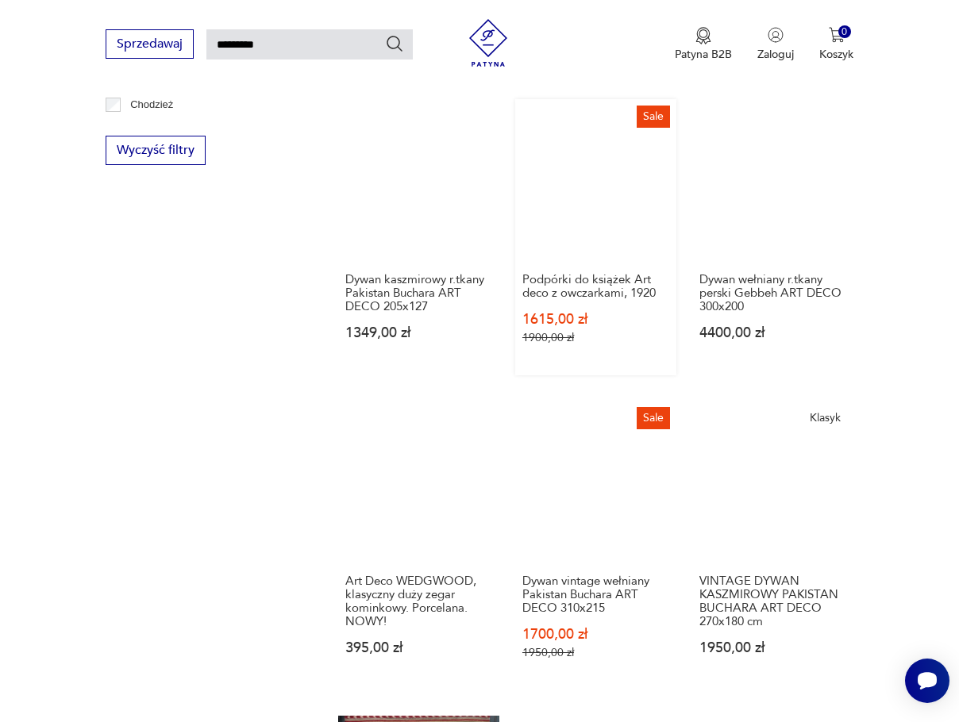
scroll to position [1326, 0]
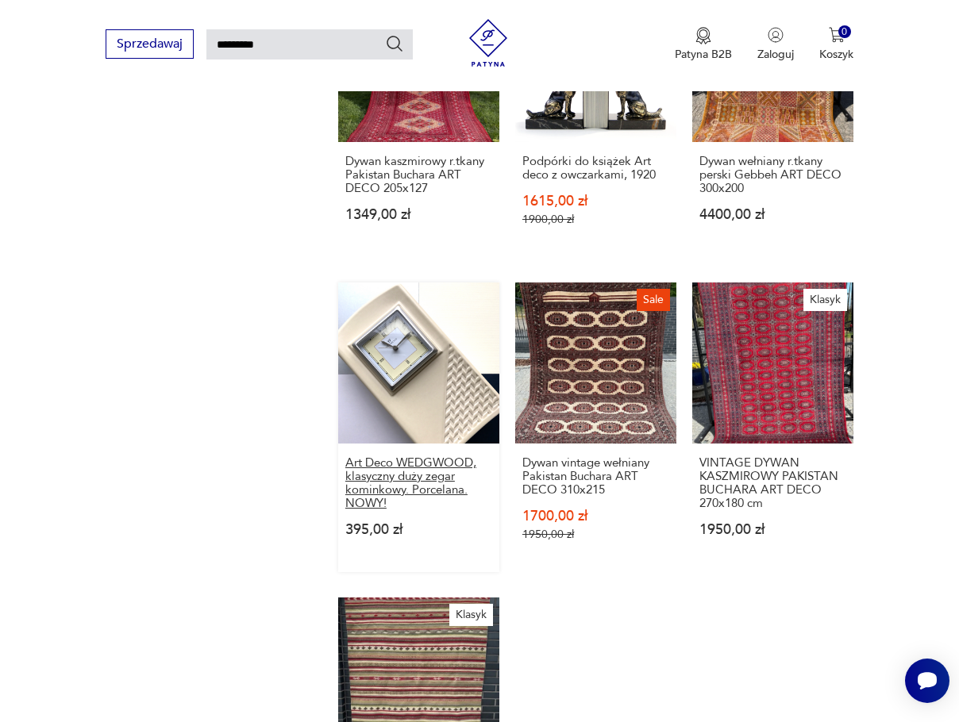
click at [417, 456] on h3 "Art Deco WEDGWOOD, klasyczny duży zegar kominkowy. Porcelana. NOWY!" at bounding box center [418, 483] width 147 height 54
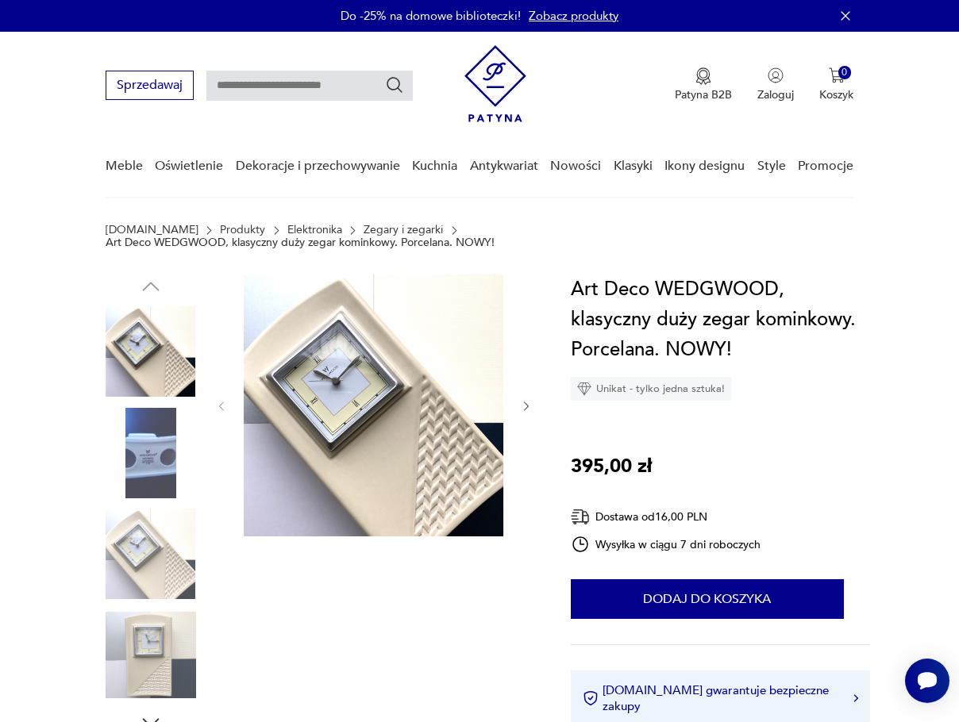
click at [160, 568] on img at bounding box center [151, 554] width 90 height 90
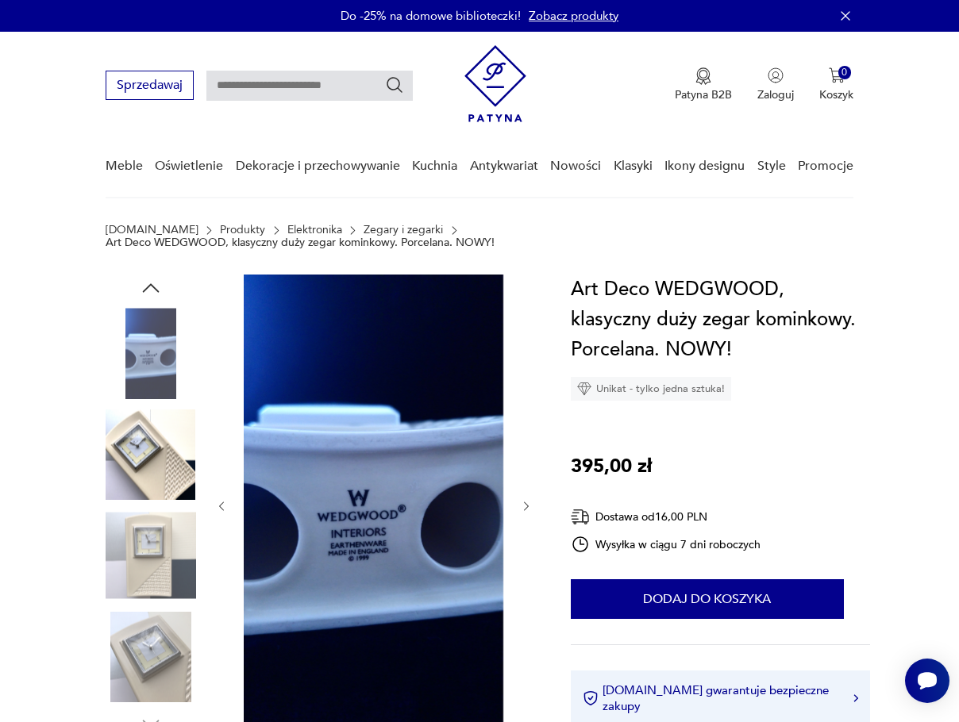
click at [140, 580] on img at bounding box center [151, 555] width 90 height 90
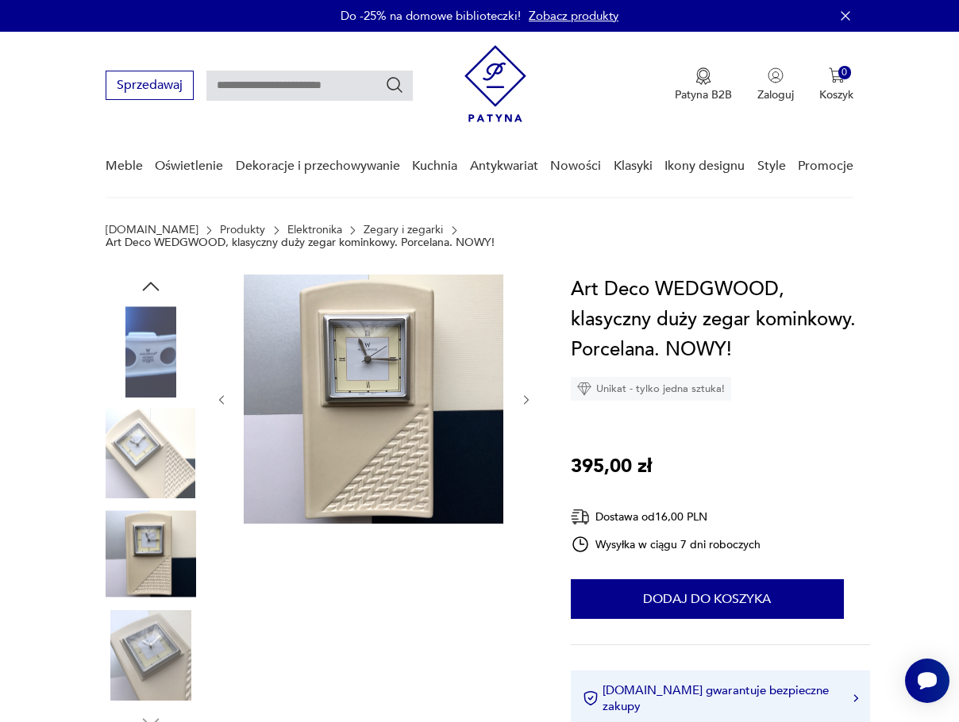
click at [312, 358] on img at bounding box center [373, 399] width 259 height 249
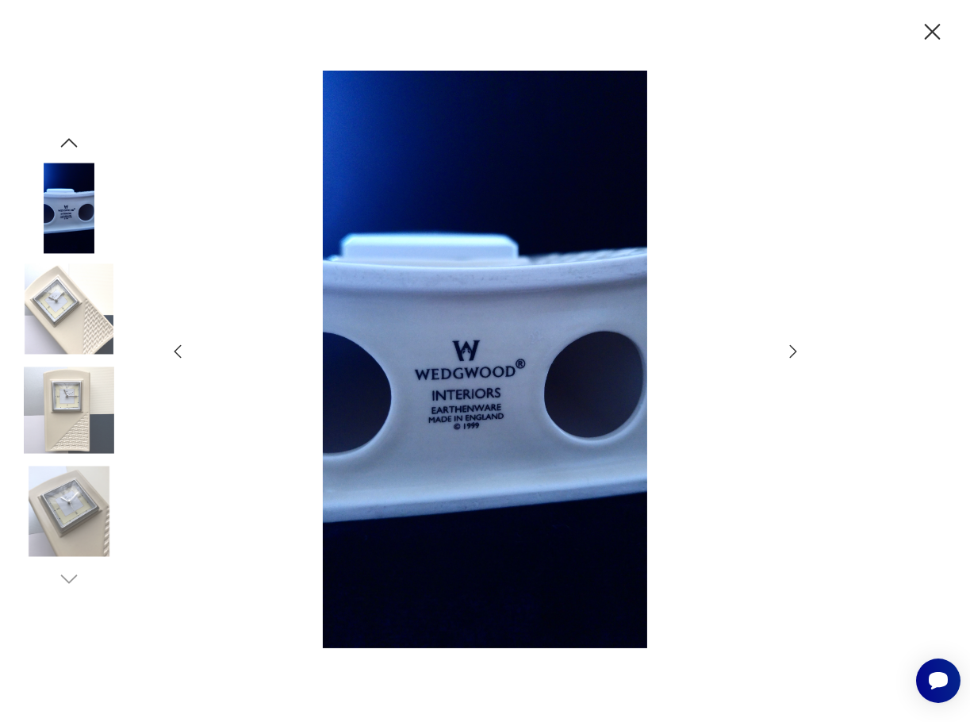
click at [794, 344] on icon "button" at bounding box center [793, 351] width 19 height 19
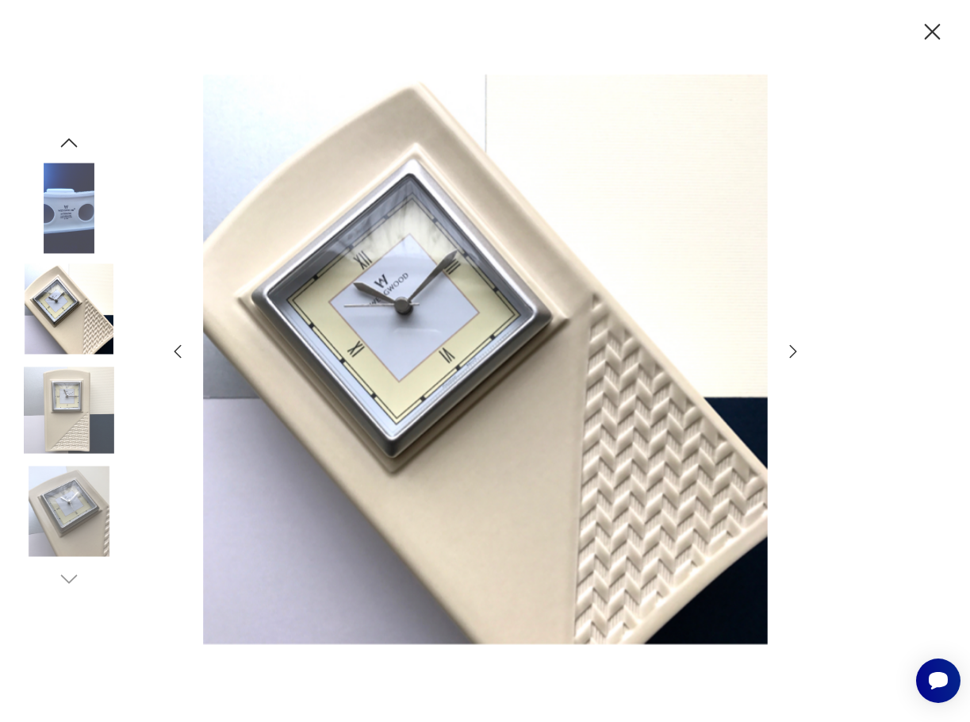
click at [795, 348] on icon "button" at bounding box center [793, 351] width 19 height 19
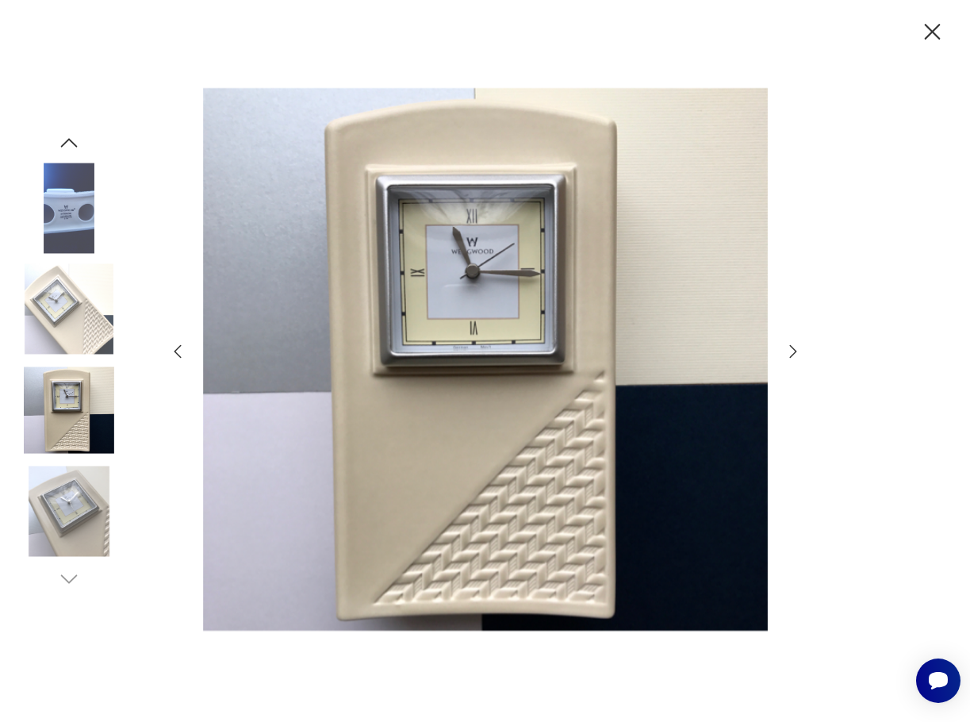
click at [795, 348] on icon "button" at bounding box center [793, 351] width 19 height 19
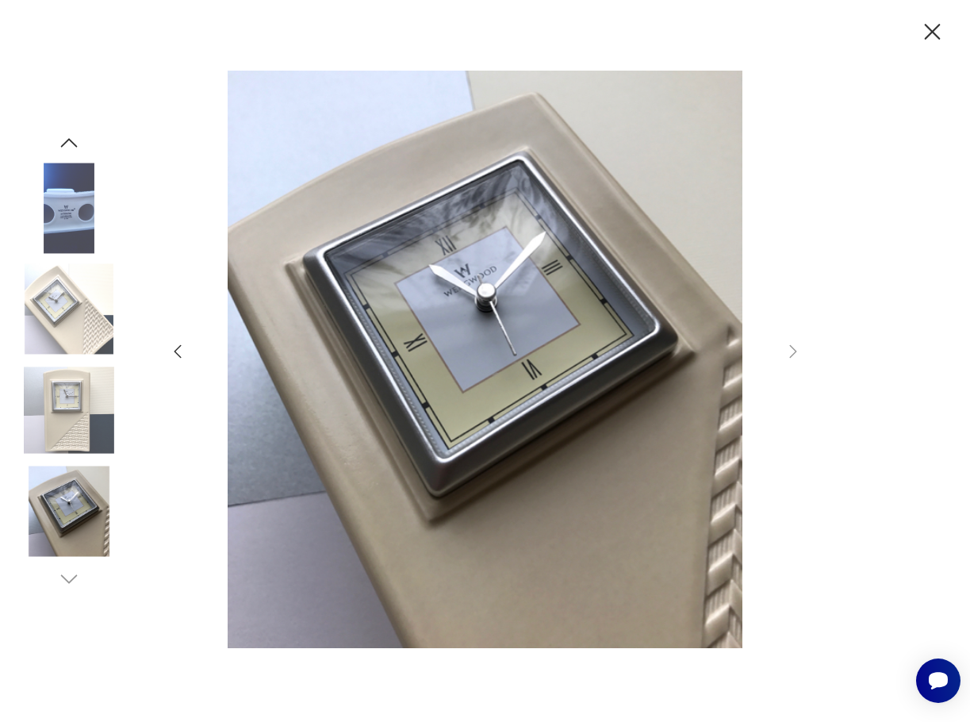
click at [932, 34] on icon "button" at bounding box center [933, 32] width 28 height 28
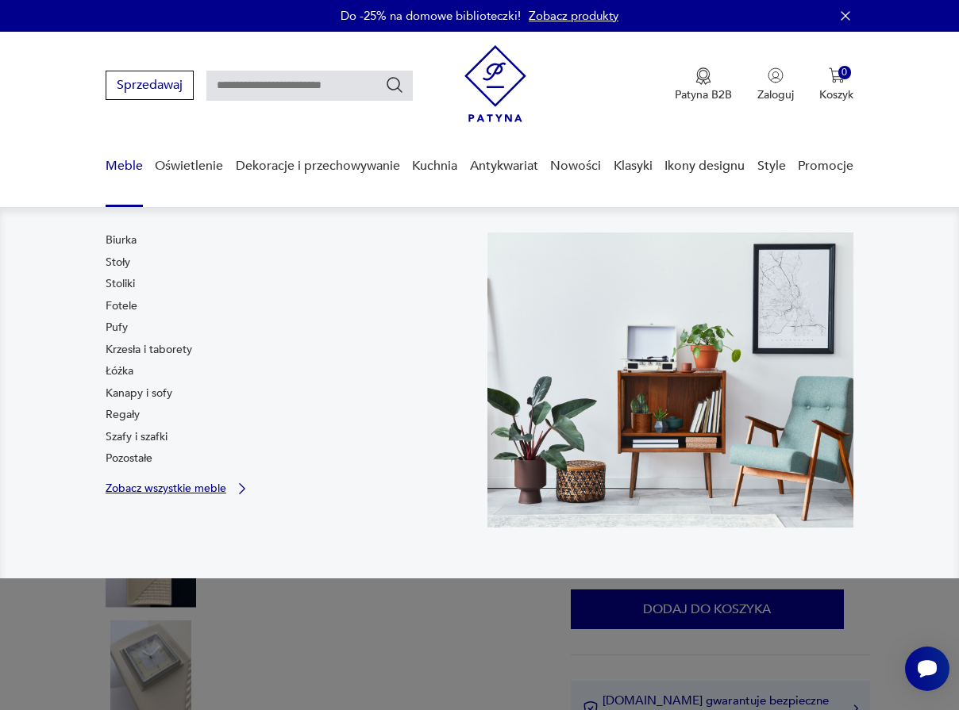
click at [172, 487] on p "Zobacz wszystkie meble" at bounding box center [166, 488] width 121 height 10
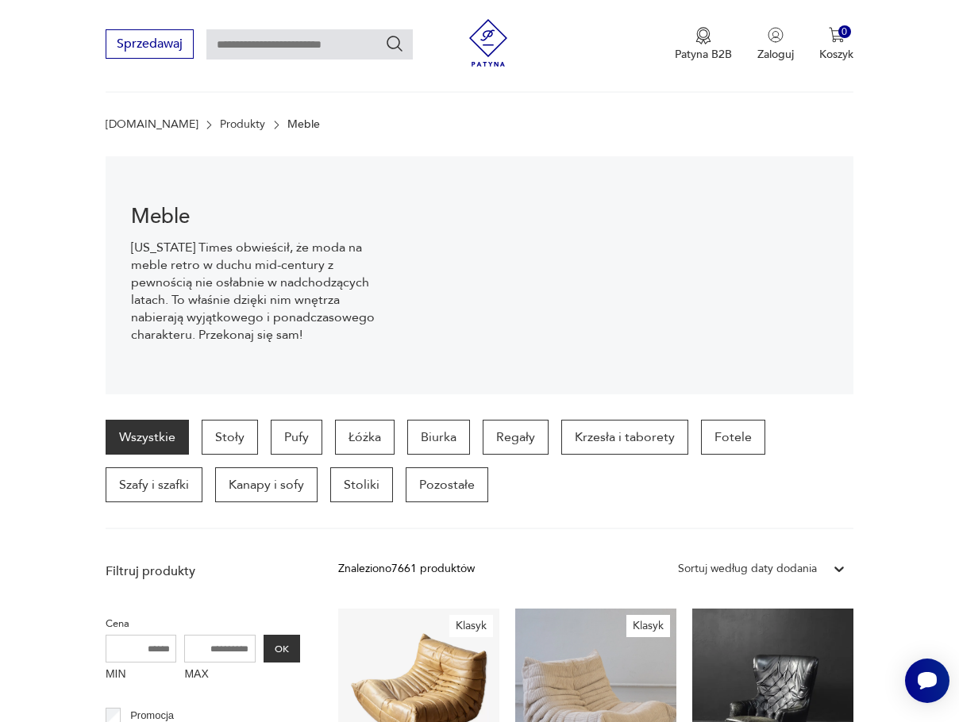
scroll to position [317, 0]
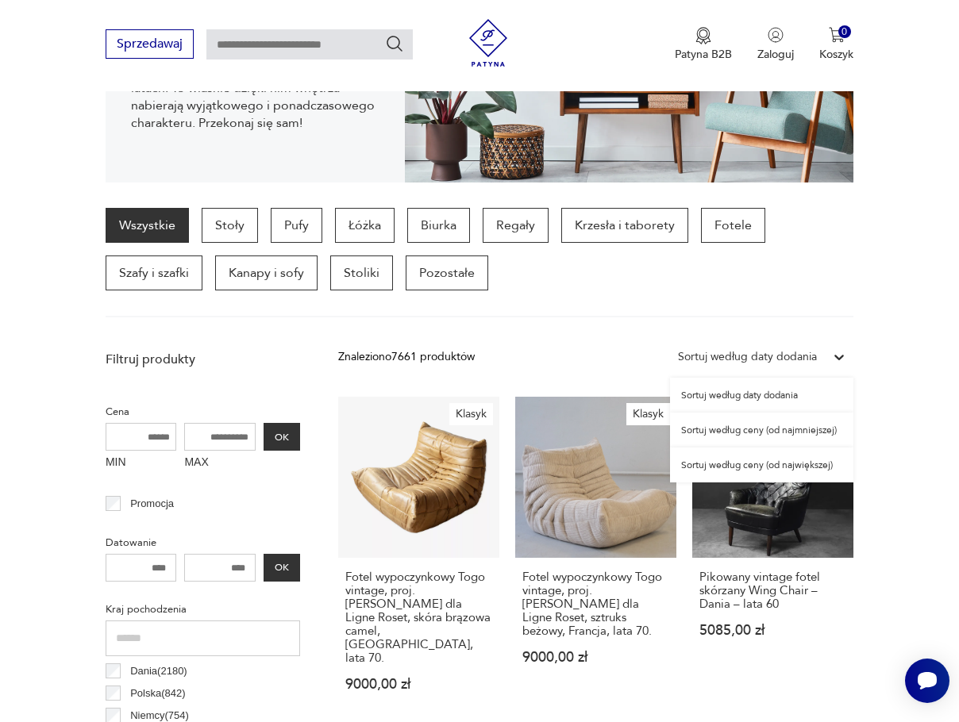
click at [836, 350] on icon at bounding box center [839, 357] width 16 height 16
click at [759, 429] on div "Sortuj według ceny (od najmniejszej)" at bounding box center [761, 430] width 183 height 35
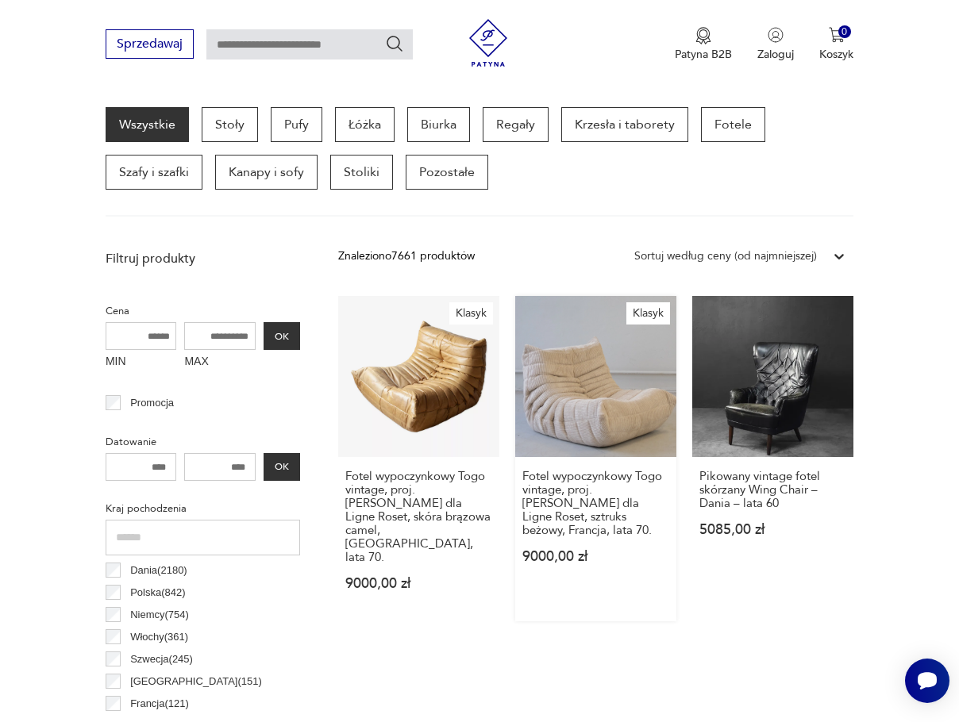
scroll to position [421, 0]
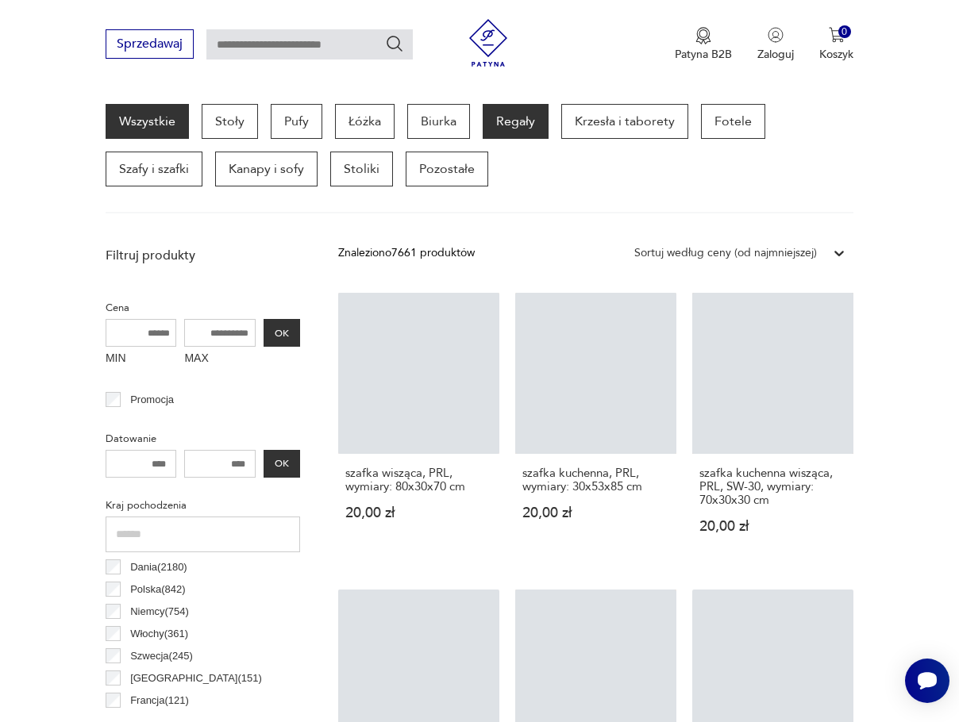
click at [499, 117] on p "Regały" at bounding box center [515, 121] width 66 height 35
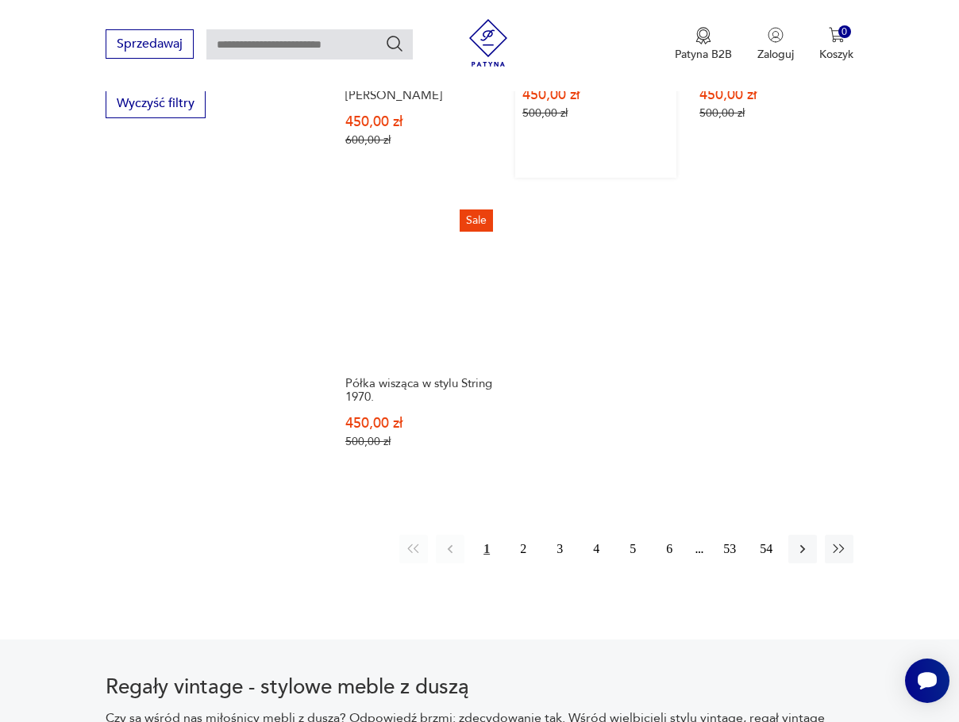
scroll to position [2114, 0]
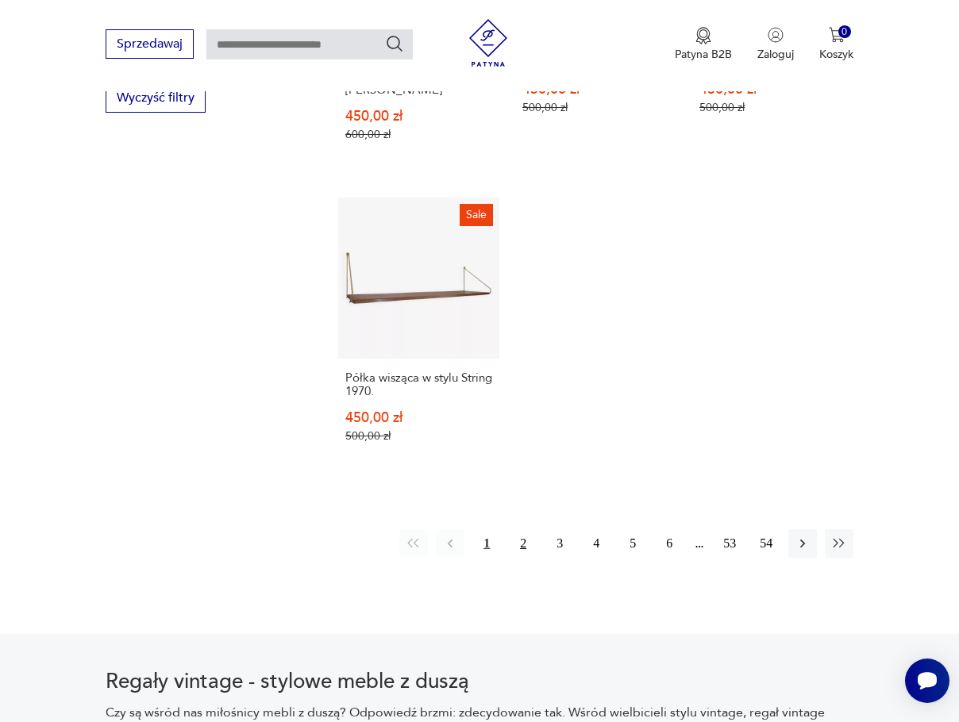
click at [525, 529] on button "2" at bounding box center [523, 543] width 29 height 29
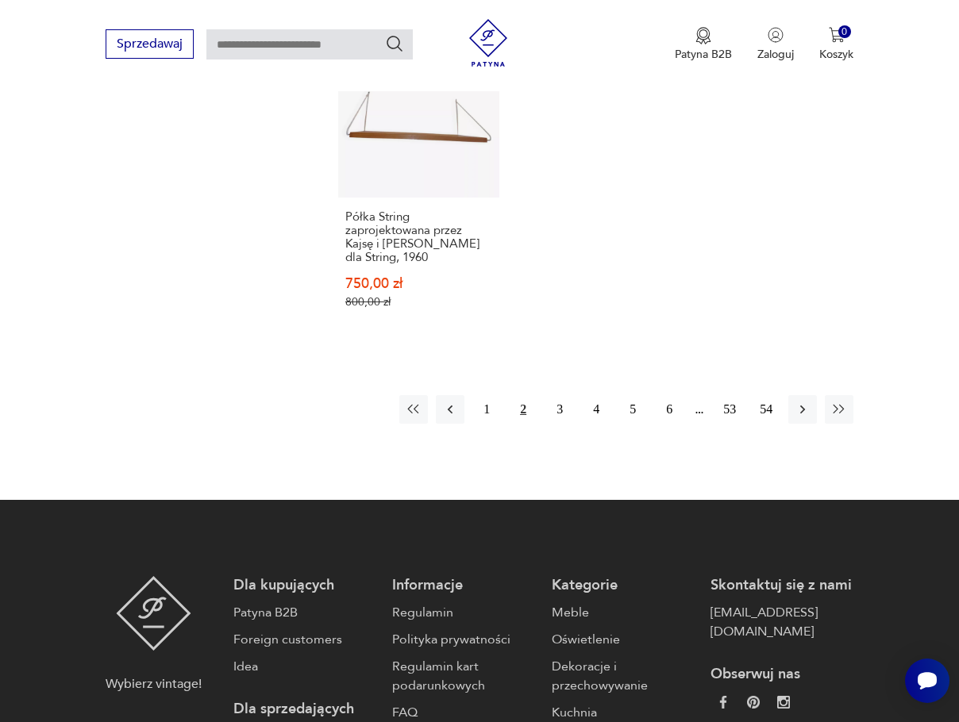
scroll to position [2220, 0]
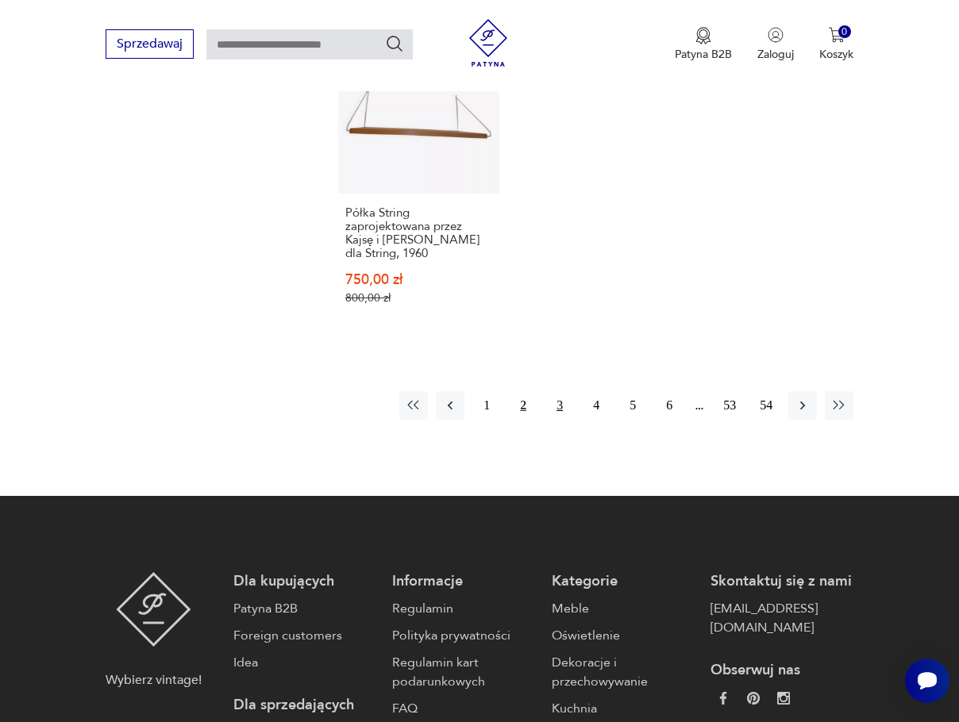
click at [561, 408] on button "3" at bounding box center [559, 405] width 29 height 29
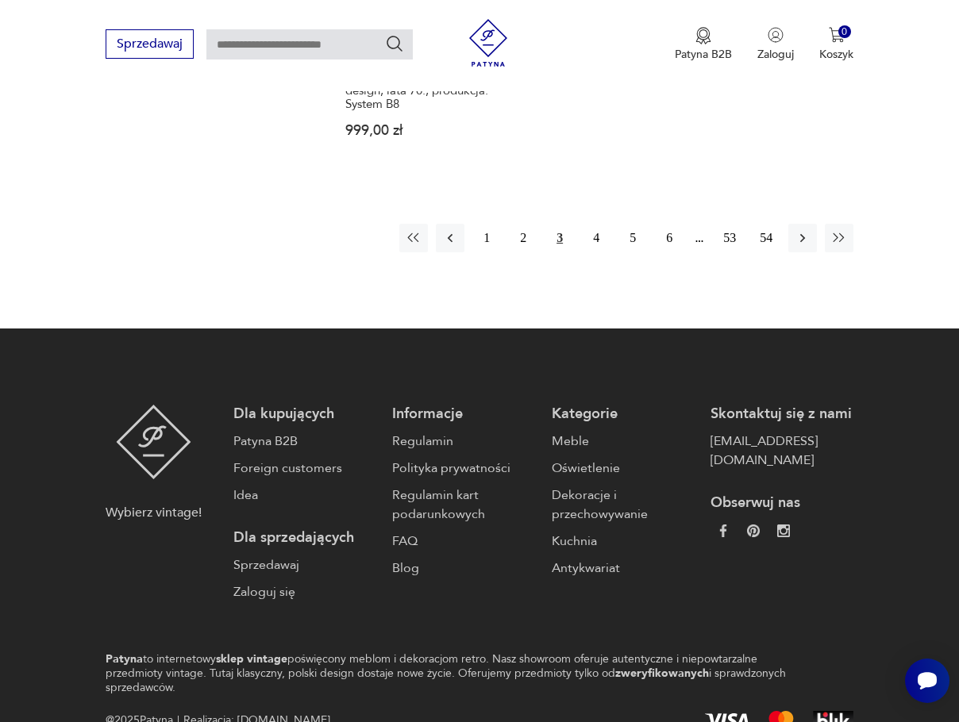
scroll to position [2020, 0]
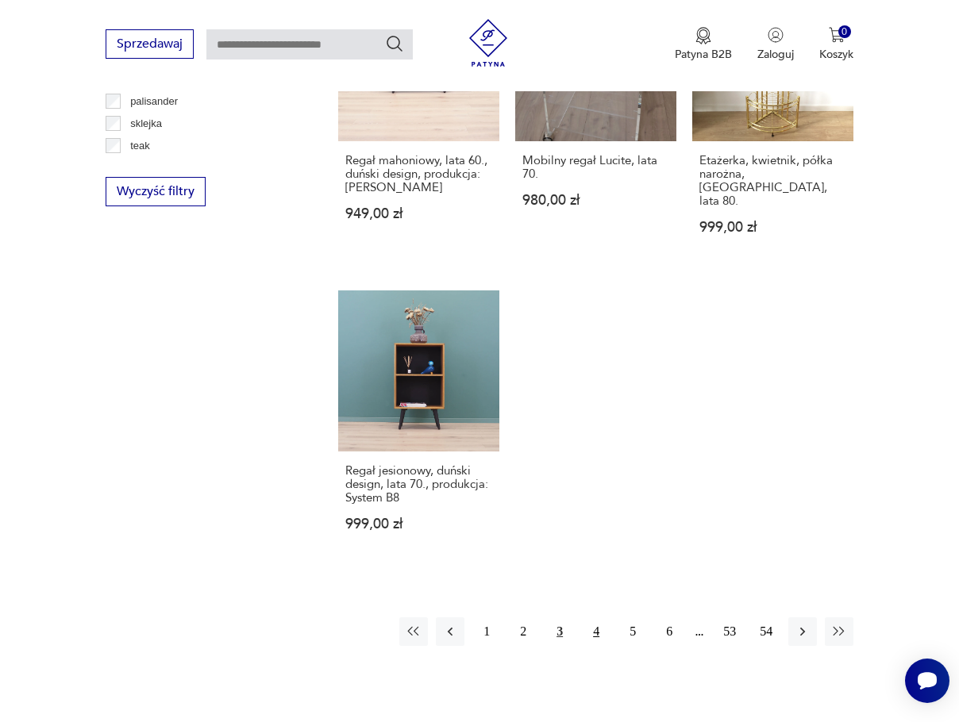
click at [599, 617] on button "4" at bounding box center [596, 631] width 29 height 29
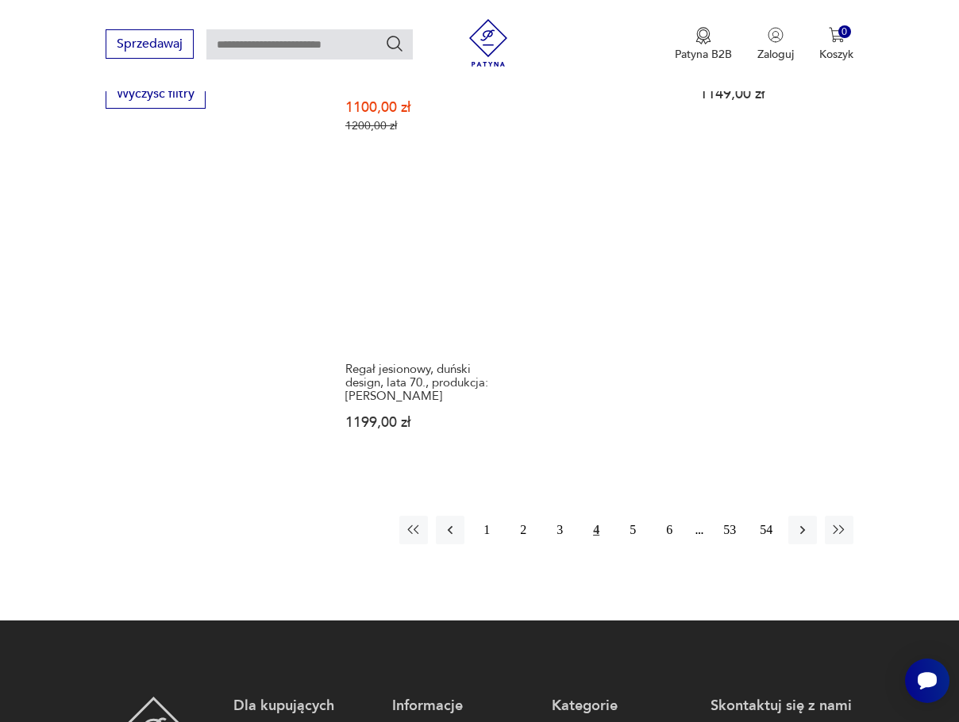
scroll to position [2220, 0]
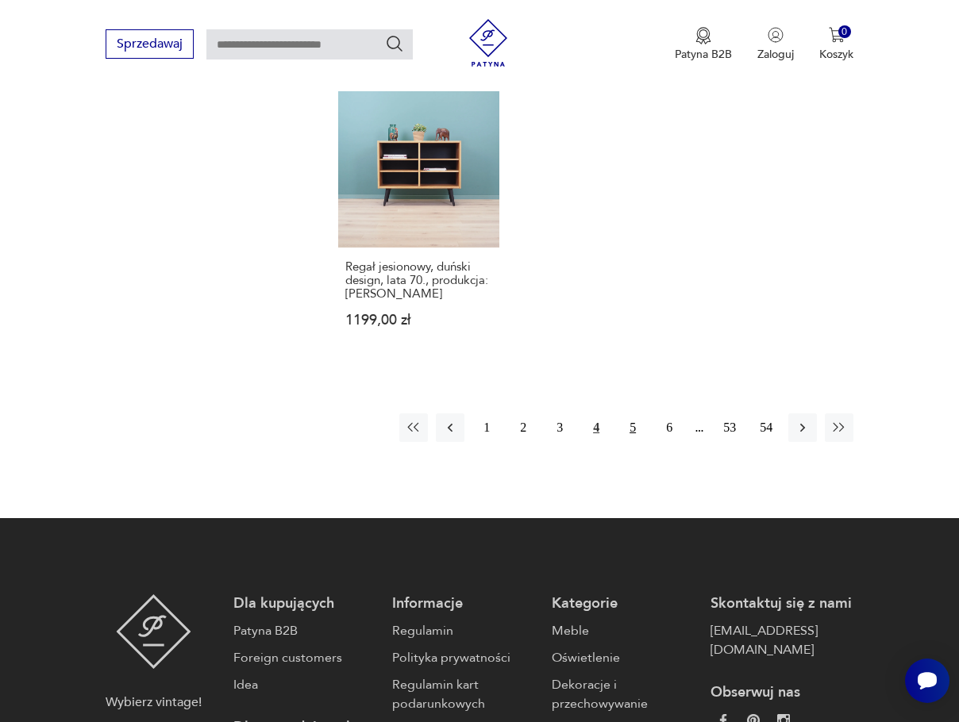
click at [633, 413] on button "5" at bounding box center [632, 427] width 29 height 29
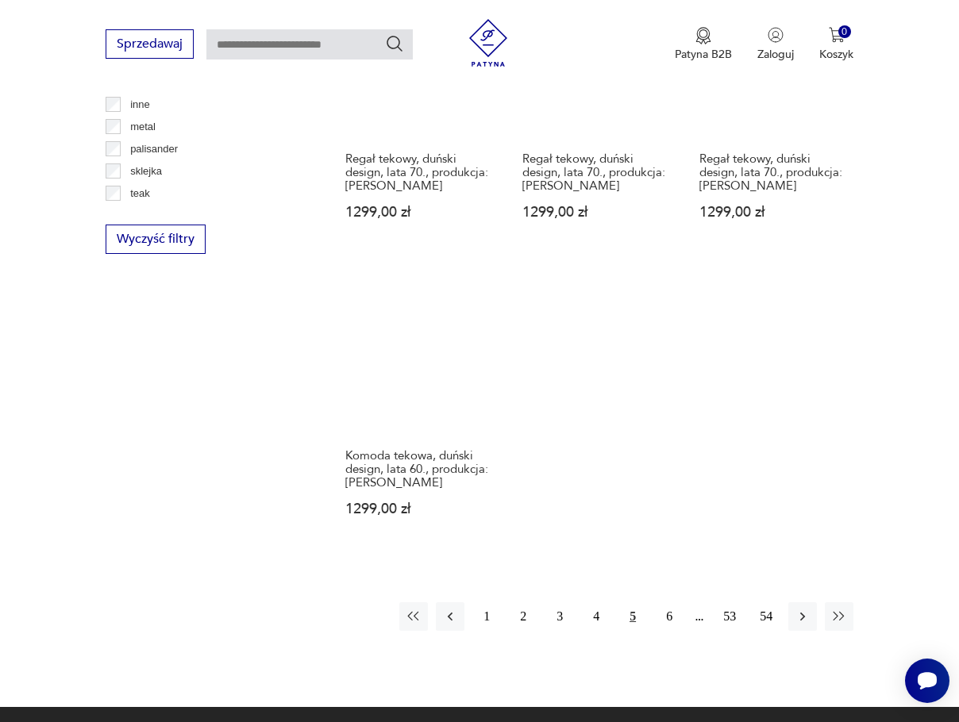
scroll to position [2008, 0]
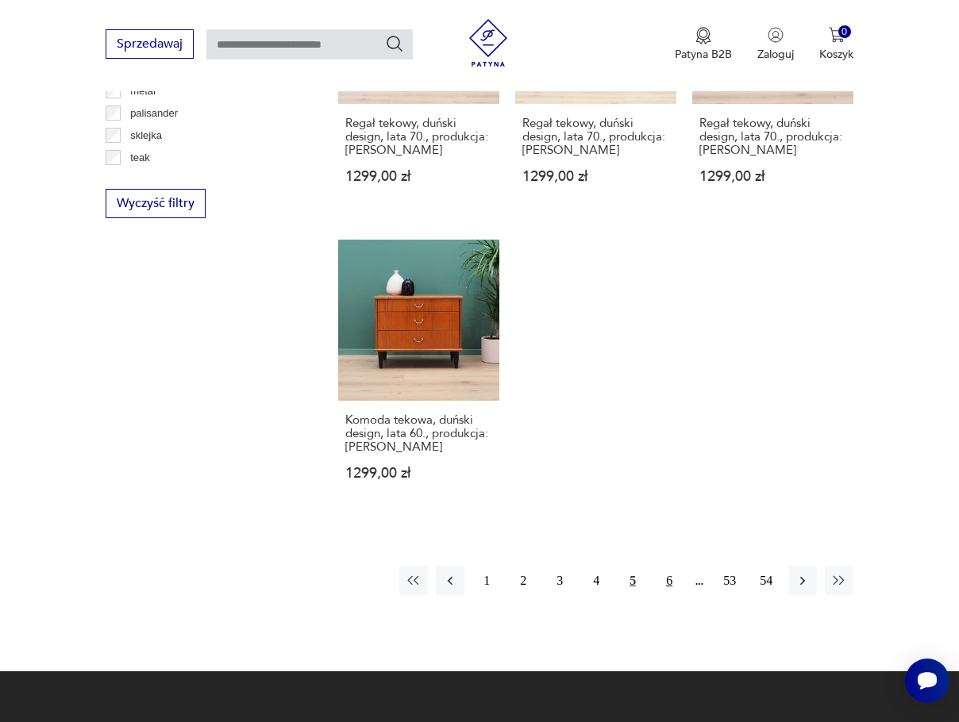
click at [661, 582] on button "6" at bounding box center [669, 581] width 29 height 29
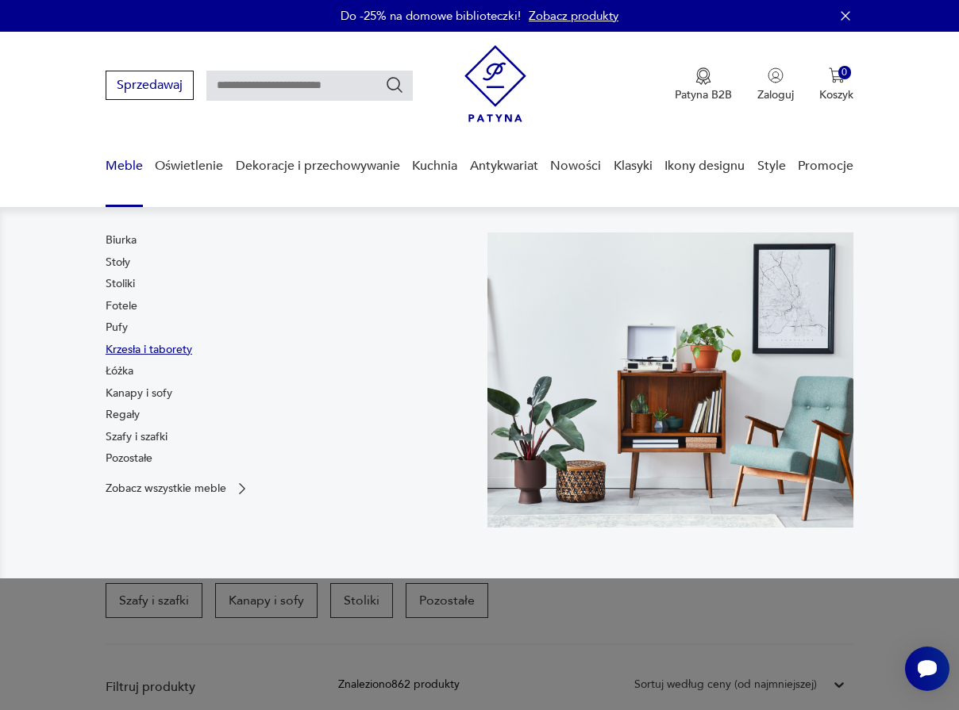
click at [129, 345] on link "Krzesła i taborety" at bounding box center [149, 350] width 86 height 16
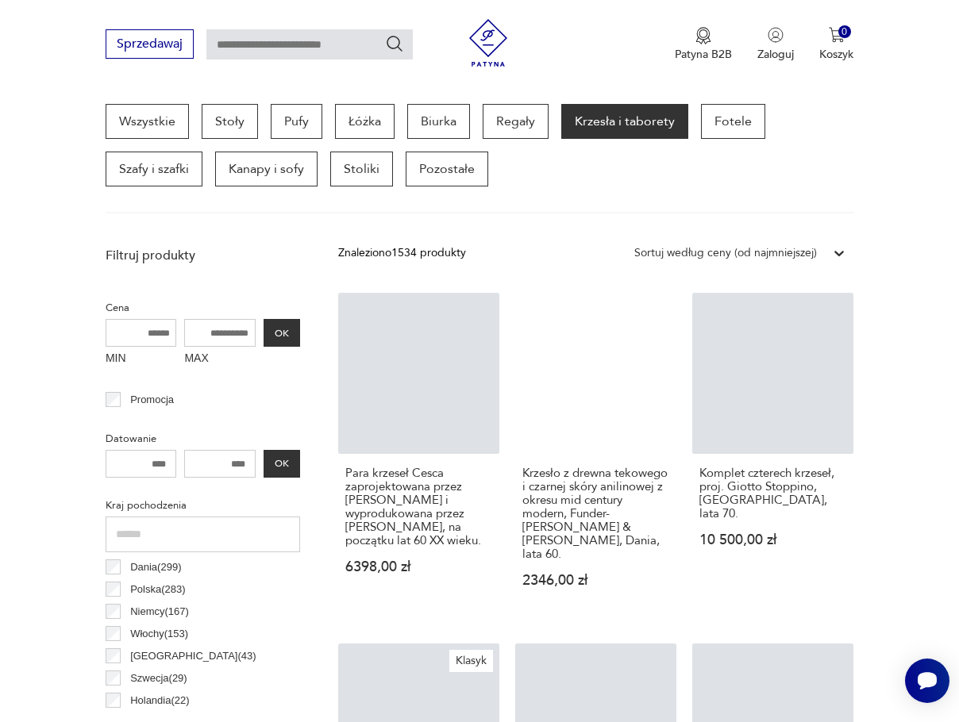
scroll to position [527, 0]
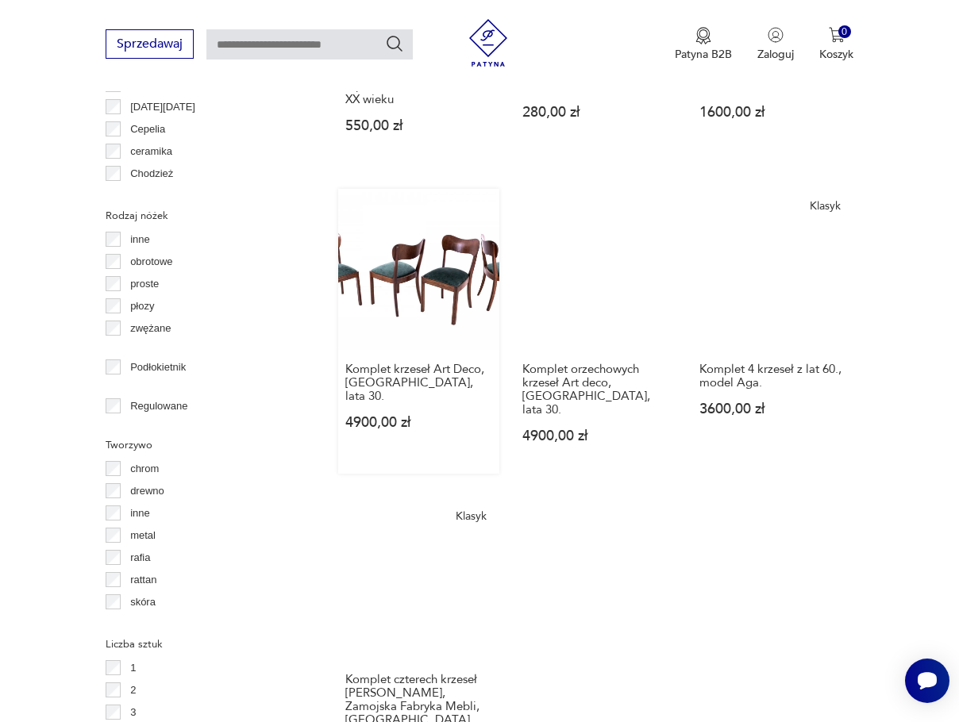
scroll to position [2008, 0]
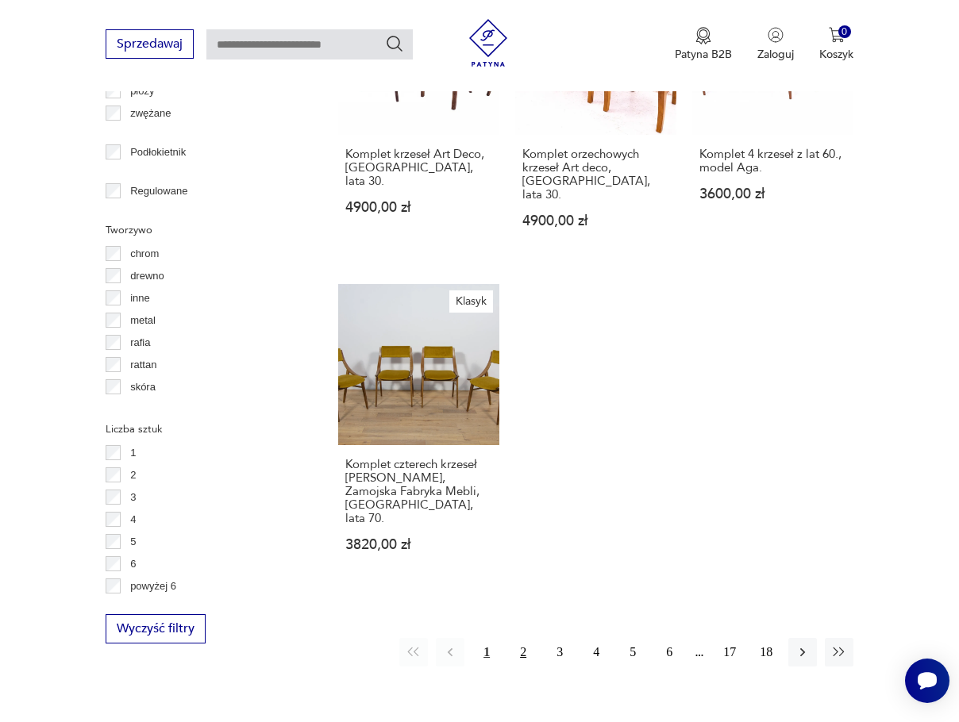
click at [518, 638] on button "2" at bounding box center [523, 652] width 29 height 29
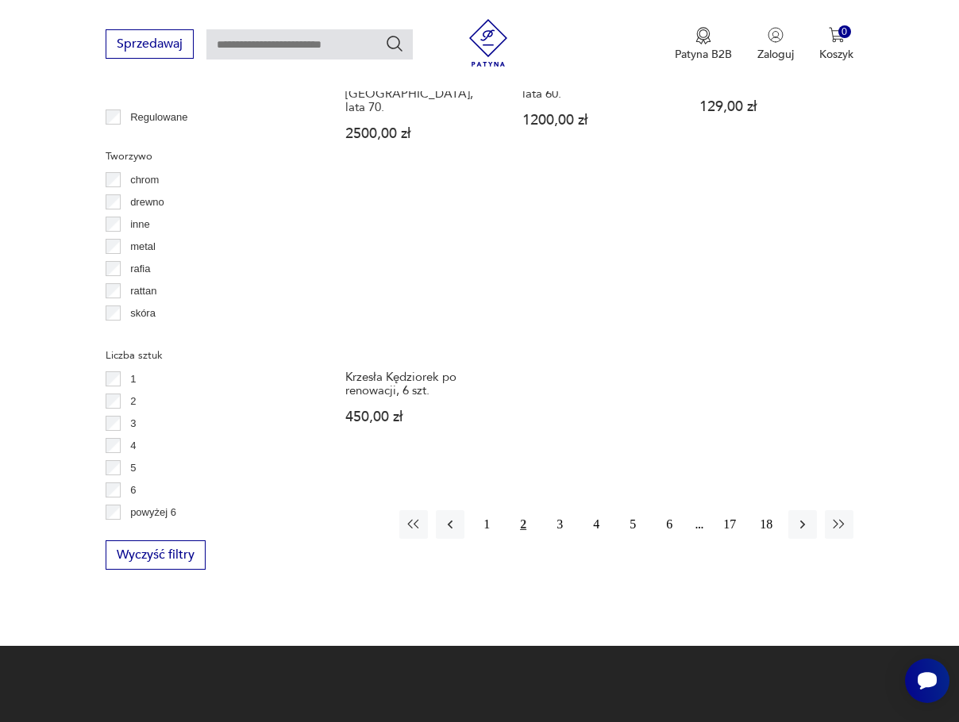
scroll to position [2220, 0]
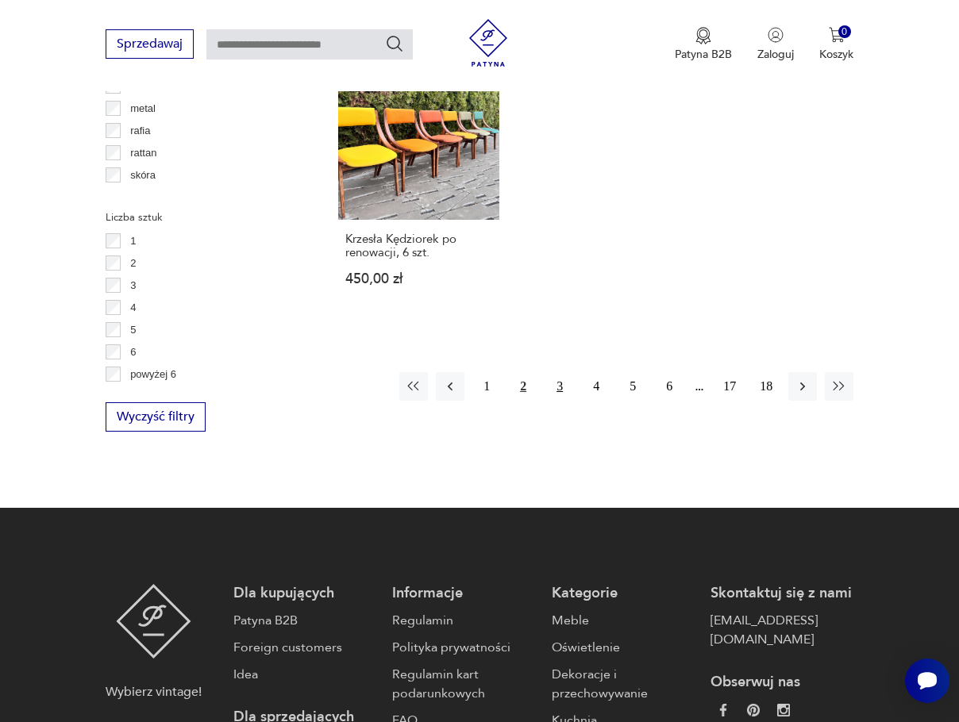
click at [552, 372] on button "3" at bounding box center [559, 386] width 29 height 29
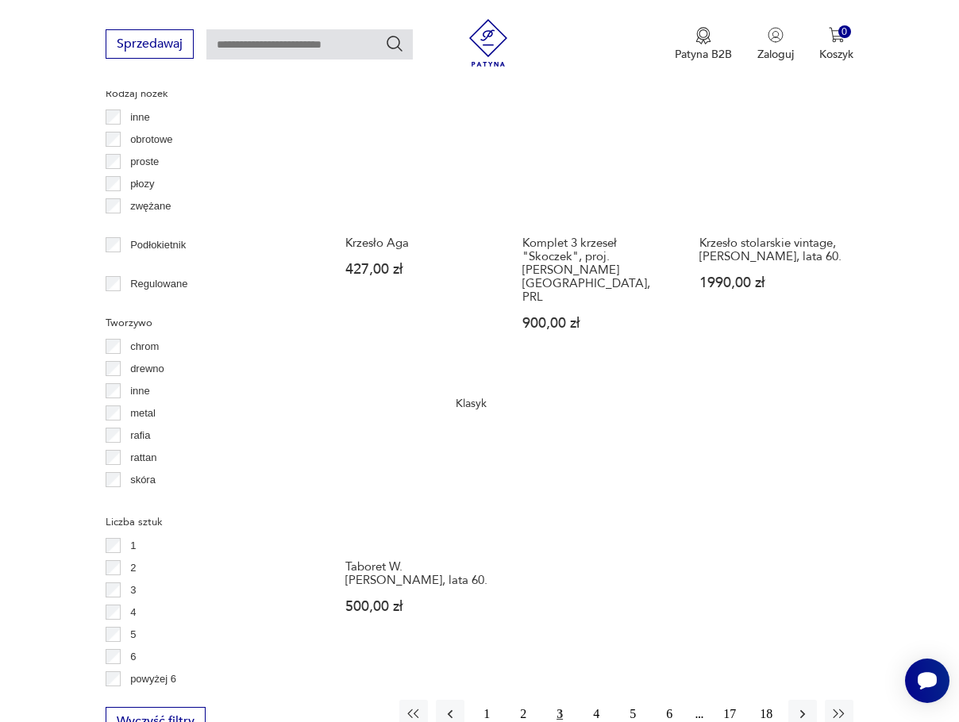
scroll to position [2114, 0]
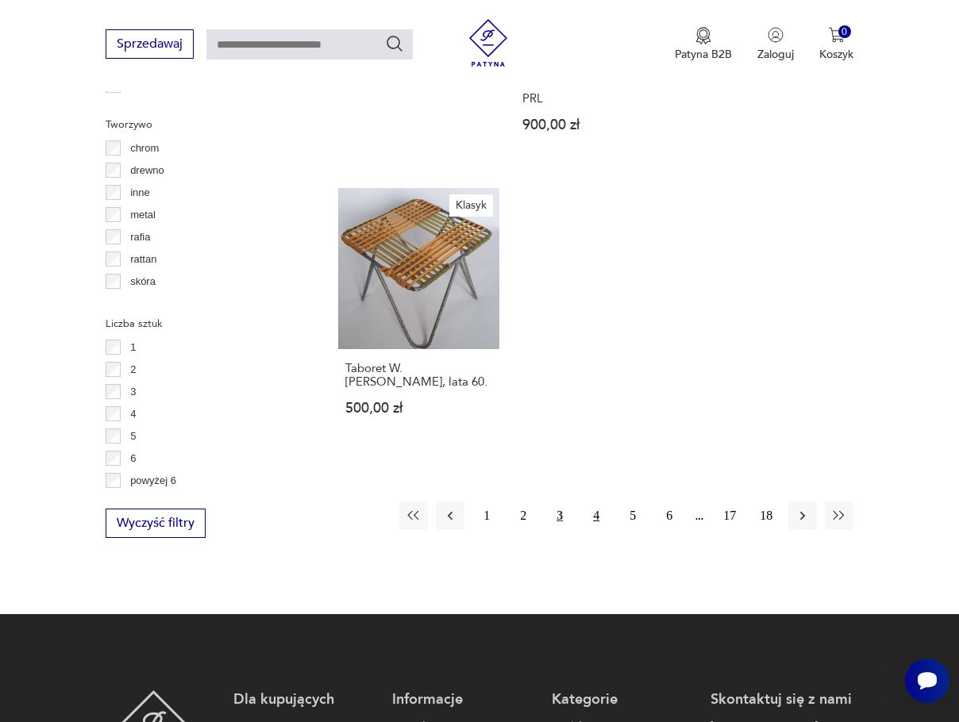
click at [591, 502] on button "4" at bounding box center [596, 516] width 29 height 29
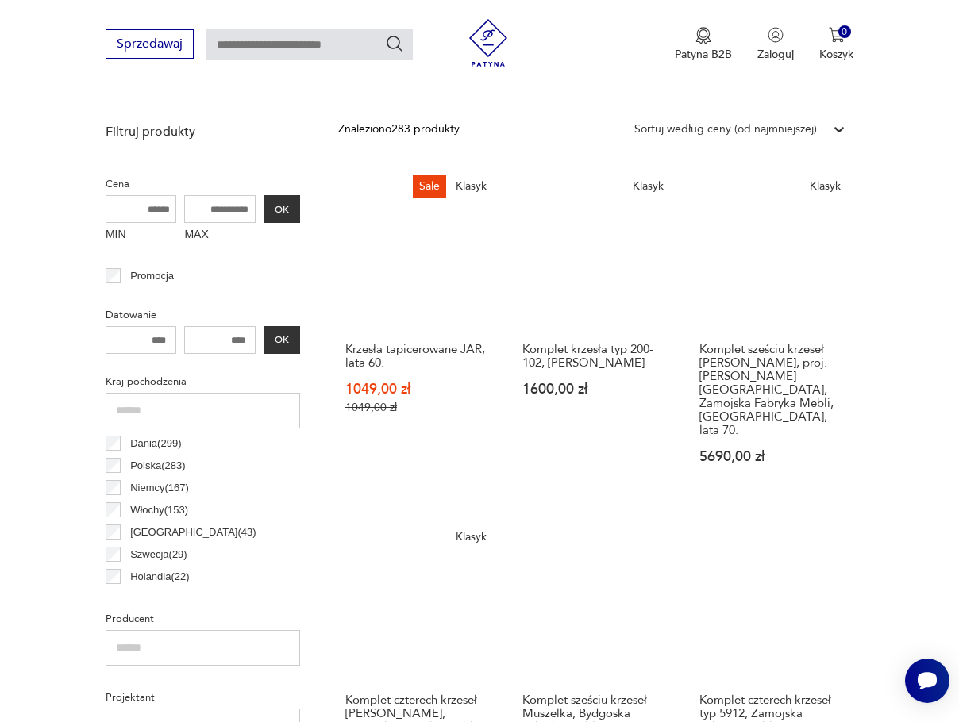
scroll to position [844, 0]
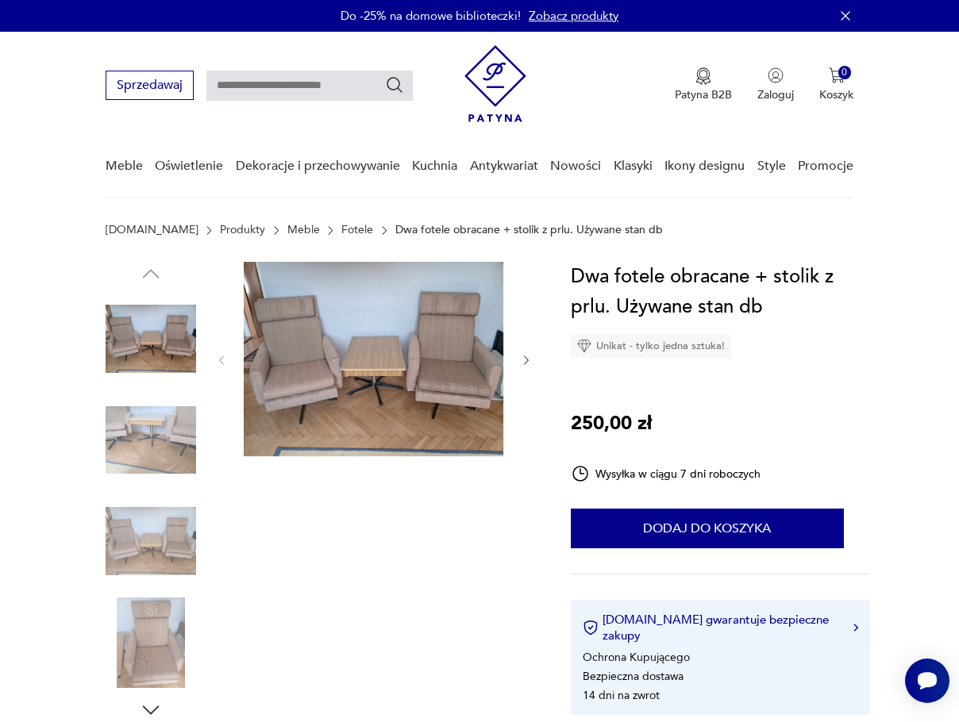
click at [136, 350] on img at bounding box center [151, 339] width 90 height 90
click at [416, 362] on img at bounding box center [373, 359] width 259 height 194
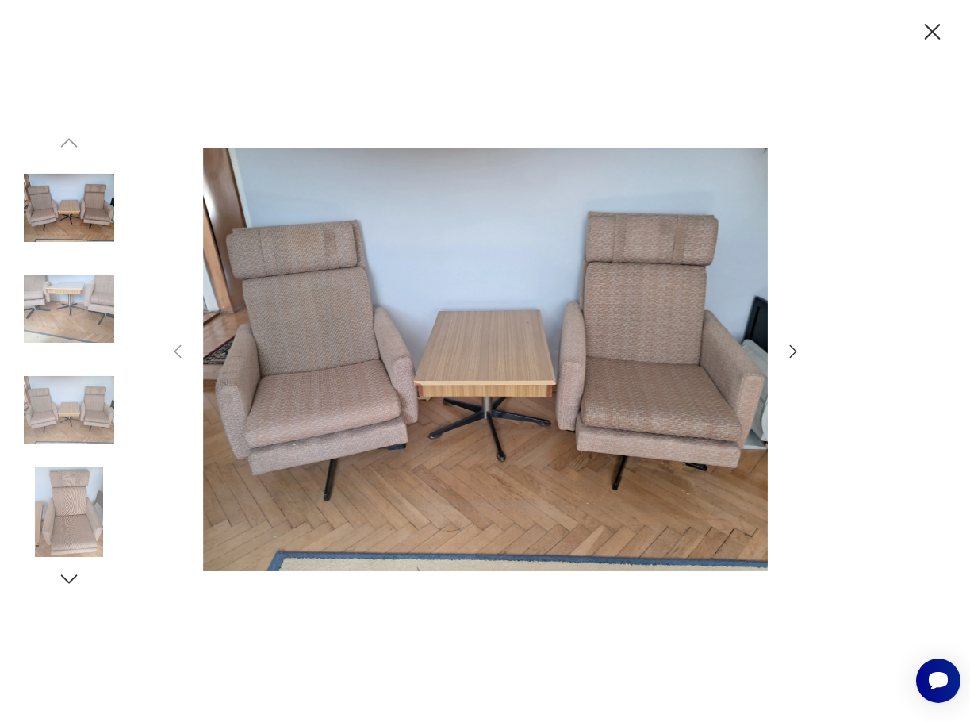
click at [800, 355] on icon "button" at bounding box center [793, 351] width 19 height 19
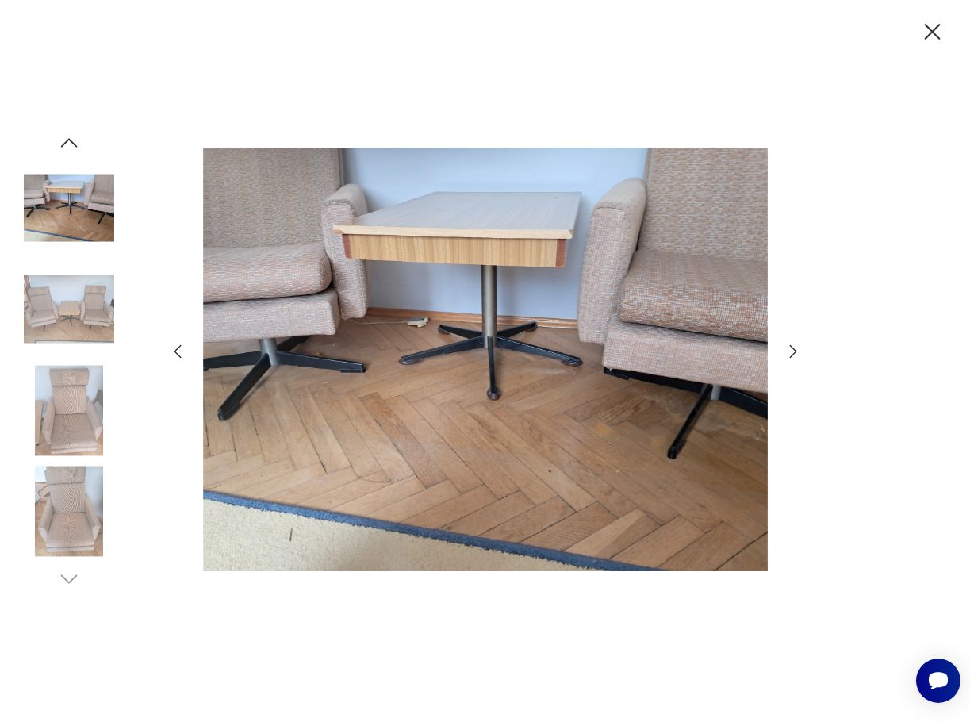
click at [69, 313] on img at bounding box center [69, 309] width 90 height 90
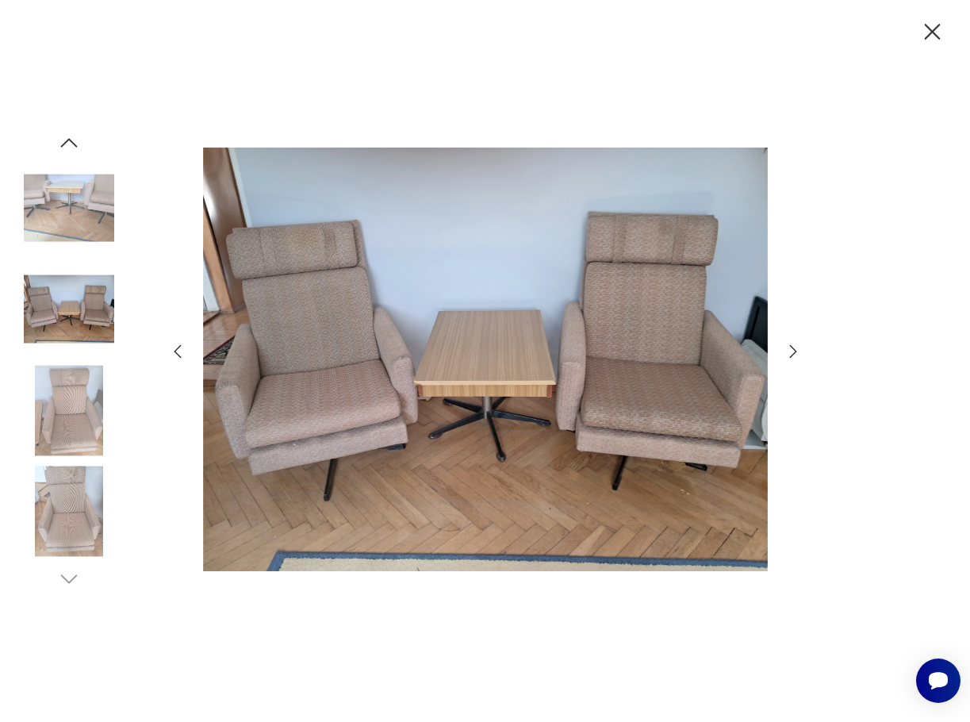
click at [798, 355] on icon "button" at bounding box center [793, 351] width 19 height 19
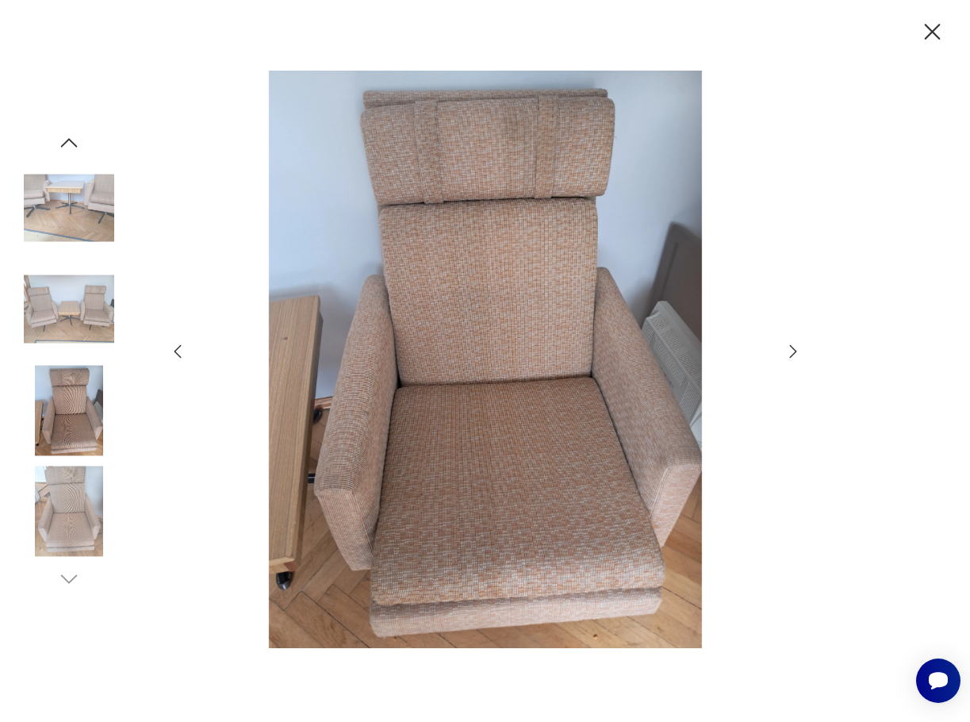
click at [798, 353] on icon "button" at bounding box center [793, 351] width 19 height 19
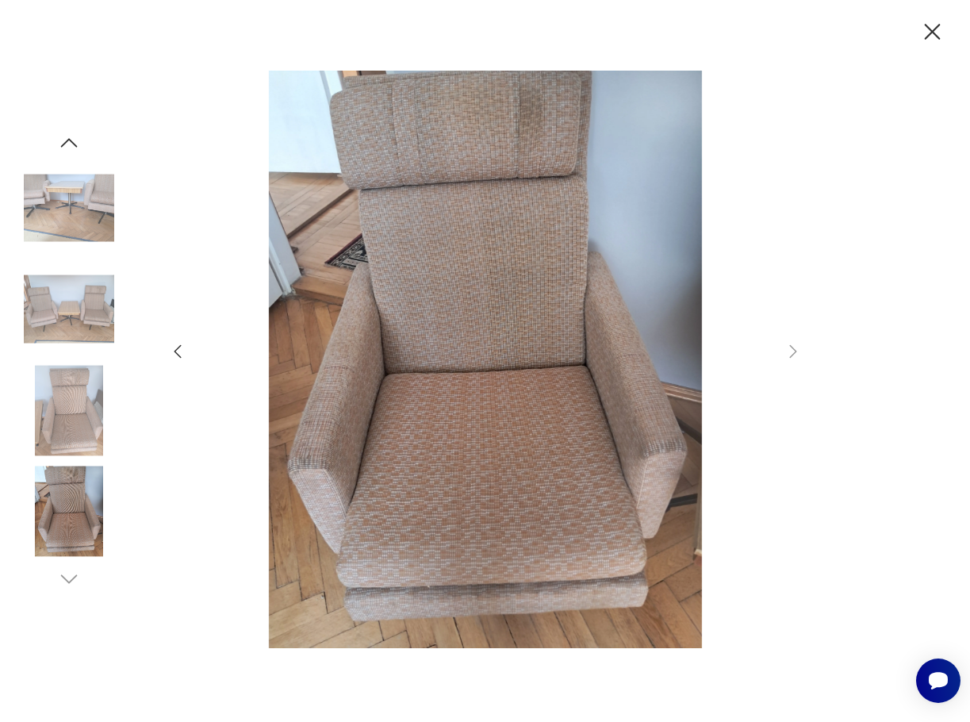
click at [171, 353] on icon "button" at bounding box center [177, 351] width 19 height 19
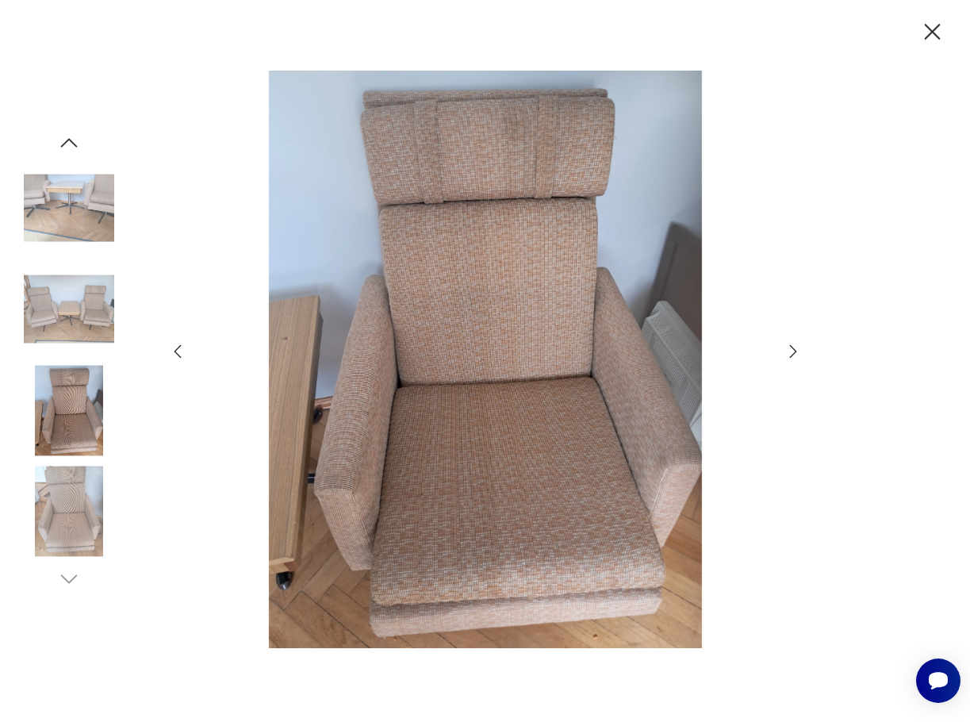
click at [174, 351] on icon "button" at bounding box center [177, 351] width 19 height 19
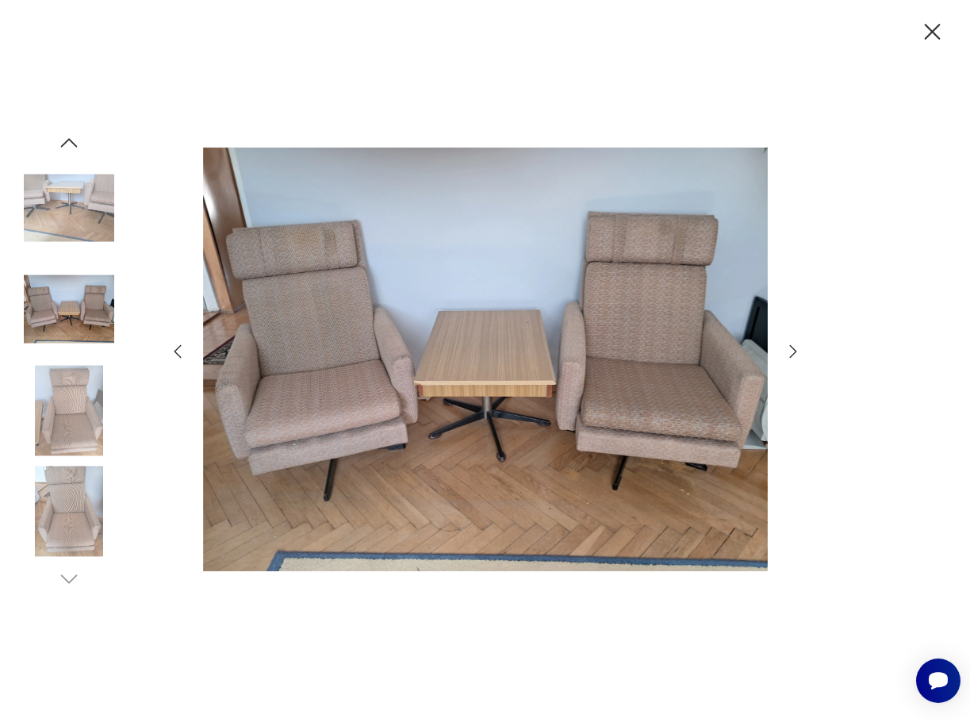
click at [174, 351] on icon "button" at bounding box center [177, 351] width 19 height 19
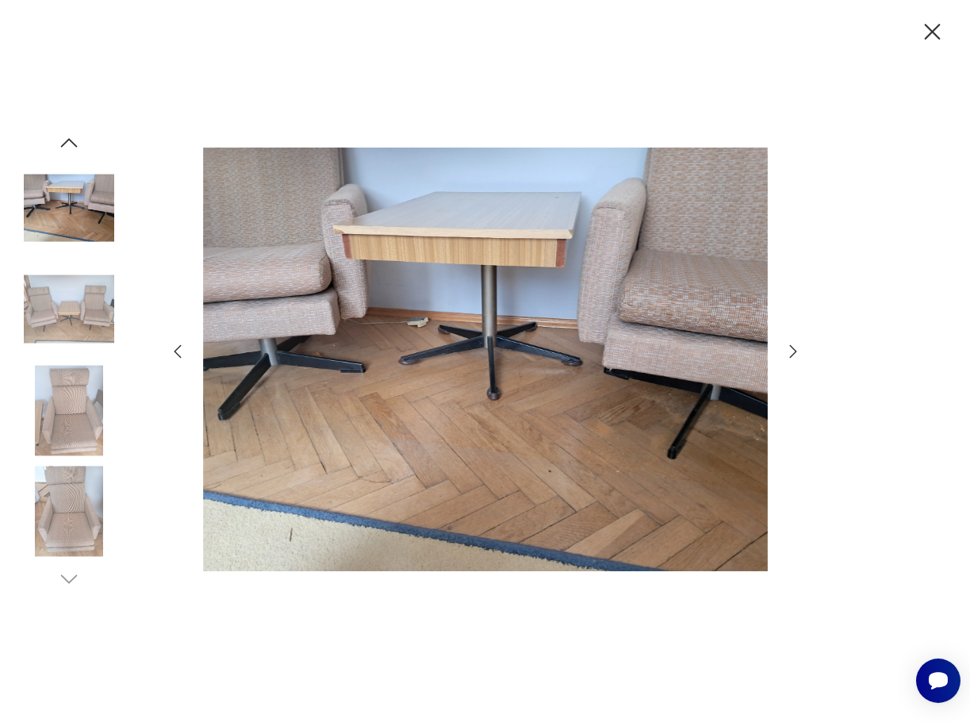
click at [175, 346] on icon "button" at bounding box center [177, 351] width 19 height 19
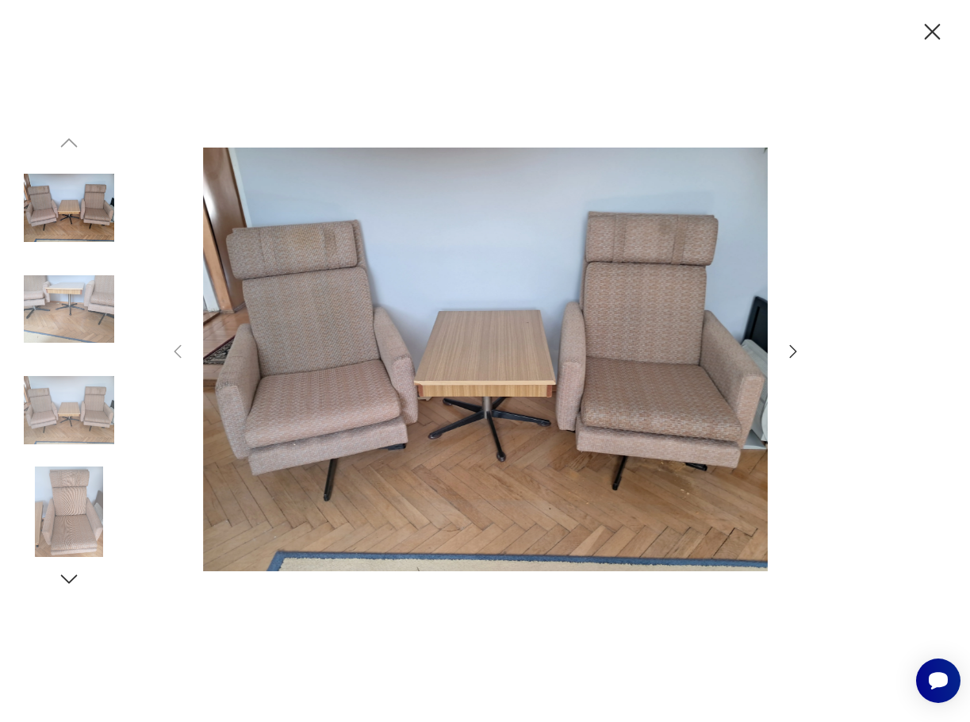
click at [915, 33] on div at bounding box center [485, 361] width 970 height 722
click at [924, 35] on icon "button" at bounding box center [933, 32] width 28 height 28
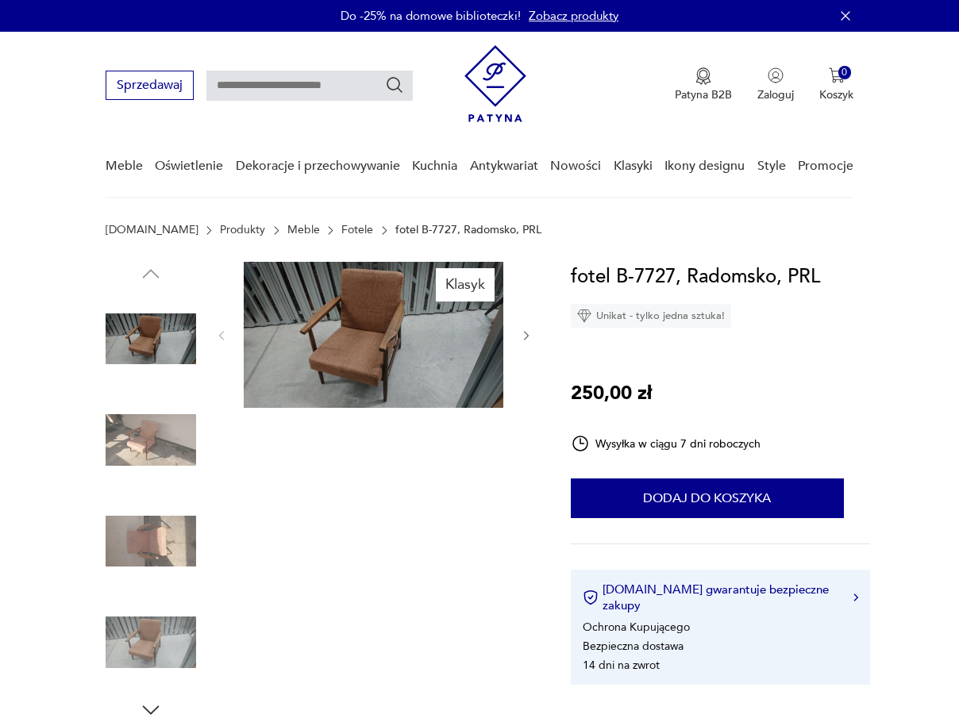
click at [147, 429] on img at bounding box center [151, 440] width 90 height 90
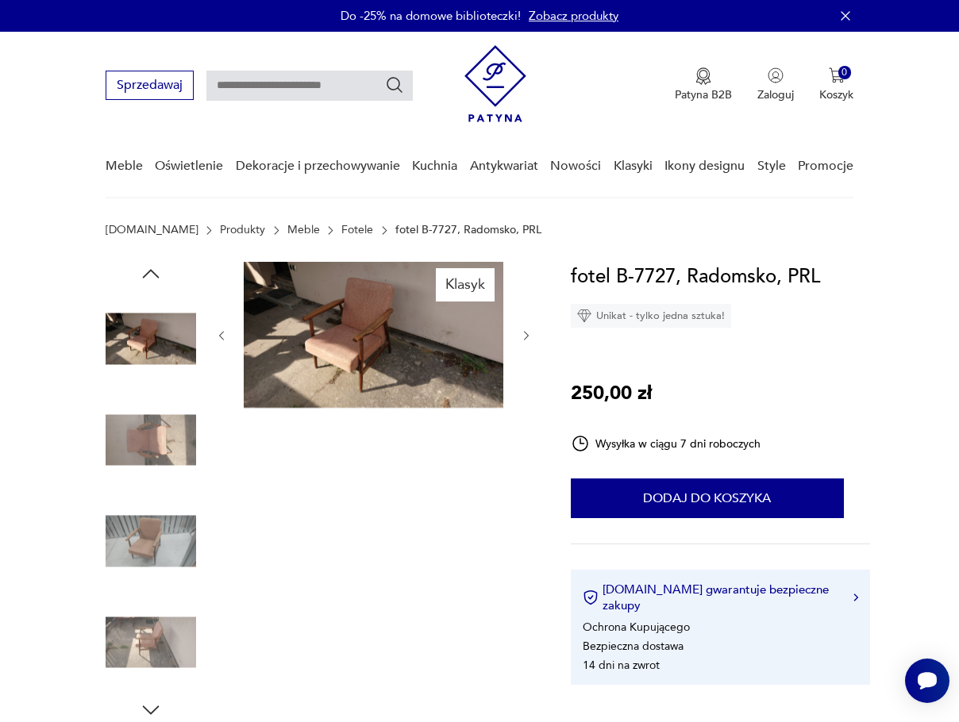
click at [159, 500] on img at bounding box center [151, 541] width 90 height 90
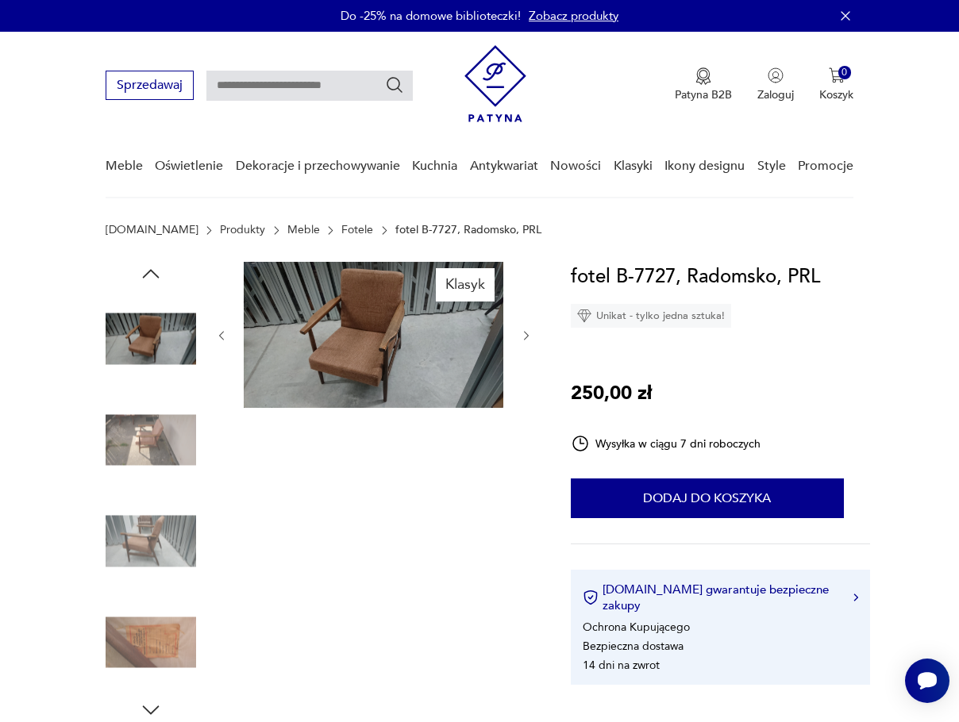
click at [159, 536] on img at bounding box center [151, 541] width 90 height 90
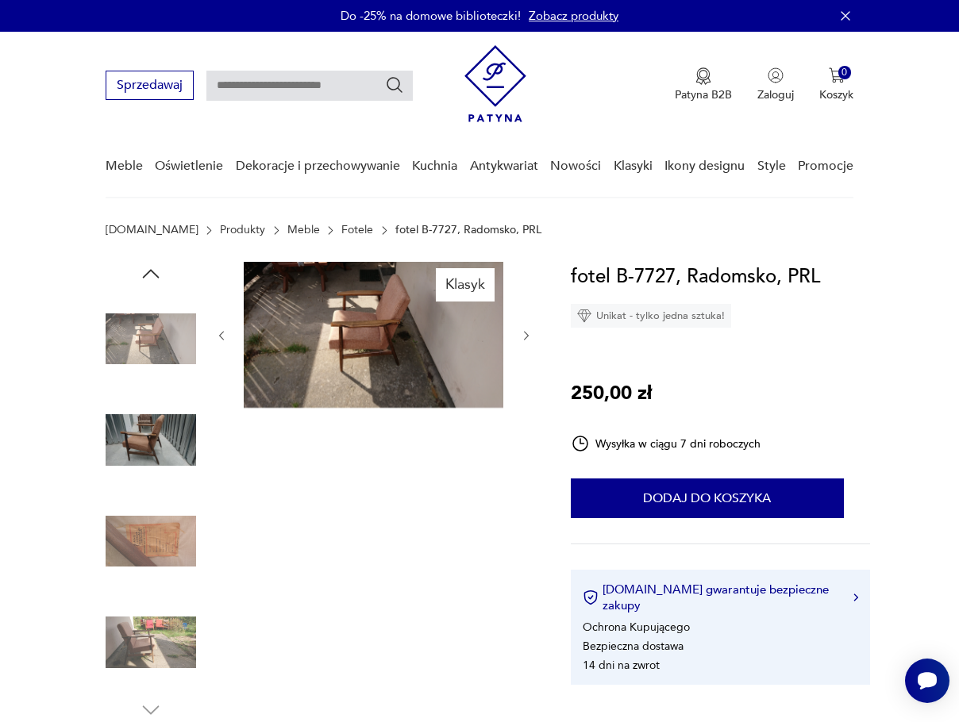
click at [166, 579] on img at bounding box center [151, 541] width 90 height 90
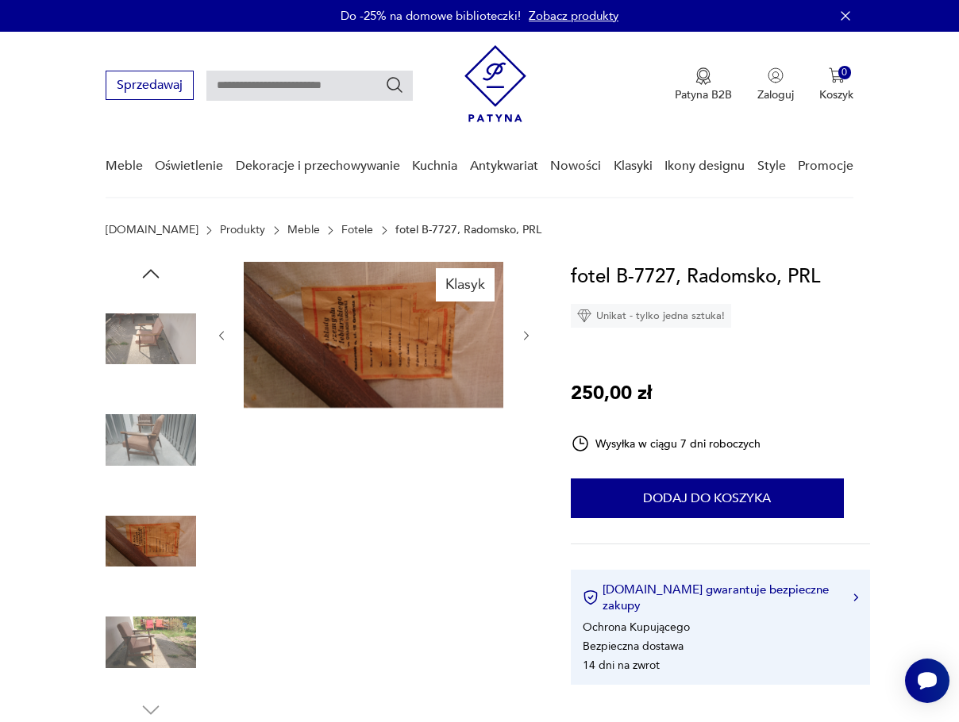
click at [171, 314] on img at bounding box center [151, 339] width 90 height 90
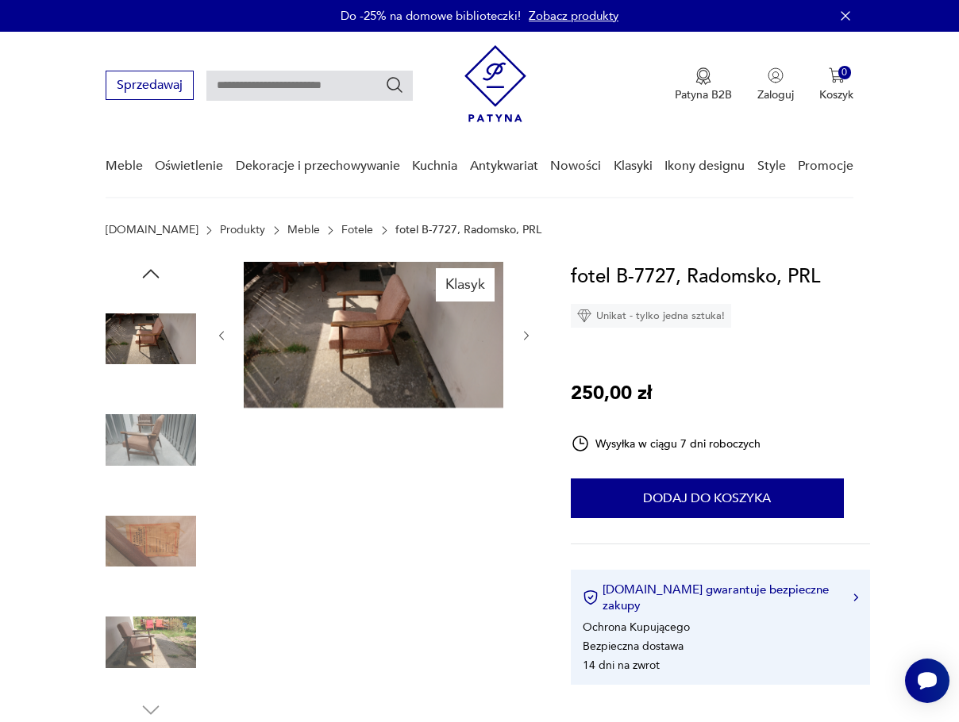
drag, startPoint x: 41, startPoint y: 433, endPoint x: 121, endPoint y: 434, distance: 79.4
click at [125, 433] on img at bounding box center [151, 440] width 90 height 90
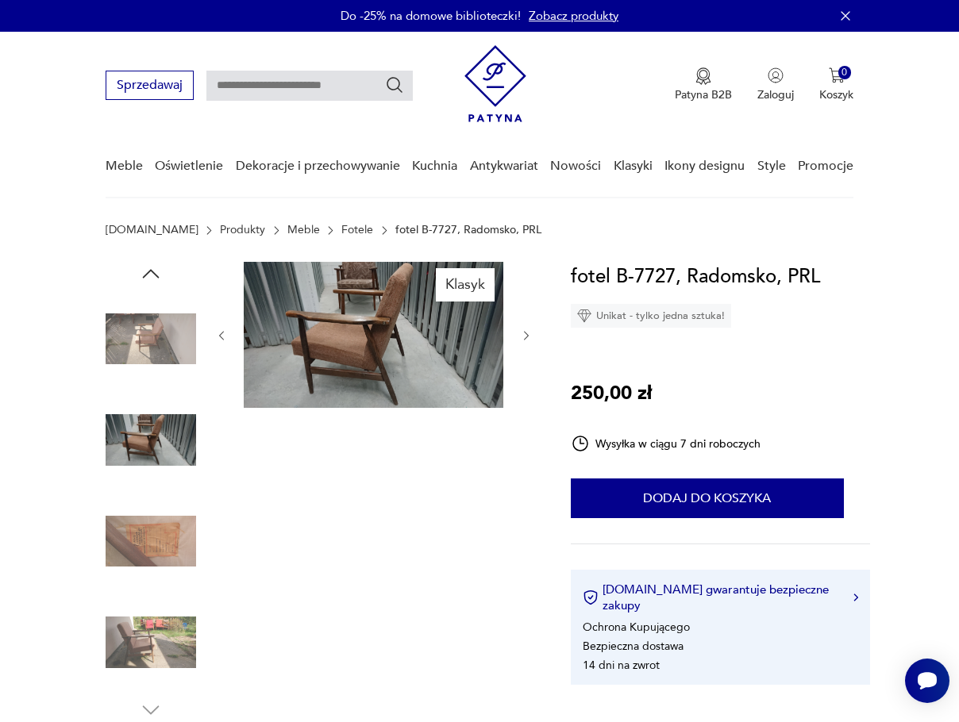
click at [306, 331] on img at bounding box center [373, 335] width 259 height 146
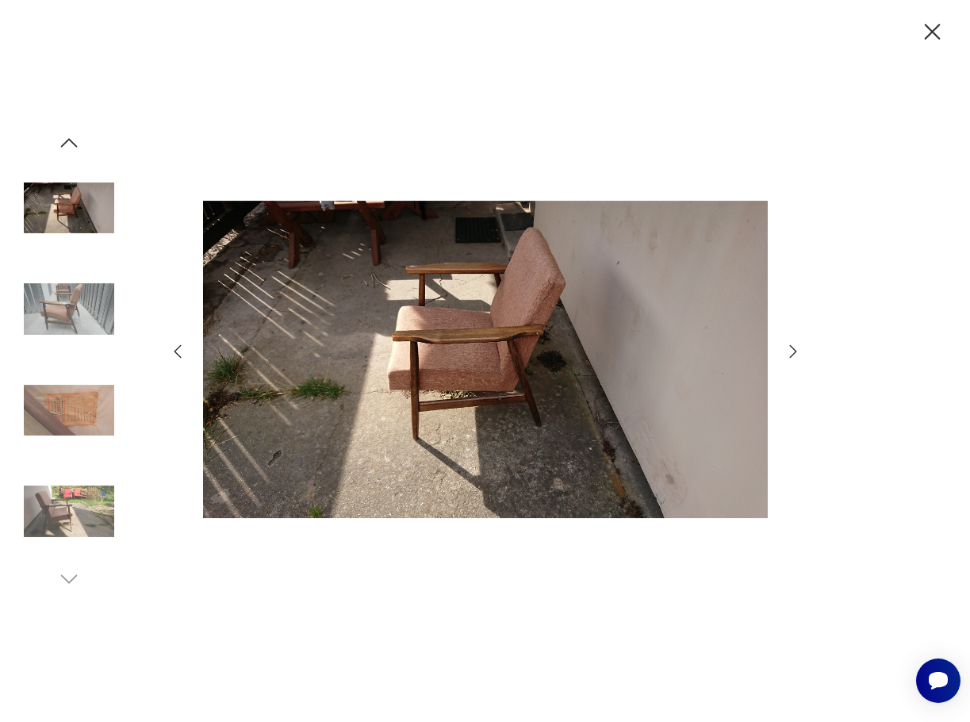
click at [790, 351] on icon "button" at bounding box center [793, 351] width 19 height 19
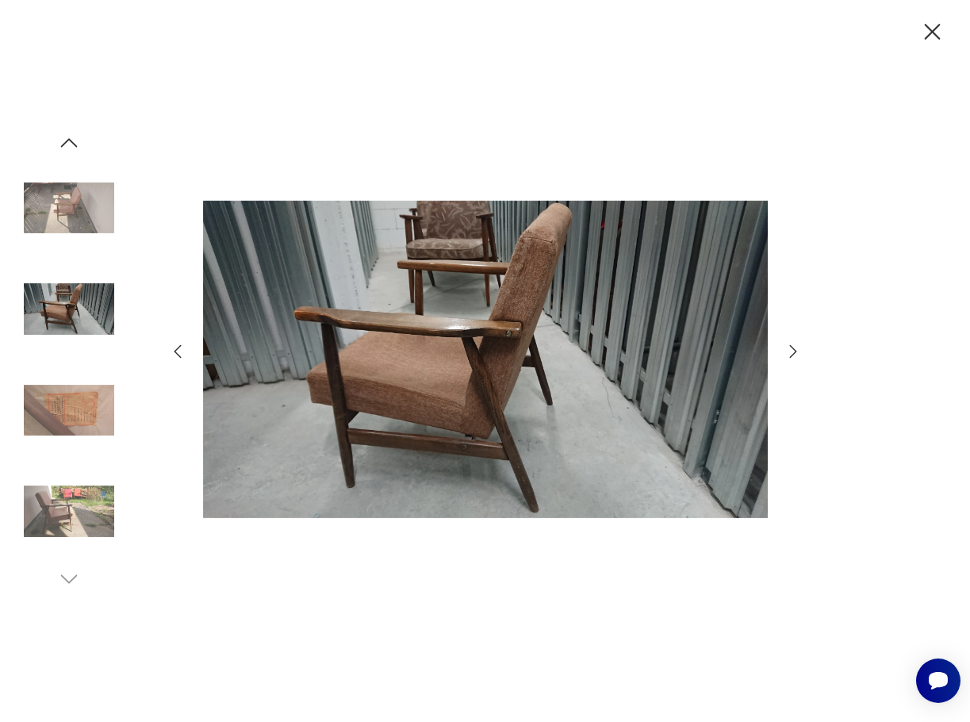
click at [786, 348] on icon "button" at bounding box center [793, 351] width 19 height 19
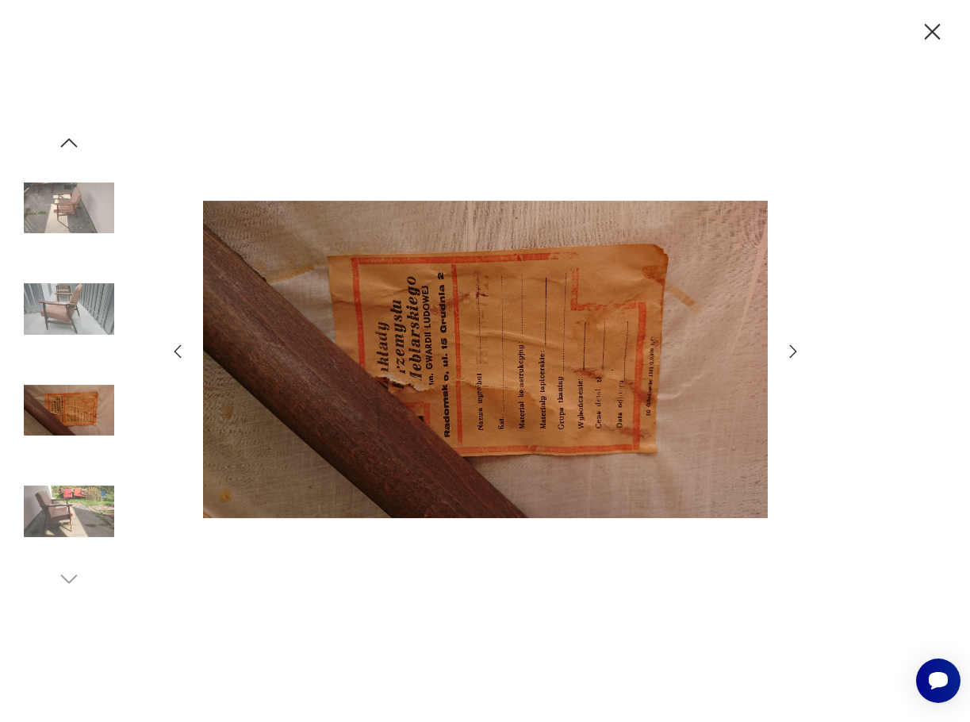
click at [786, 343] on icon "button" at bounding box center [793, 351] width 19 height 19
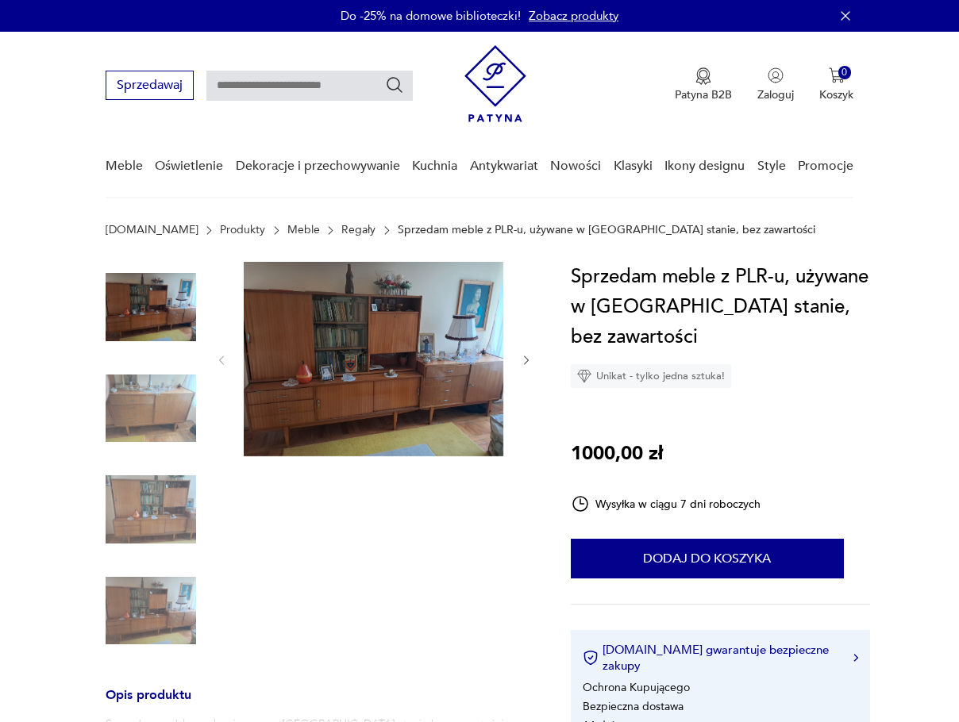
click at [299, 320] on img at bounding box center [373, 359] width 259 height 194
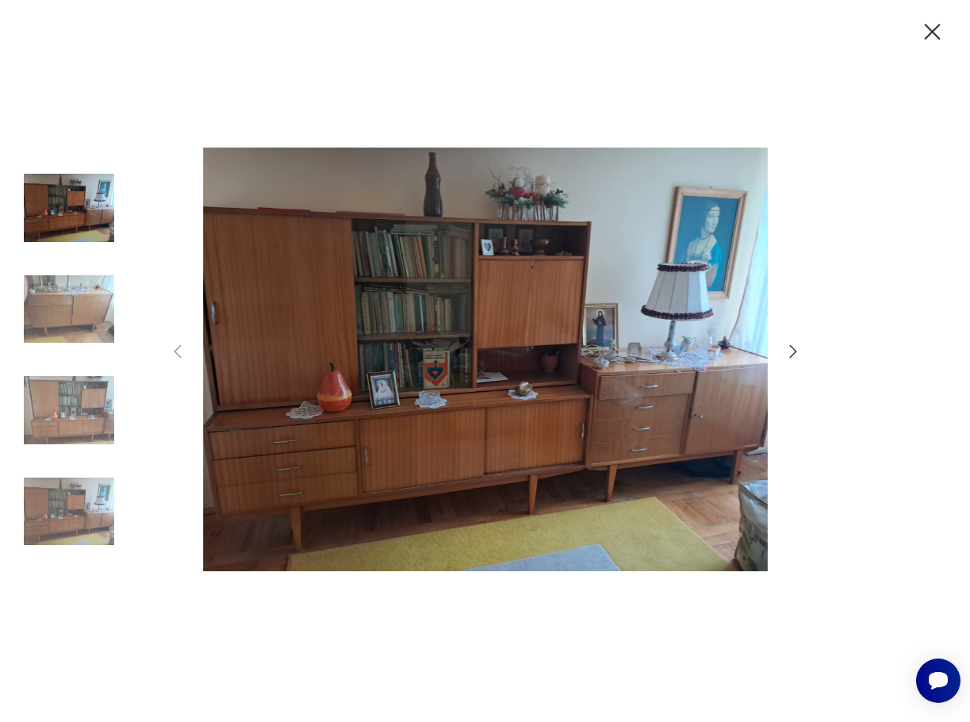
click at [791, 352] on icon "button" at bounding box center [793, 351] width 19 height 19
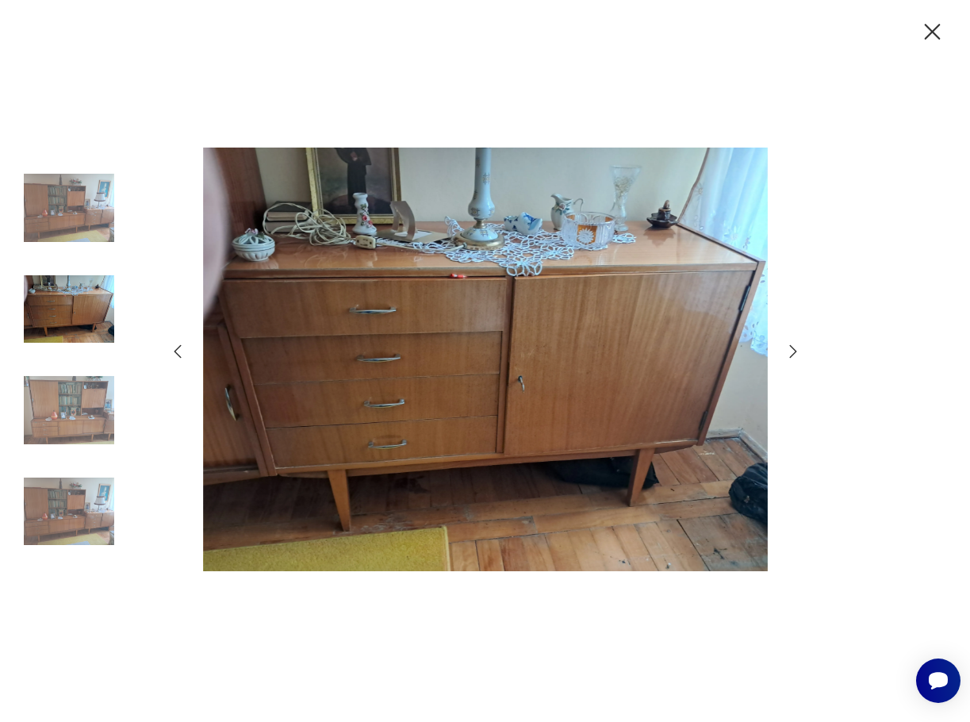
click at [791, 352] on icon "button" at bounding box center [793, 351] width 19 height 19
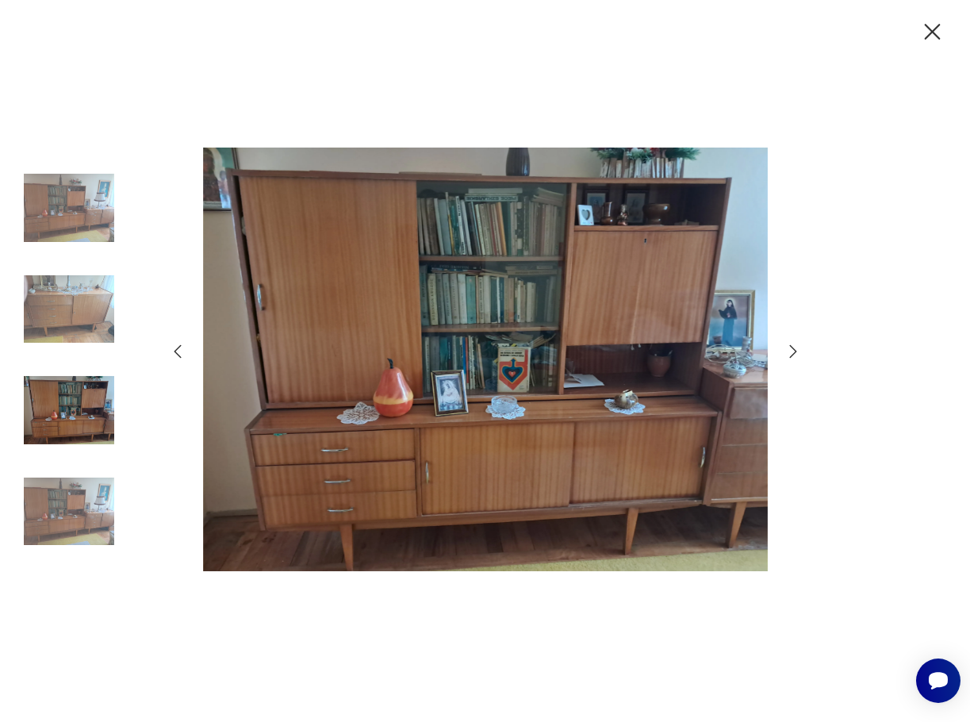
click at [792, 348] on icon "button" at bounding box center [793, 351] width 19 height 19
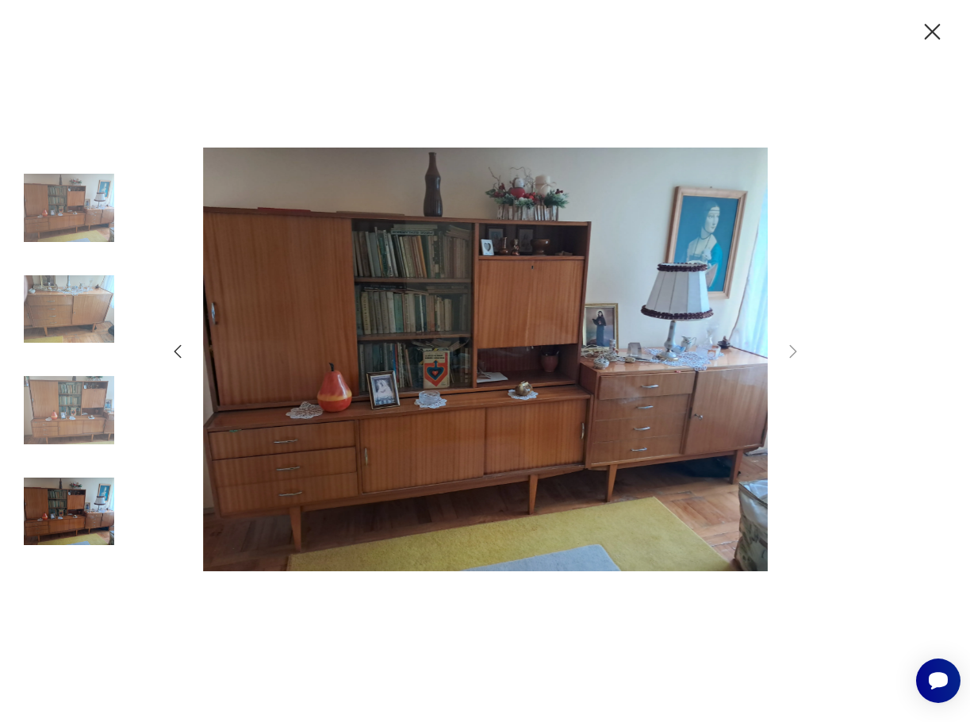
click at [930, 37] on icon "button" at bounding box center [933, 32] width 28 height 28
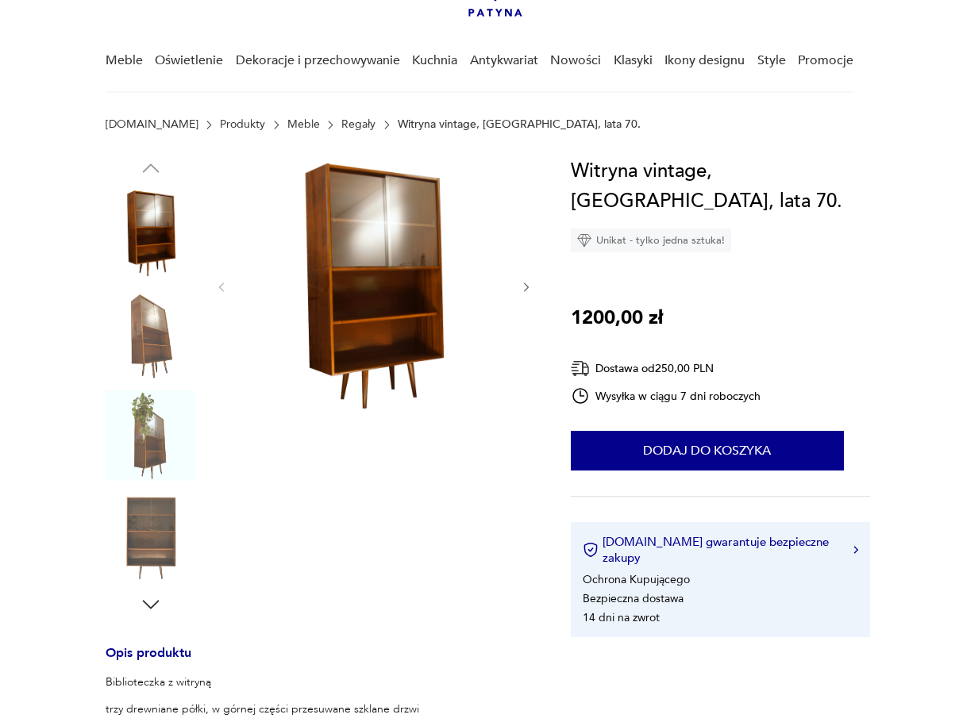
scroll to position [106, 0]
click at [526, 285] on icon "button" at bounding box center [526, 287] width 13 height 13
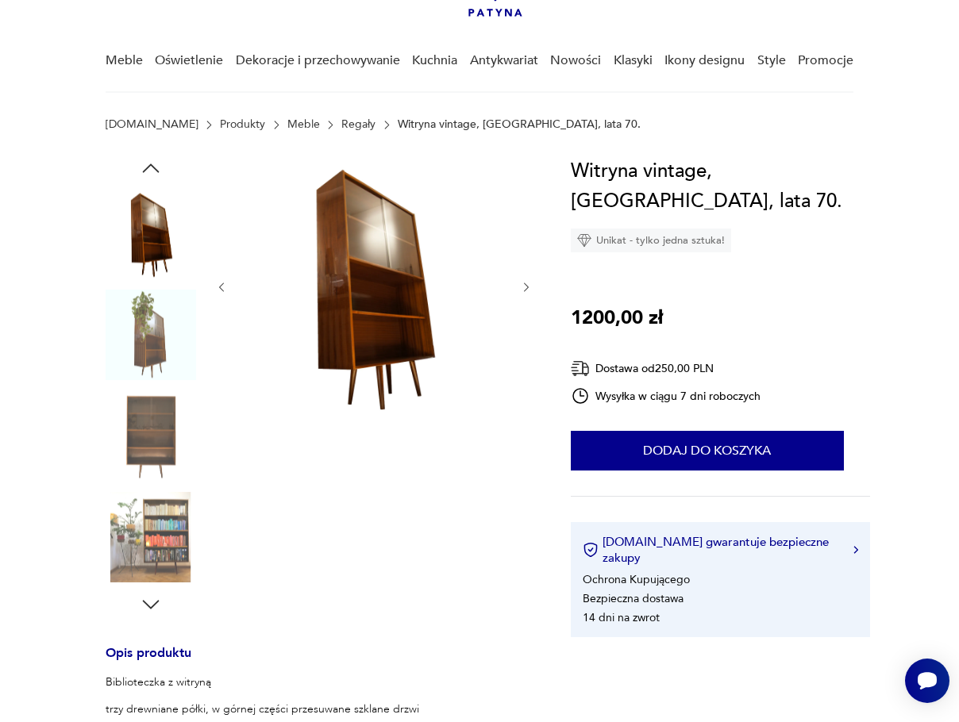
scroll to position [0, 0]
click at [526, 285] on icon "button" at bounding box center [526, 286] width 5 height 9
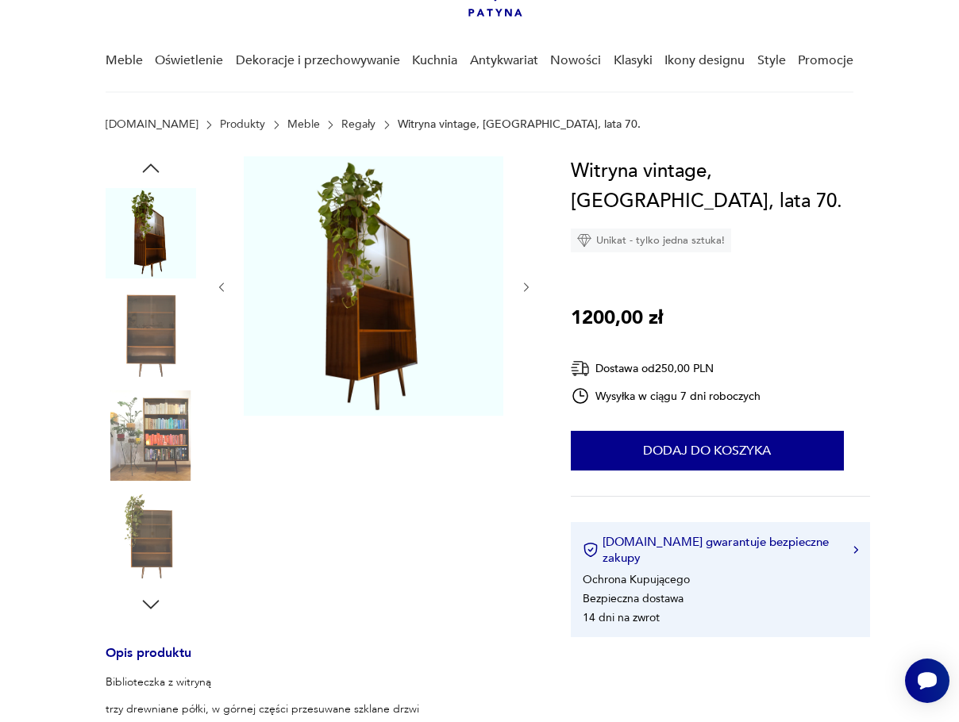
click at [526, 285] on icon "button" at bounding box center [526, 286] width 5 height 9
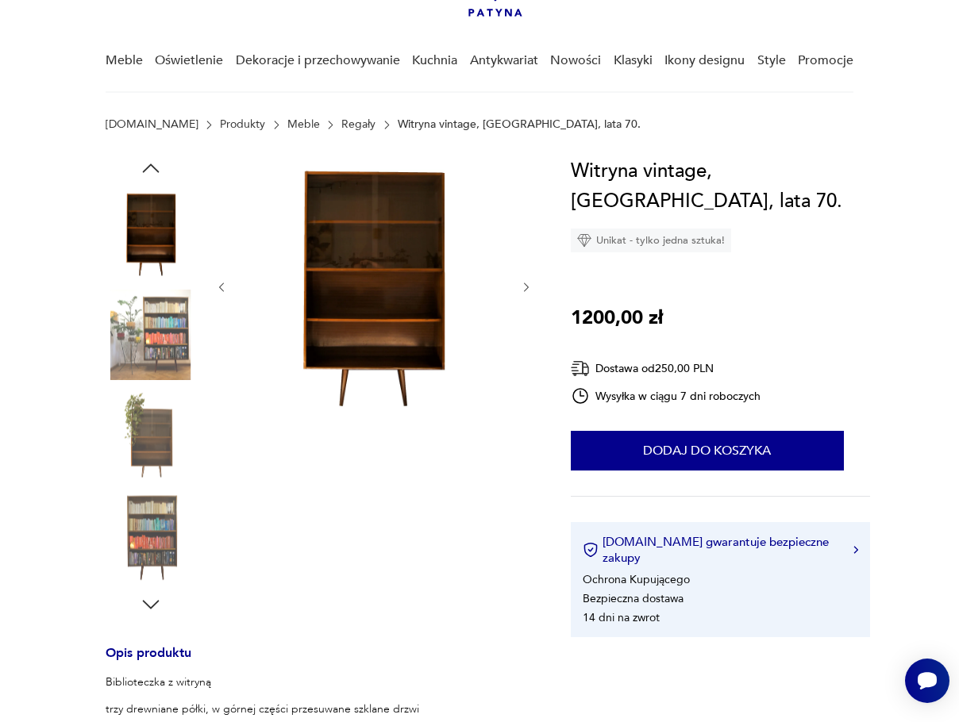
click at [526, 285] on icon "button" at bounding box center [526, 286] width 5 height 9
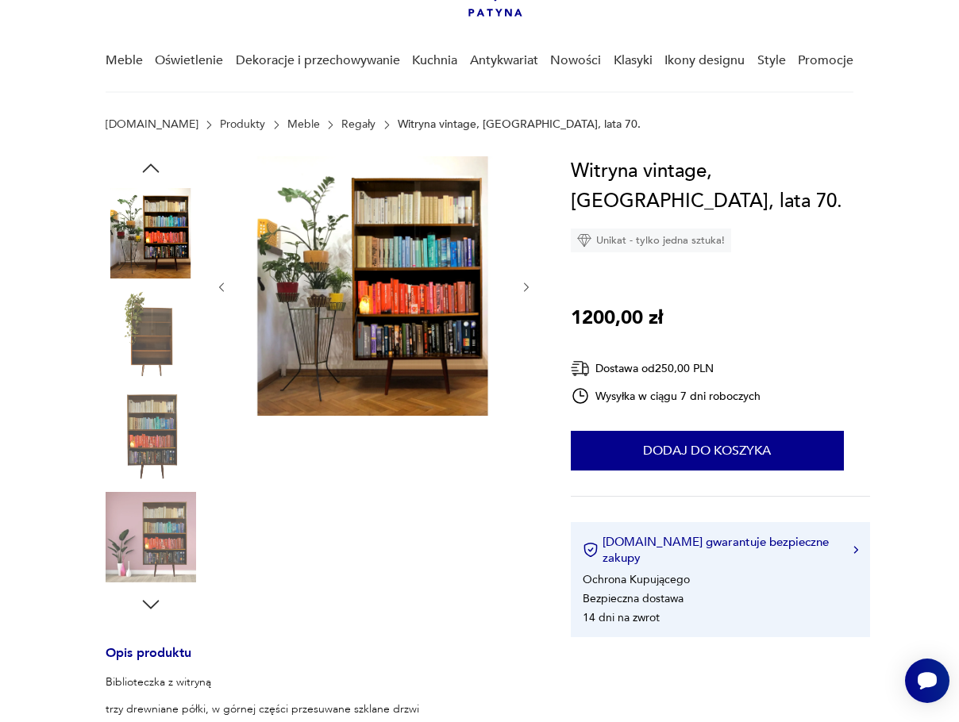
click at [526, 285] on icon "button" at bounding box center [526, 286] width 5 height 9
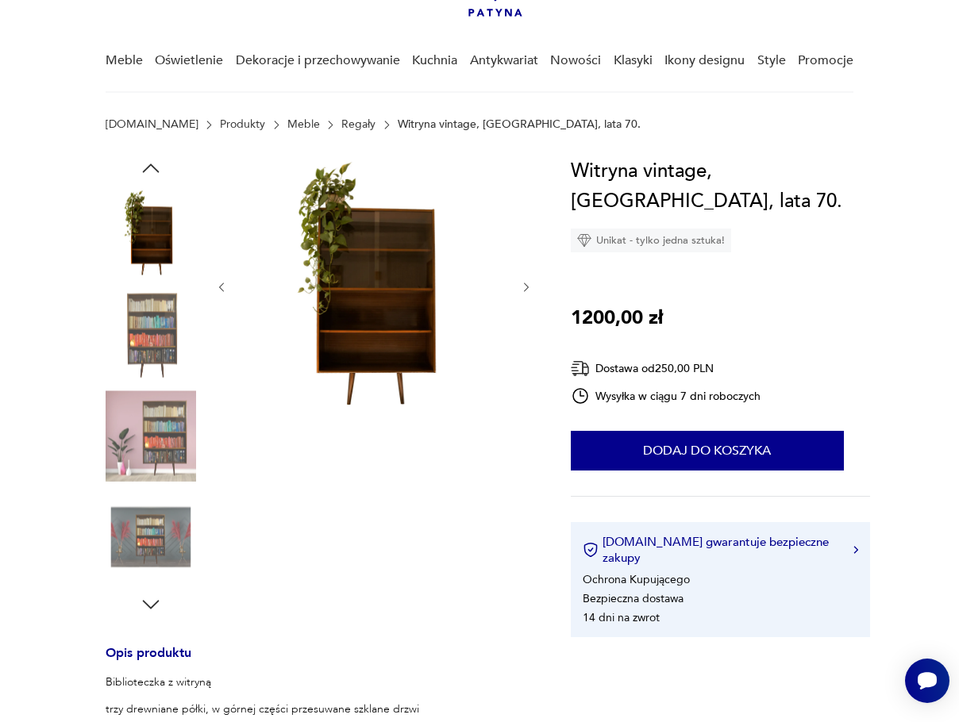
click at [527, 285] on icon "button" at bounding box center [526, 287] width 13 height 13
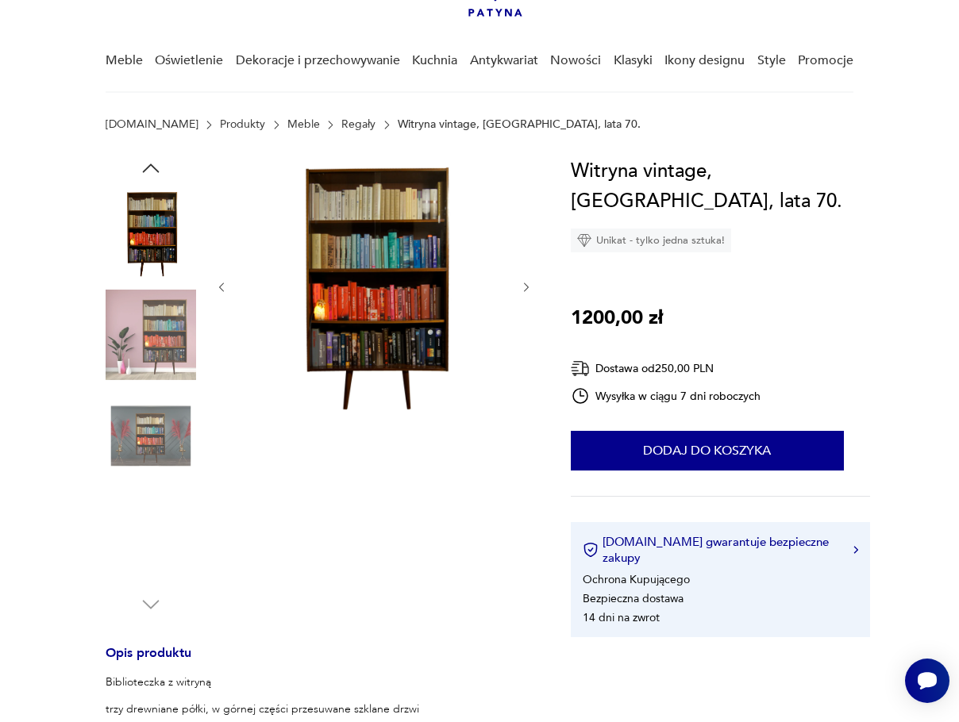
click at [527, 285] on icon "button" at bounding box center [526, 287] width 13 height 13
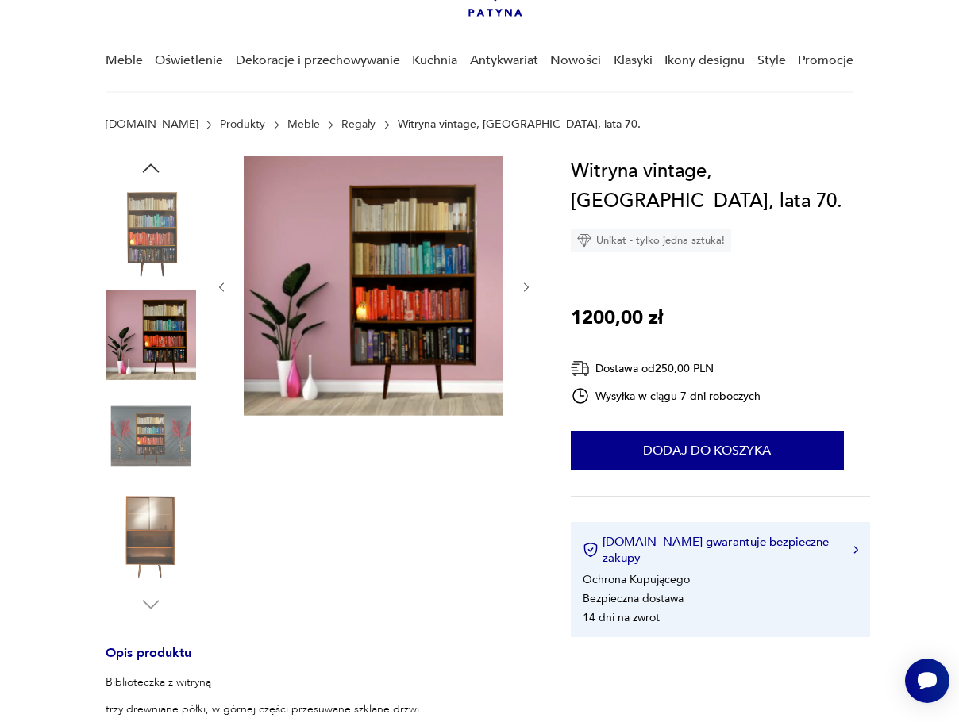
click at [527, 285] on icon "button" at bounding box center [526, 287] width 13 height 13
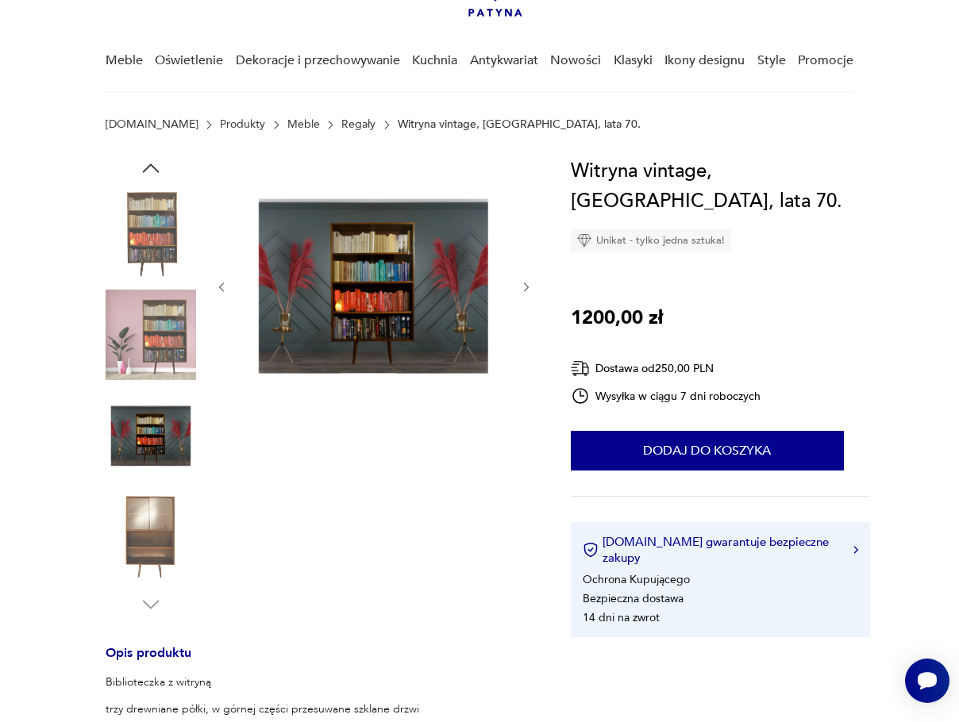
click at [527, 285] on icon "button" at bounding box center [526, 287] width 13 height 13
